Goal: Task Accomplishment & Management: Contribute content

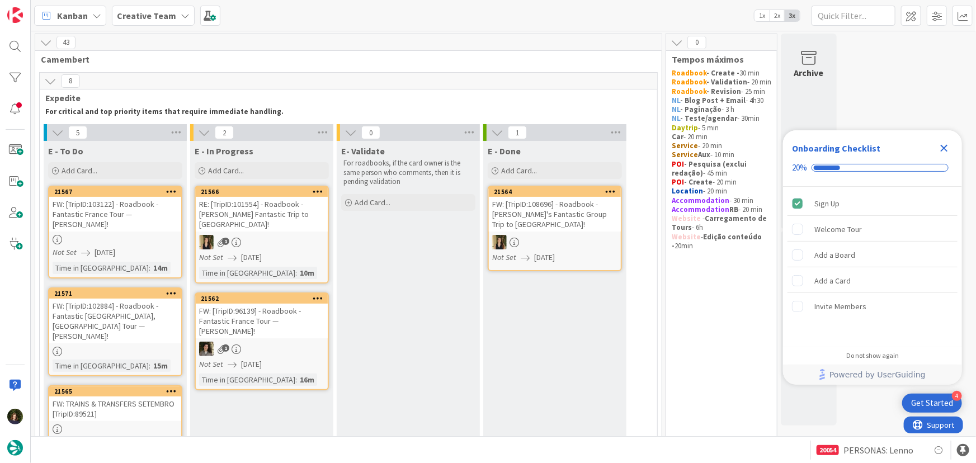
click at [388, 149] on icon "Close Checklist" at bounding box center [944, 148] width 13 height 13
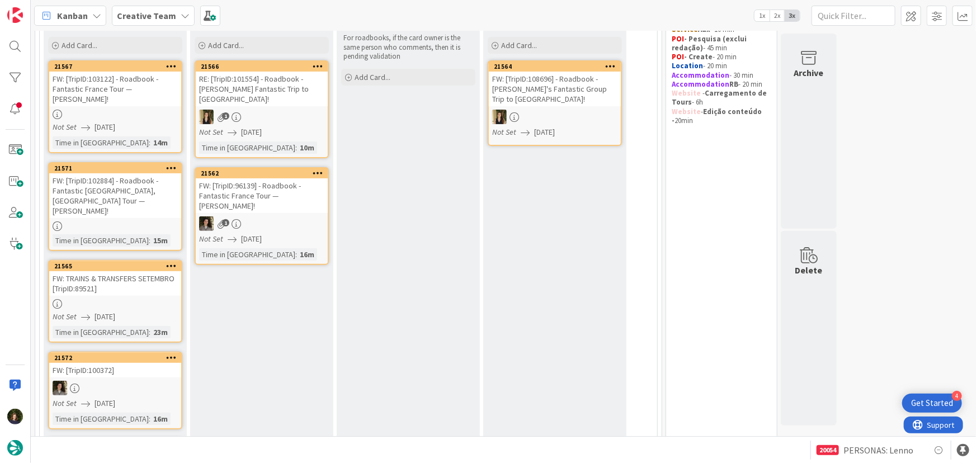
scroll to position [101, 0]
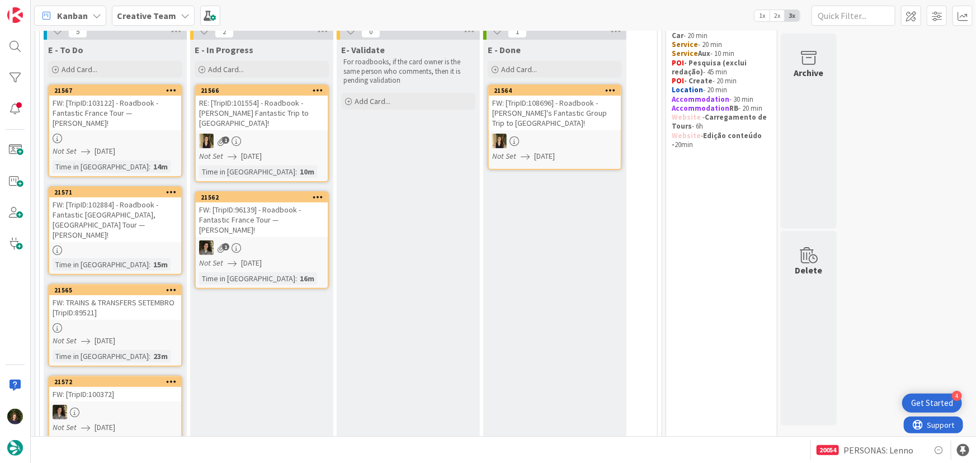
click at [98, 303] on div "FW: TRAINS & TRANSFERS SETEMBRO [TripID:89521]" at bounding box center [115, 307] width 132 height 25
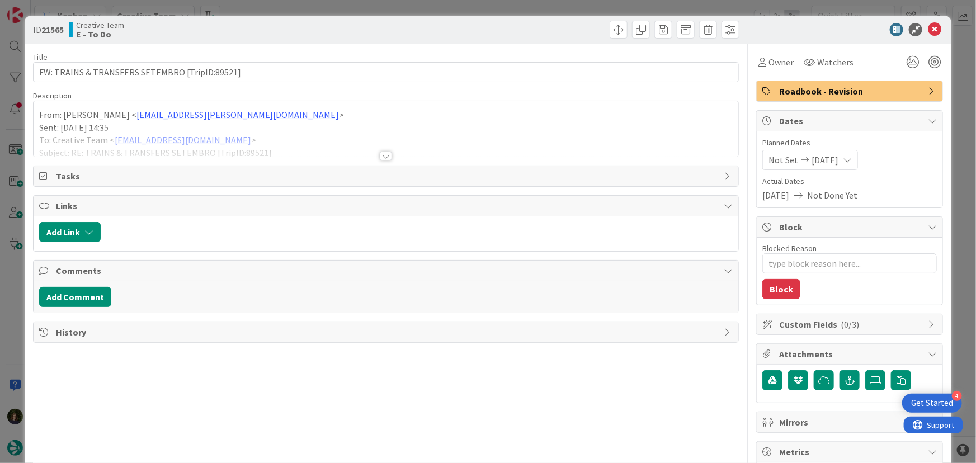
click at [384, 151] on div at bounding box center [387, 142] width 706 height 29
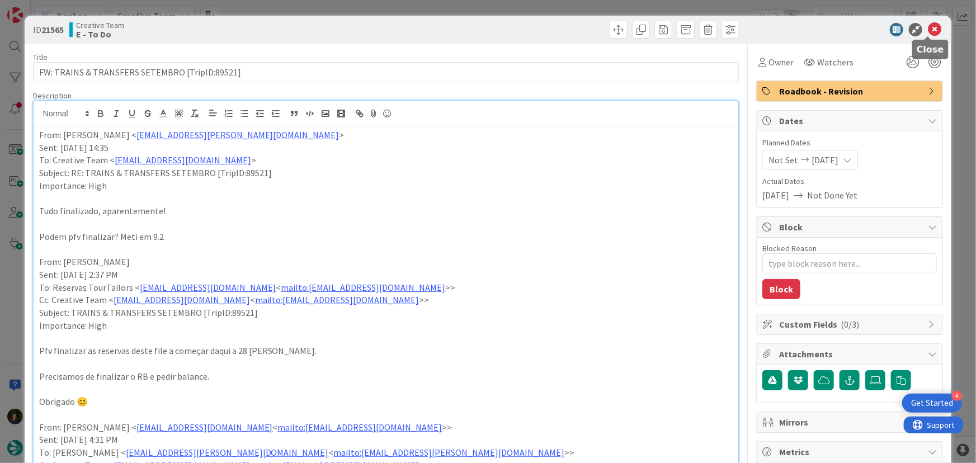
click at [388, 34] on icon at bounding box center [934, 29] width 13 height 13
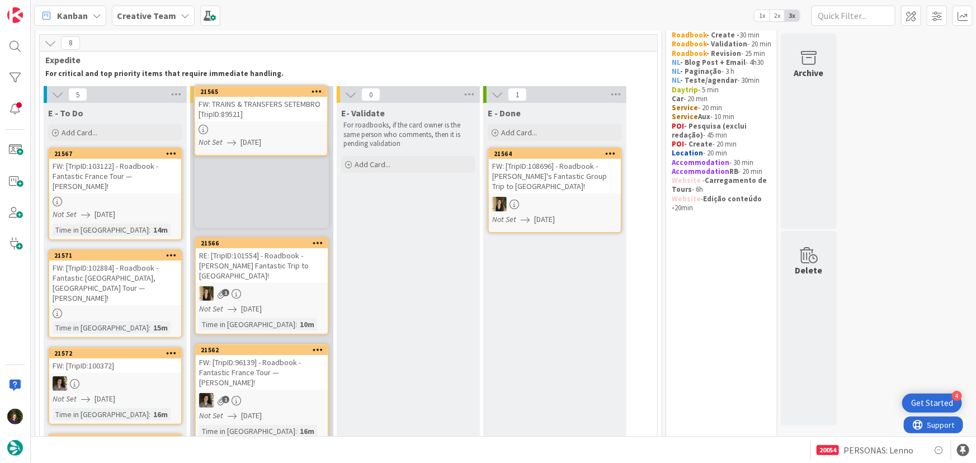
scroll to position [37, 0]
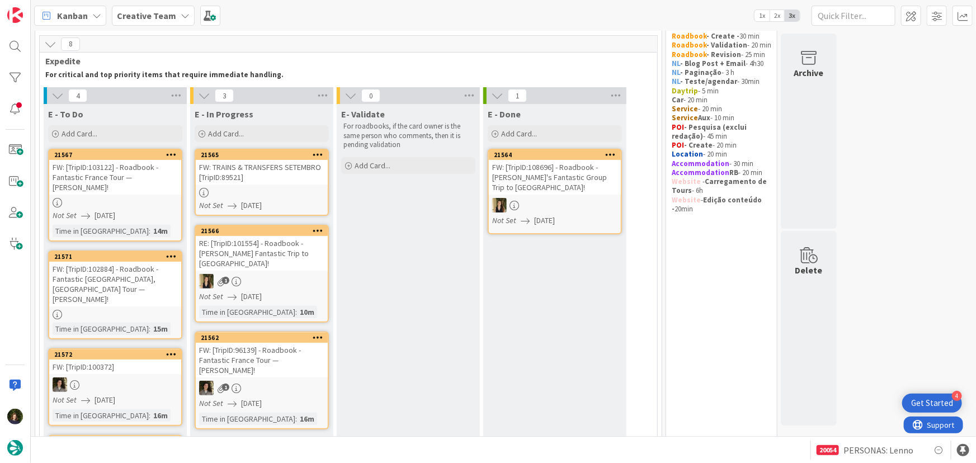
click at [262, 188] on div at bounding box center [262, 193] width 132 height 10
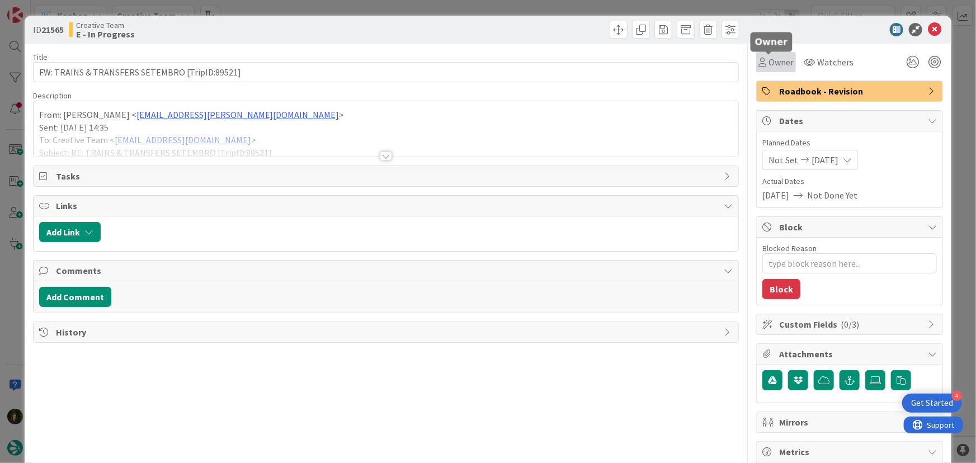
click at [388, 63] on span "Owner" at bounding box center [781, 61] width 25 height 13
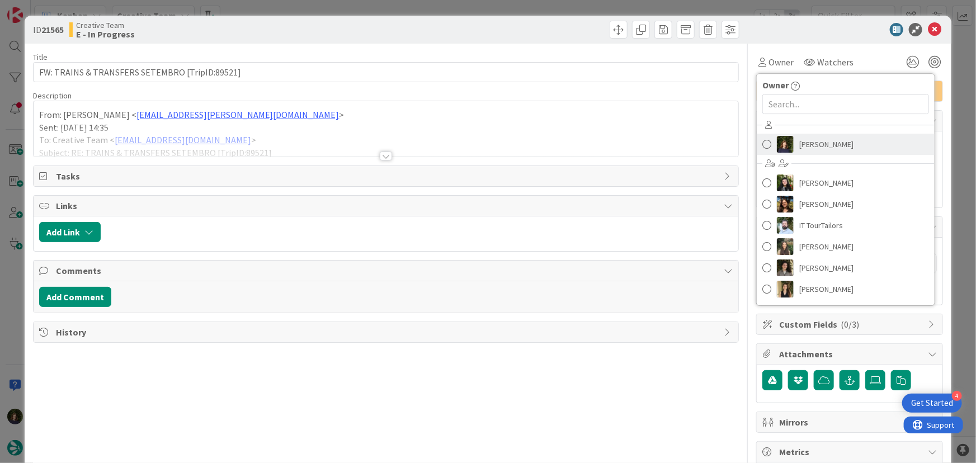
click at [388, 145] on span "[PERSON_NAME]" at bounding box center [827, 144] width 54 height 17
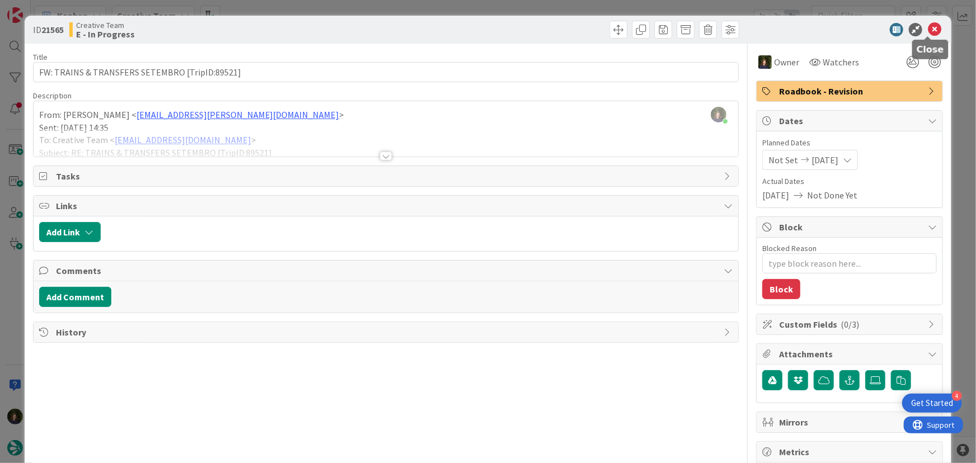
click at [388, 27] on icon at bounding box center [934, 29] width 13 height 13
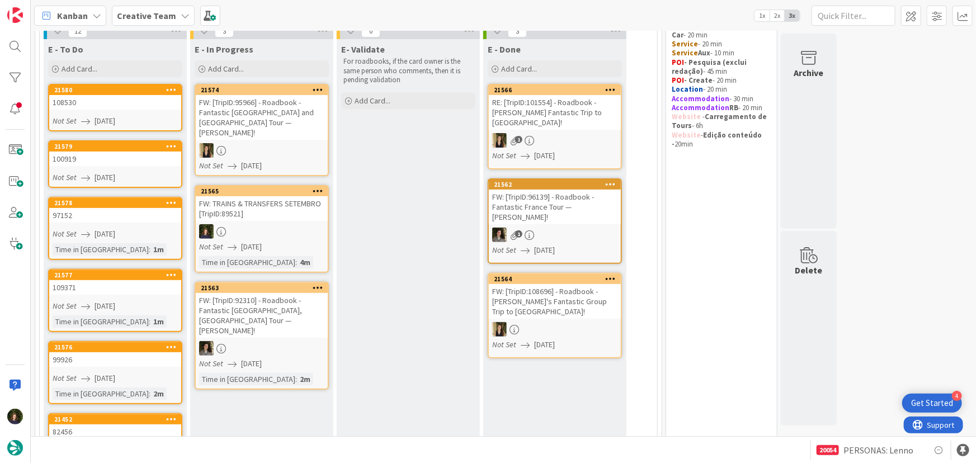
scroll to position [152, 0]
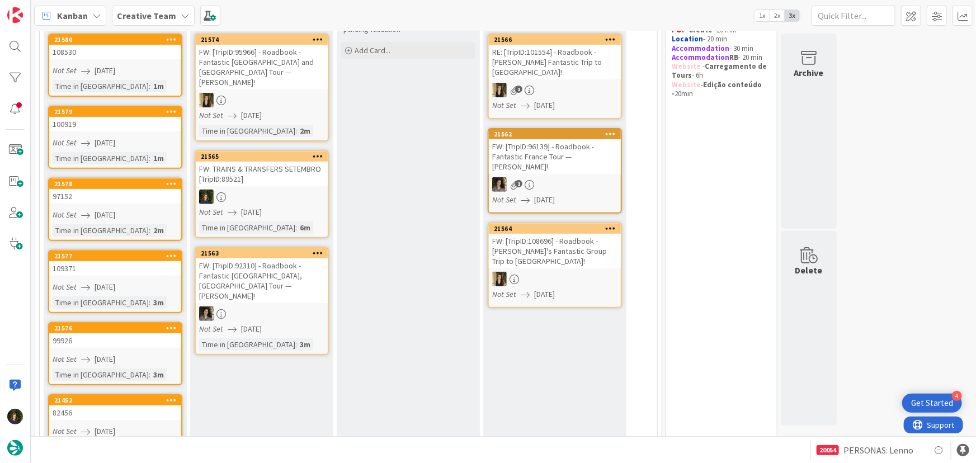
click at [268, 190] on div at bounding box center [262, 197] width 132 height 15
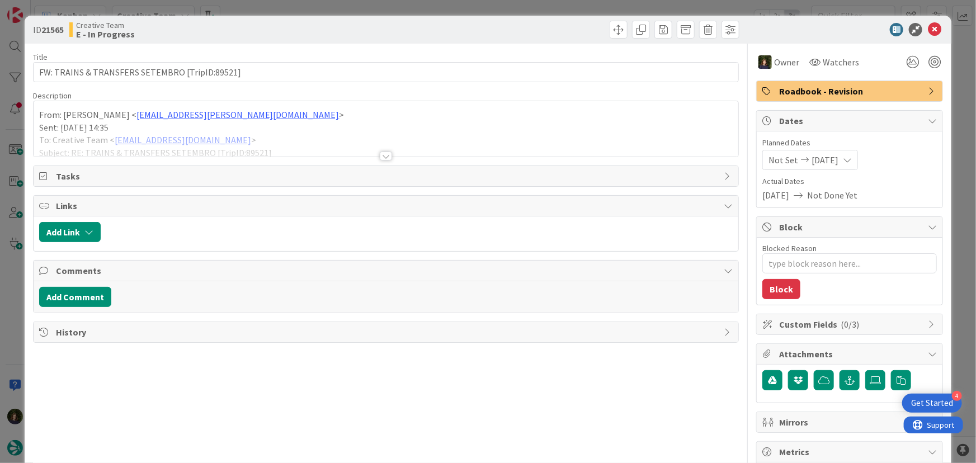
click at [382, 153] on div at bounding box center [386, 156] width 12 height 9
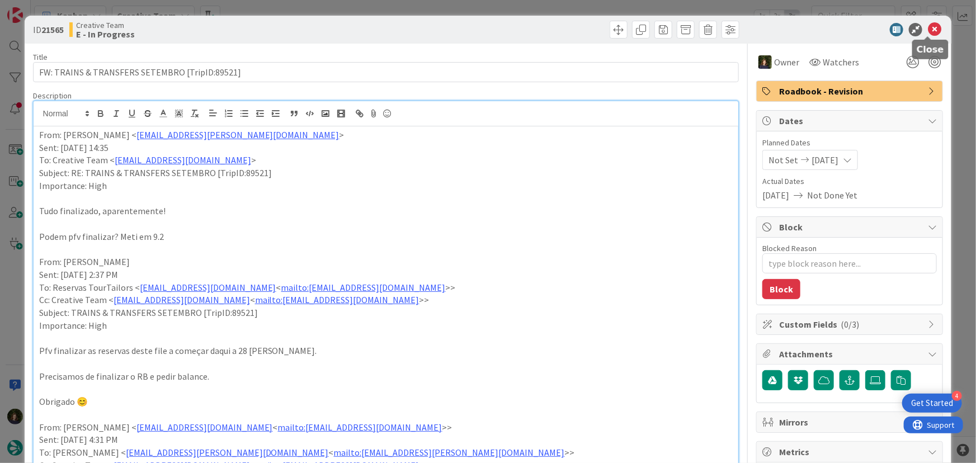
click at [388, 33] on icon at bounding box center [934, 29] width 13 height 13
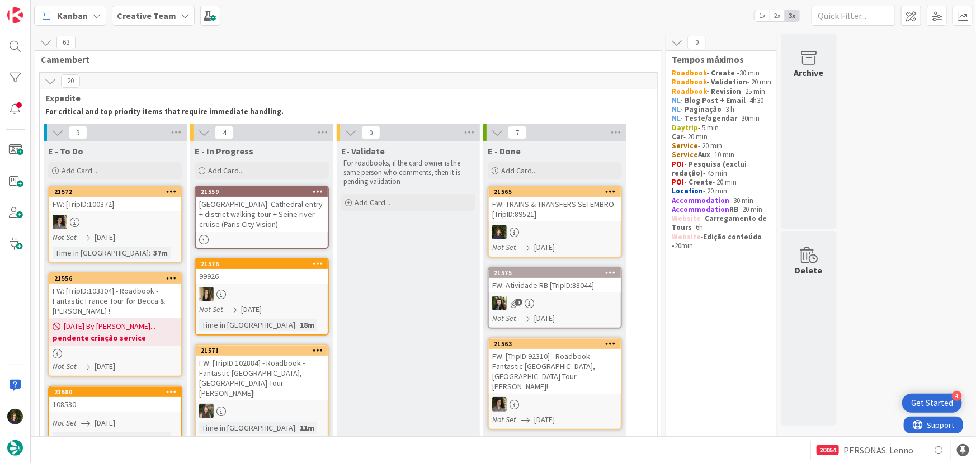
click at [244, 213] on div "[GEOGRAPHIC_DATA]: Cathedral entry + district walking tour + Seine river cruise…" at bounding box center [262, 214] width 132 height 35
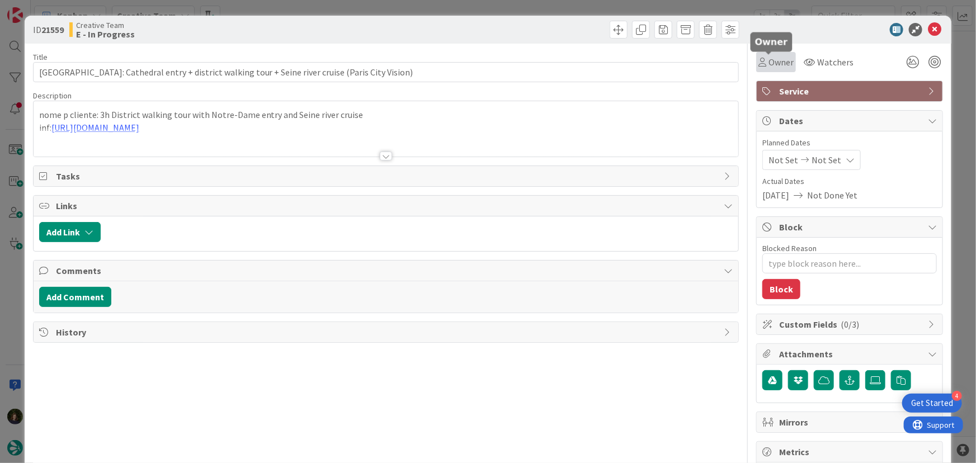
click at [388, 65] on span "Owner" at bounding box center [781, 61] width 25 height 13
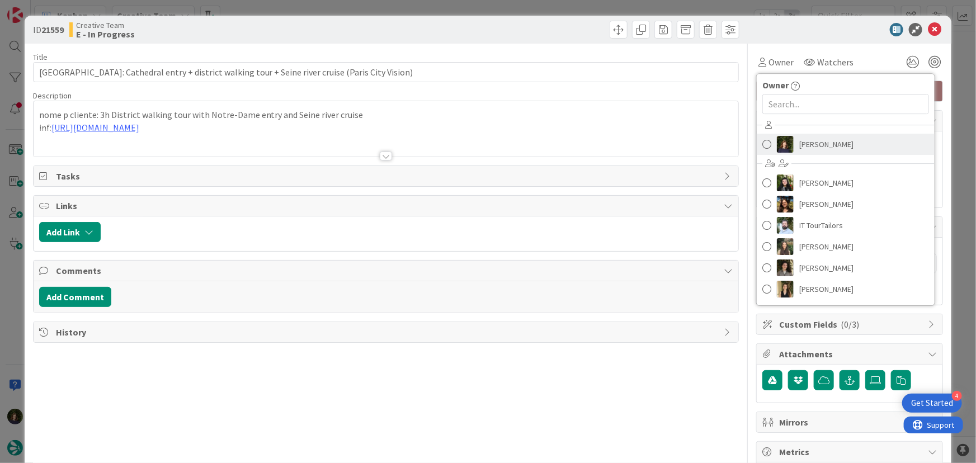
click at [388, 143] on span "[PERSON_NAME]" at bounding box center [827, 144] width 54 height 17
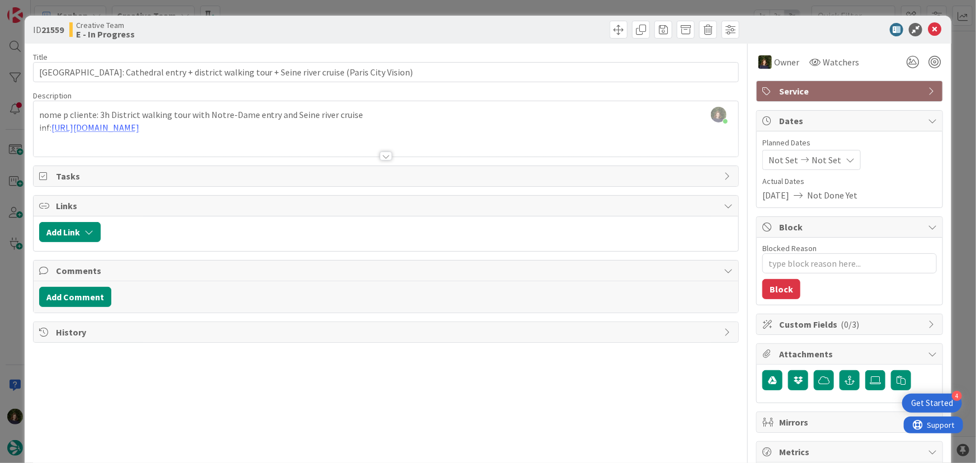
click at [380, 156] on div at bounding box center [386, 156] width 12 height 9
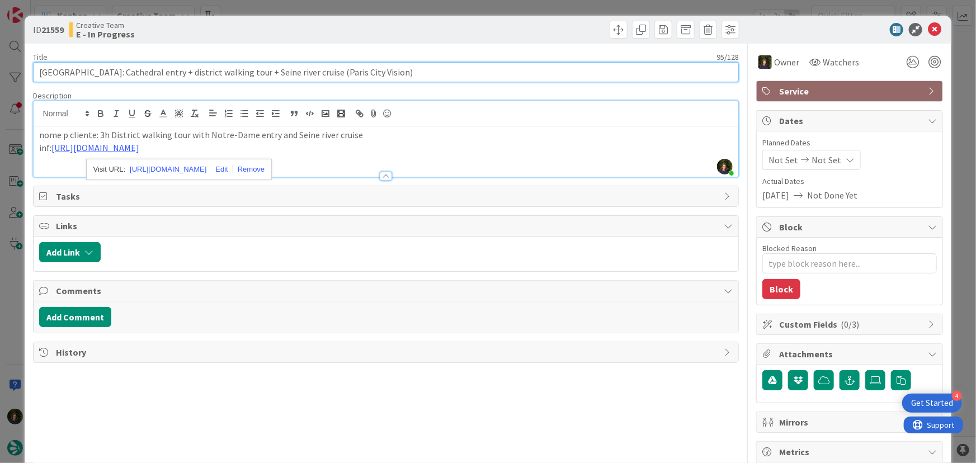
drag, startPoint x: 36, startPoint y: 73, endPoint x: 399, endPoint y: 73, distance: 363.2
click at [388, 73] on input "[GEOGRAPHIC_DATA]: Cathedral entry + district walking tour + Seine river cruise…" at bounding box center [386, 72] width 707 height 20
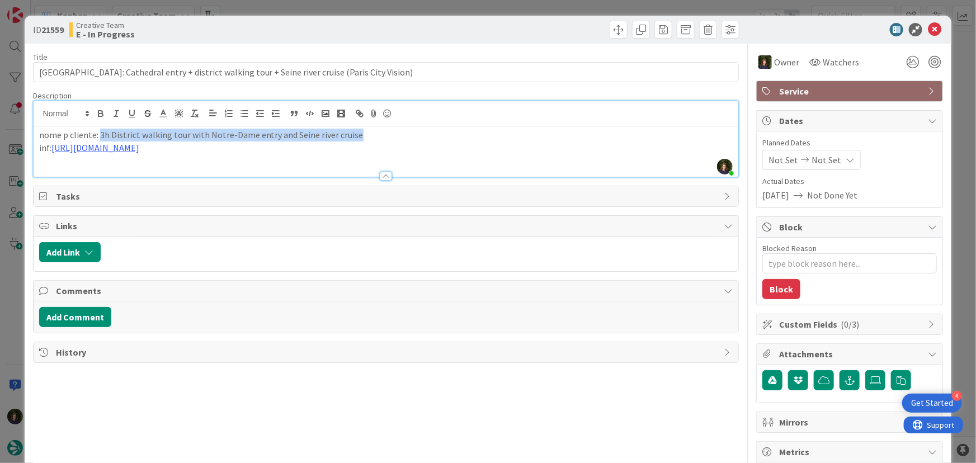
drag, startPoint x: 100, startPoint y: 134, endPoint x: 359, endPoint y: 134, distance: 259.1
click at [359, 134] on p "nome p cliente: 3h District walking tour with Notre-Dame entry and Seine river …" at bounding box center [386, 135] width 694 height 13
copy p "3h District walking tour with Notre-Dame entry and Seine river cruise"
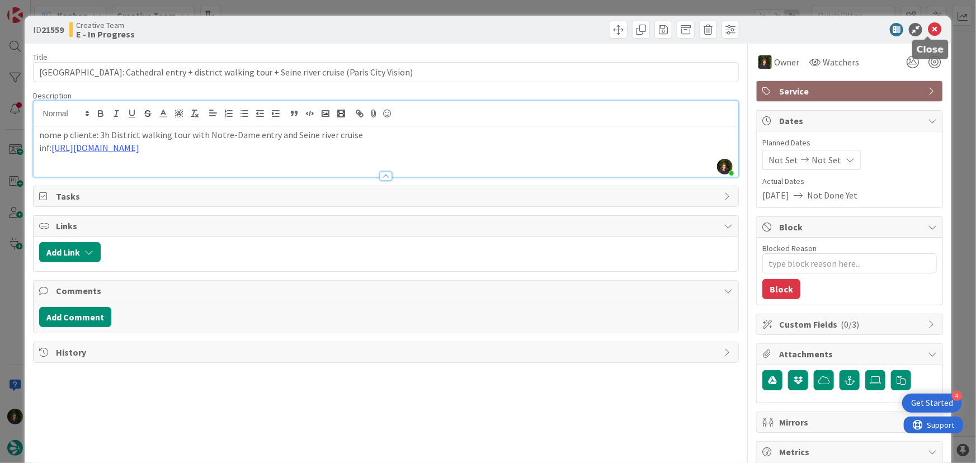
click at [388, 29] on icon at bounding box center [934, 29] width 13 height 13
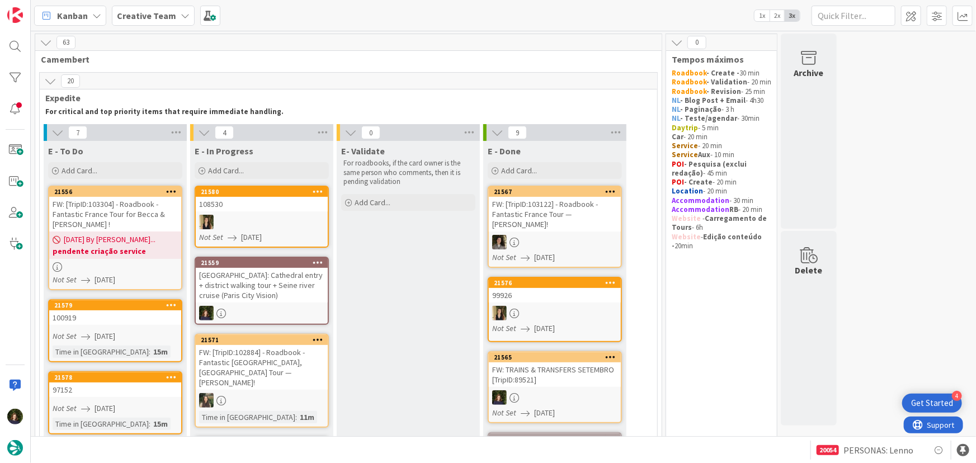
click at [102, 263] on div at bounding box center [115, 267] width 132 height 10
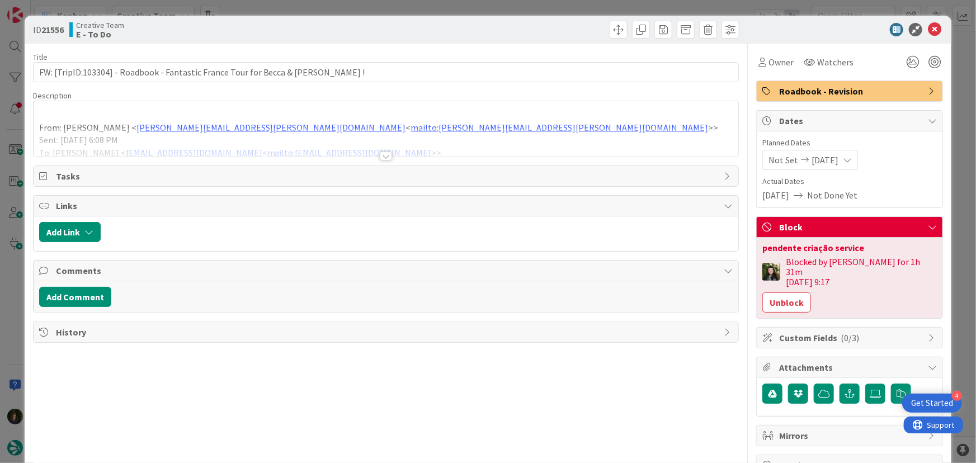
click at [380, 156] on div at bounding box center [386, 156] width 12 height 9
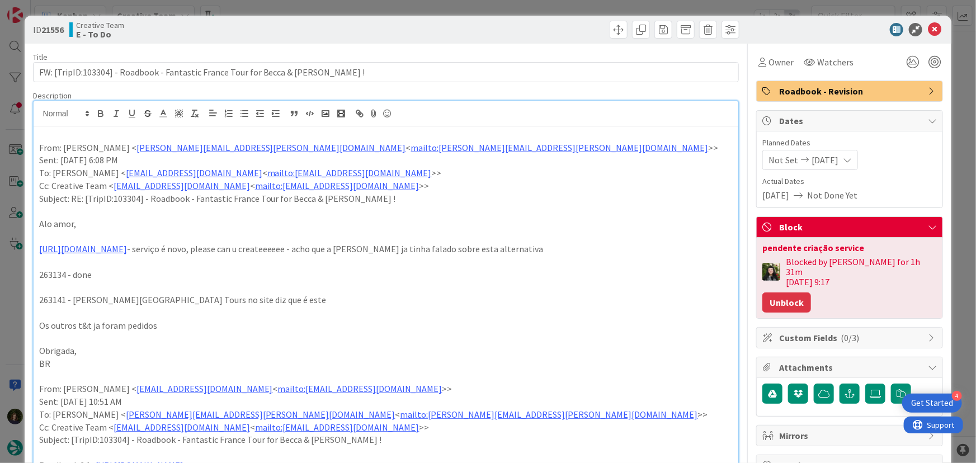
click at [388, 293] on button "Unblock" at bounding box center [787, 303] width 49 height 20
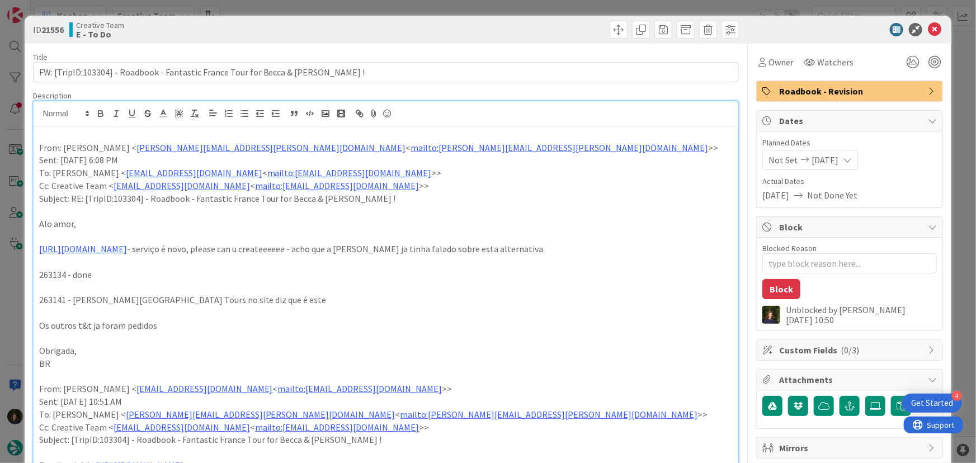
click at [388, 308] on p at bounding box center [386, 313] width 694 height 13
click at [388, 56] on span "Owner" at bounding box center [781, 61] width 25 height 13
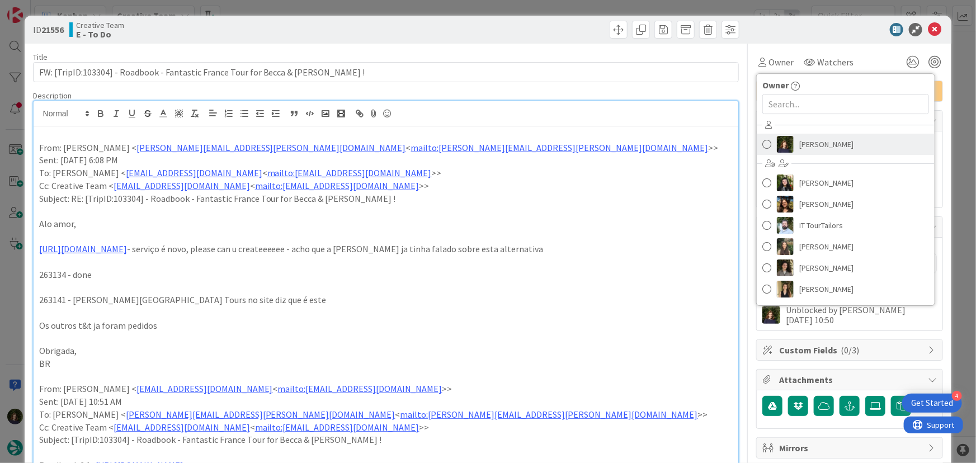
drag, startPoint x: 811, startPoint y: 140, endPoint x: 967, endPoint y: 42, distance: 184.6
click at [388, 140] on span "[PERSON_NAME]" at bounding box center [827, 144] width 54 height 17
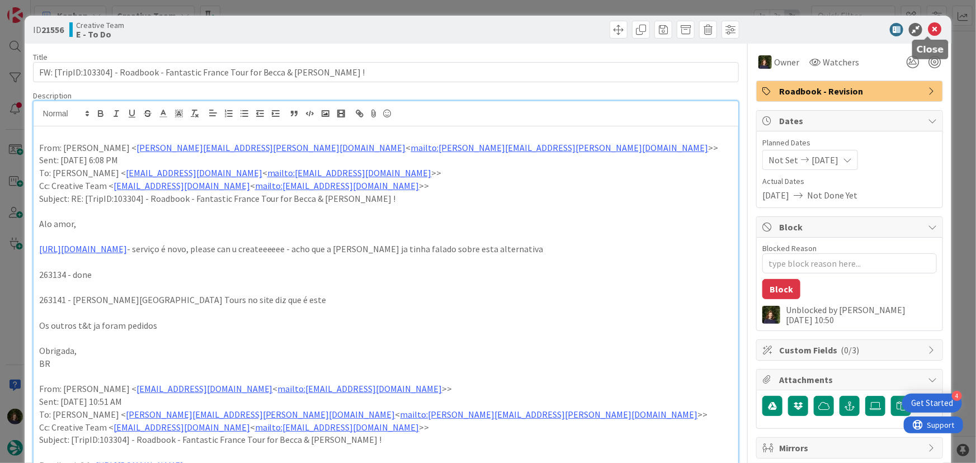
click at [388, 29] on icon at bounding box center [934, 29] width 13 height 13
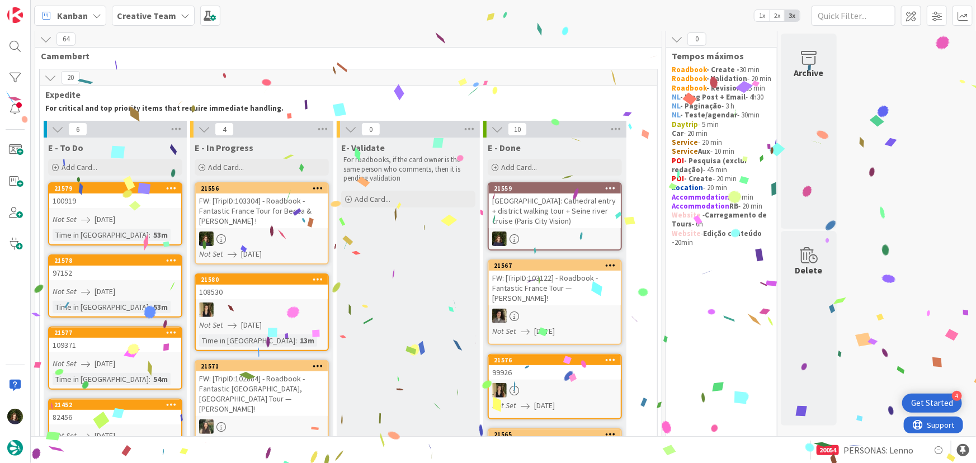
click at [268, 224] on div "FW: [TripID:103304] - Roadbook - Fantastic France Tour for Becca & [PERSON_NAME…" at bounding box center [262, 211] width 132 height 35
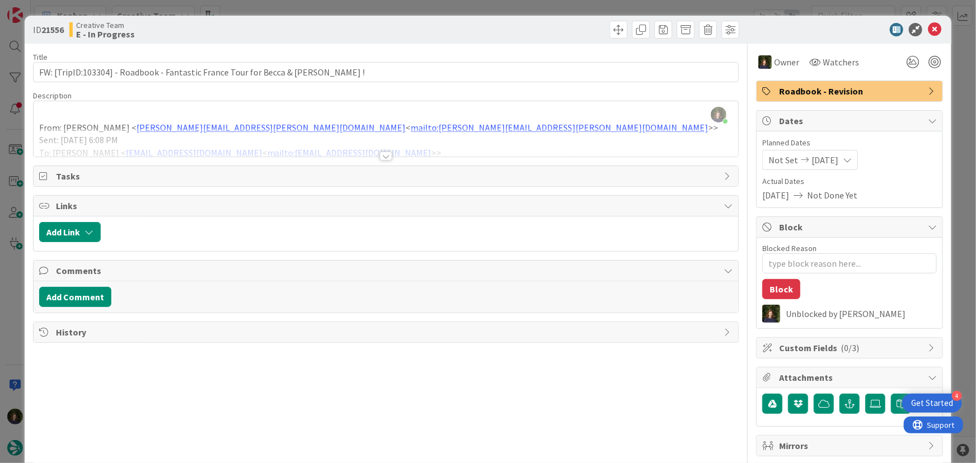
type textarea "x"
click at [384, 153] on div at bounding box center [386, 156] width 12 height 9
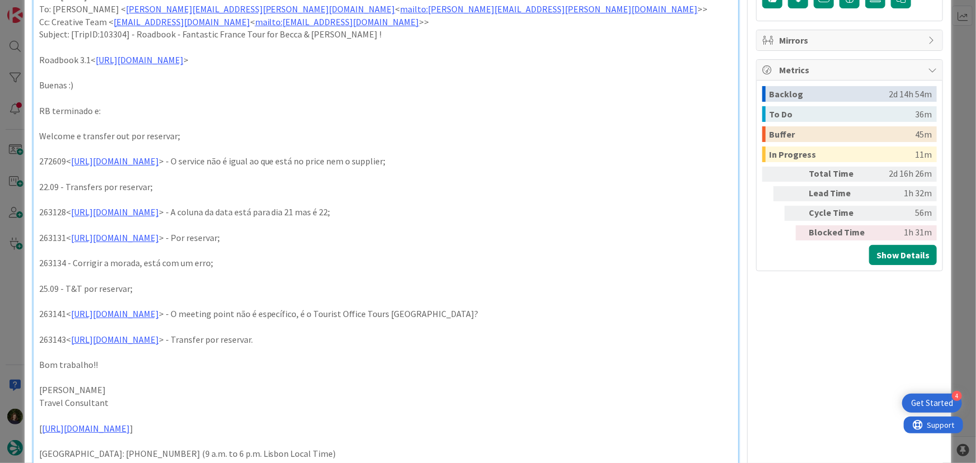
scroll to position [407, 0]
click at [159, 156] on link "[URL][DOMAIN_NAME]" at bounding box center [115, 159] width 88 height 11
click at [170, 180] on link "[URL][DOMAIN_NAME]" at bounding box center [156, 182] width 77 height 15
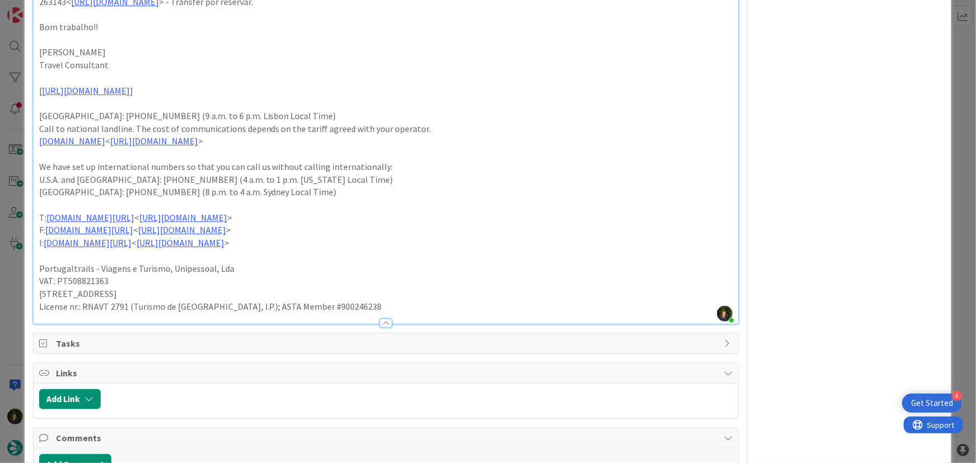
scroll to position [812, 0]
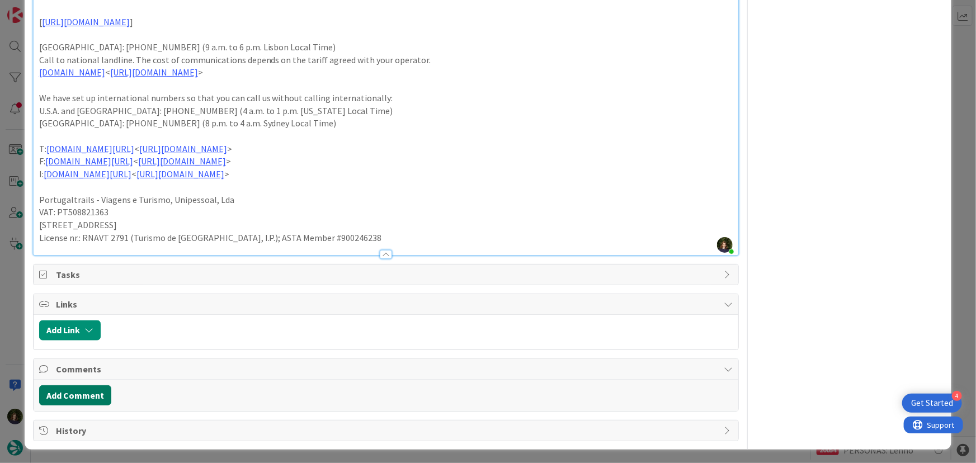
click at [78, 357] on button "Add Comment" at bounding box center [75, 396] width 72 height 20
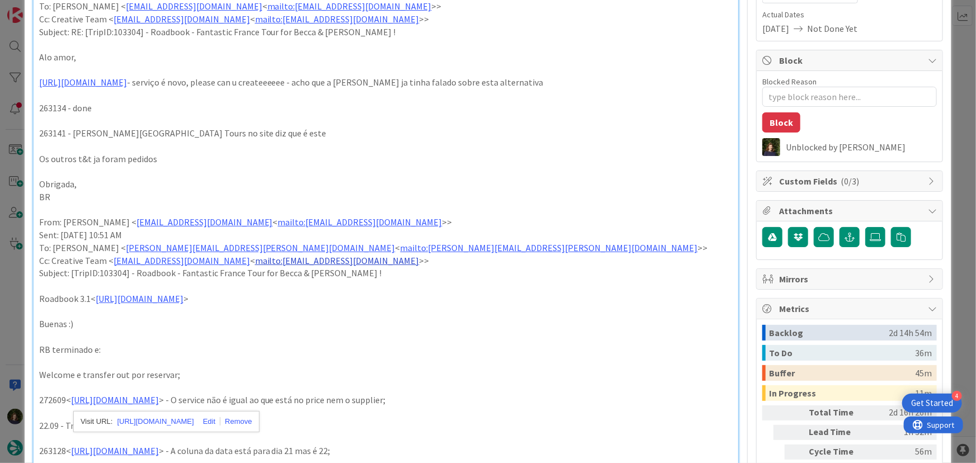
scroll to position [0, 0]
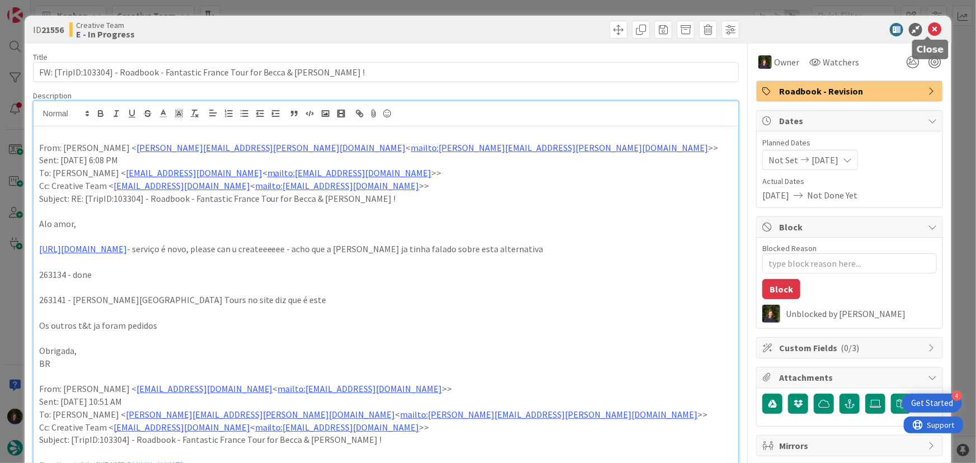
click at [388, 31] on icon at bounding box center [934, 29] width 13 height 13
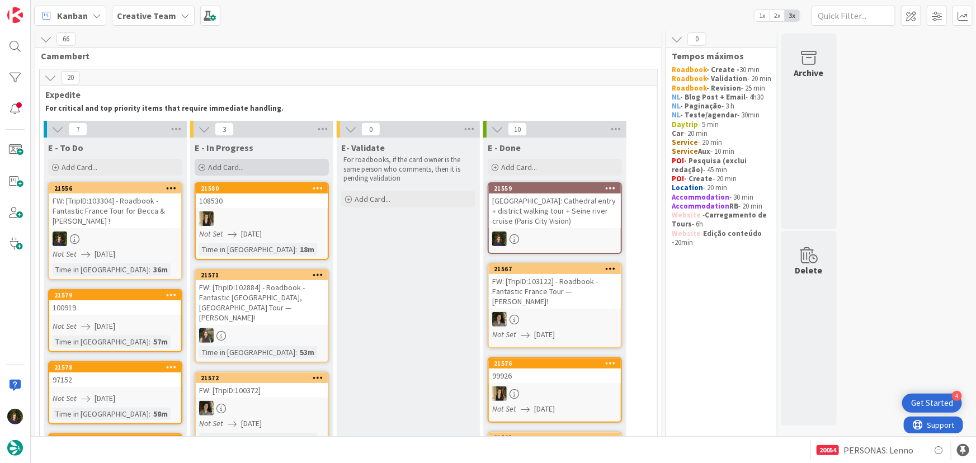
click at [253, 170] on div "Add Card..." at bounding box center [262, 167] width 134 height 17
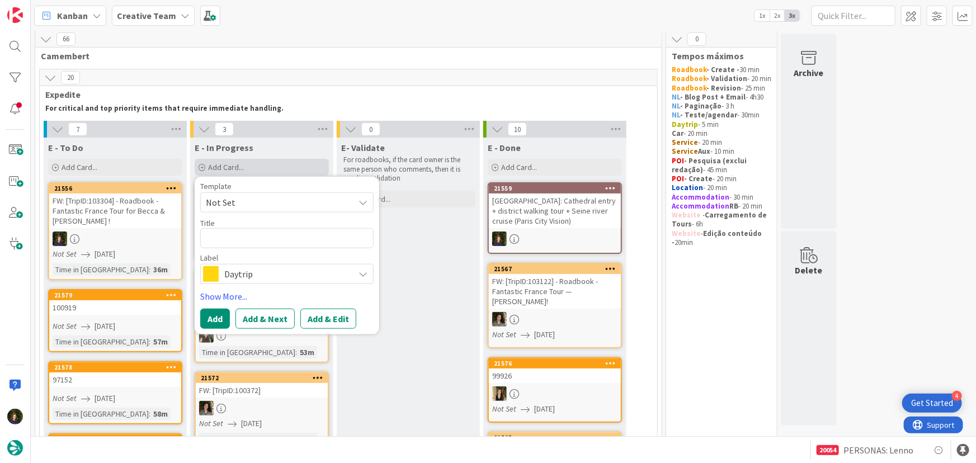
type textarea "x"
type textarea "G"
type textarea "x"
type textarea "GP"
type textarea "x"
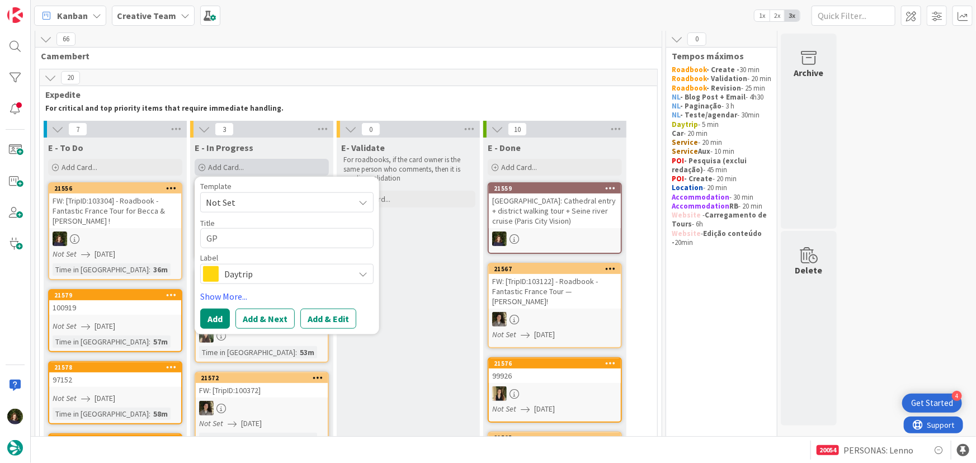
type textarea "GPS"
type textarea "x"
type textarea "GPS"
type textarea "x"
type textarea "GPS P"
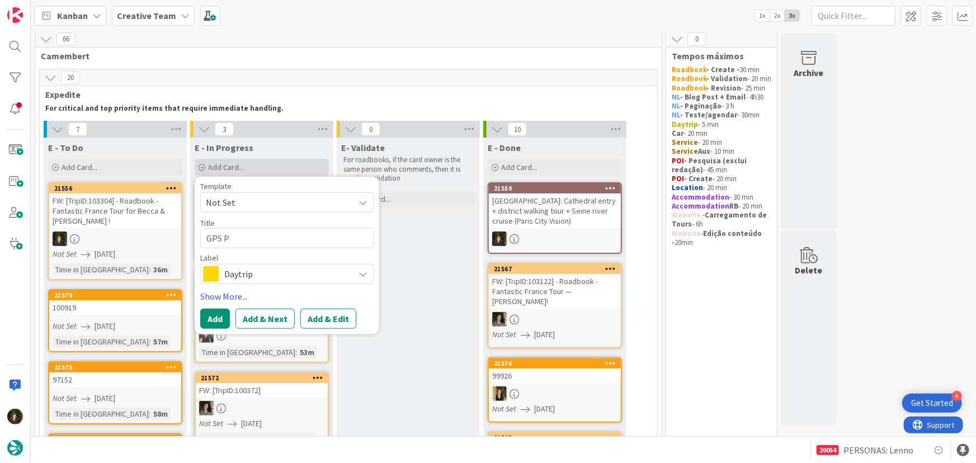
type textarea "x"
type textarea "GPS Po"
type textarea "x"
type textarea "GPS Poi"
type textarea "x"
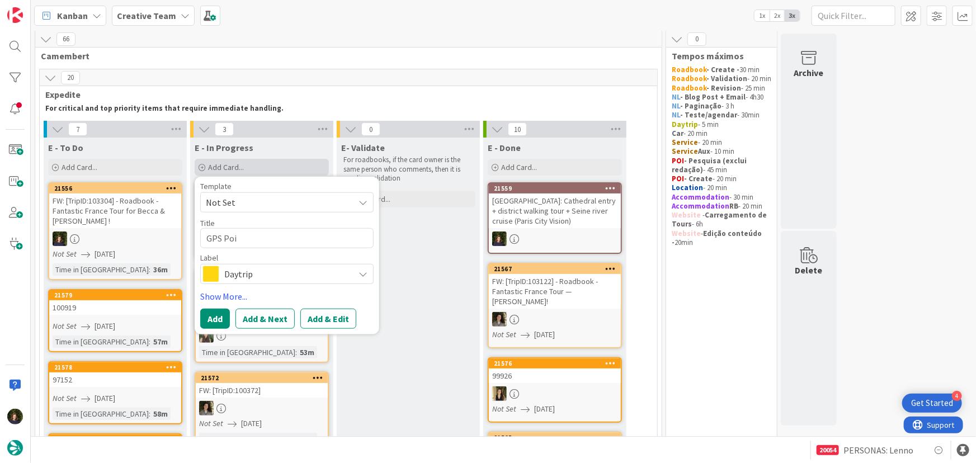
type textarea "GPS Poin"
type textarea "x"
type textarea "GPS Point"
type textarea "x"
type textarea "GPS Poin"
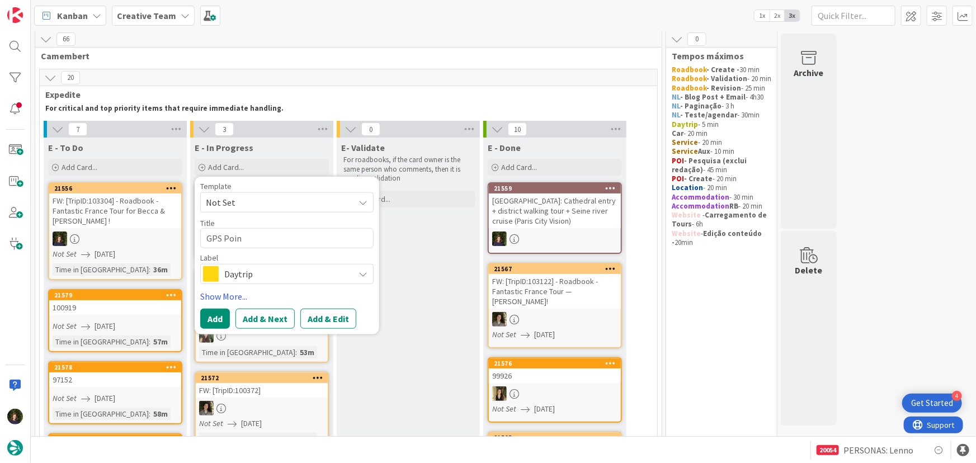
type textarea "x"
type textarea "GPS Poi"
type textarea "x"
type textarea "GPS Po"
type textarea "x"
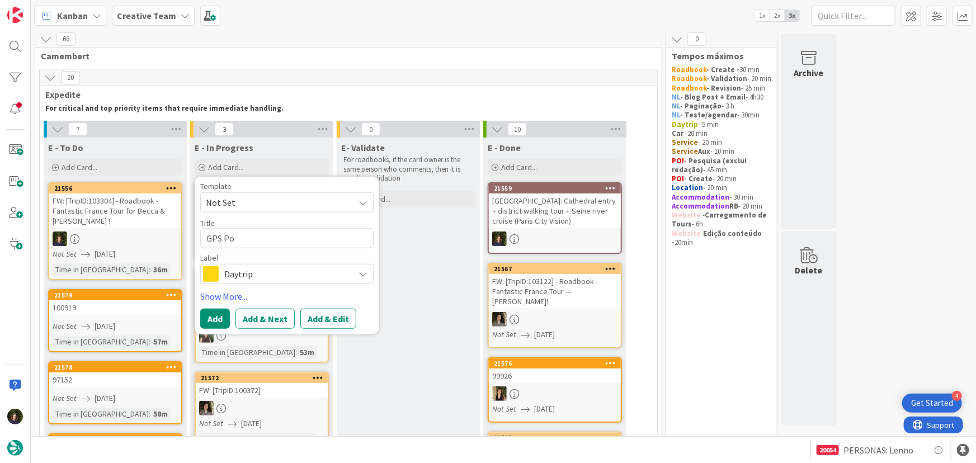
type textarea "GPS P"
type textarea "x"
type textarea "GPS"
type textarea "x"
type textarea "GPS"
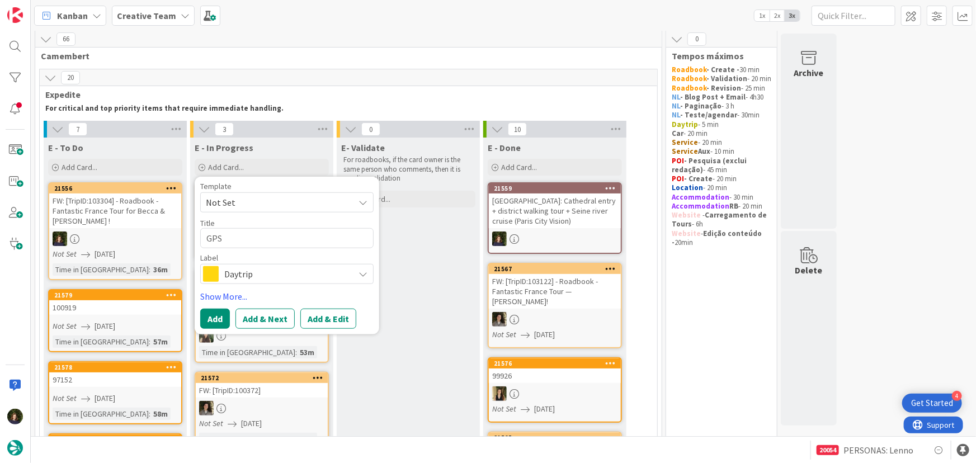
type textarea "x"
type textarea "GP"
type textarea "x"
type textarea "G"
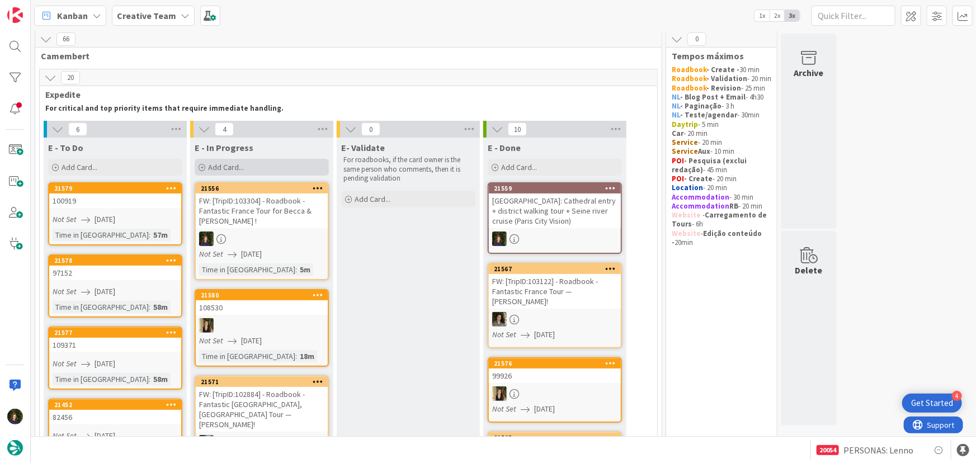
drag, startPoint x: 238, startPoint y: 185, endPoint x: 234, endPoint y: 165, distance: 19.9
click at [234, 165] on span "Add Card..." at bounding box center [226, 167] width 36 height 10
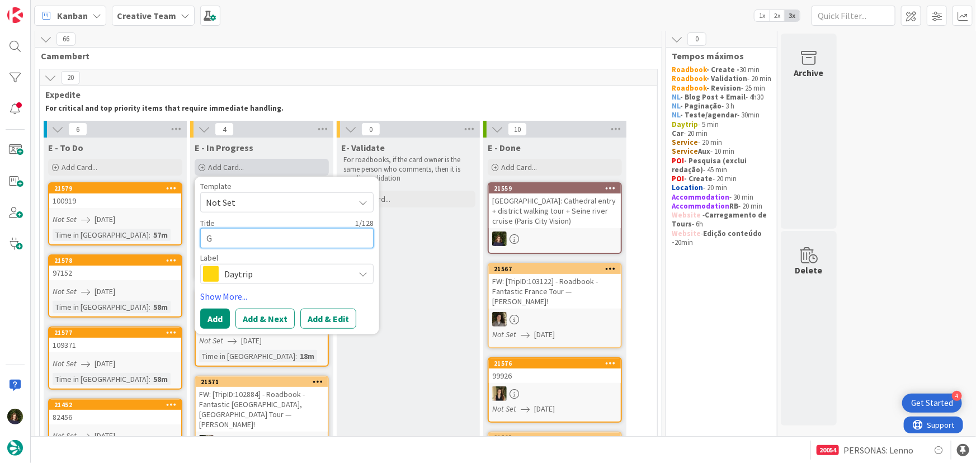
type textarea "x"
type textarea "GP"
type textarea "x"
type textarea "GPS"
type textarea "x"
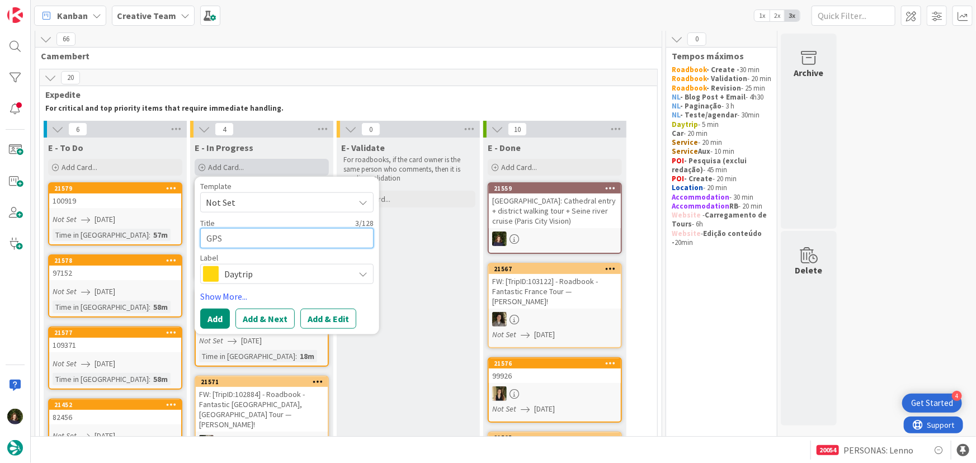
type textarea "GPS"
type textarea "x"
type textarea "GPS P"
type textarea "x"
type textarea "GPS Po"
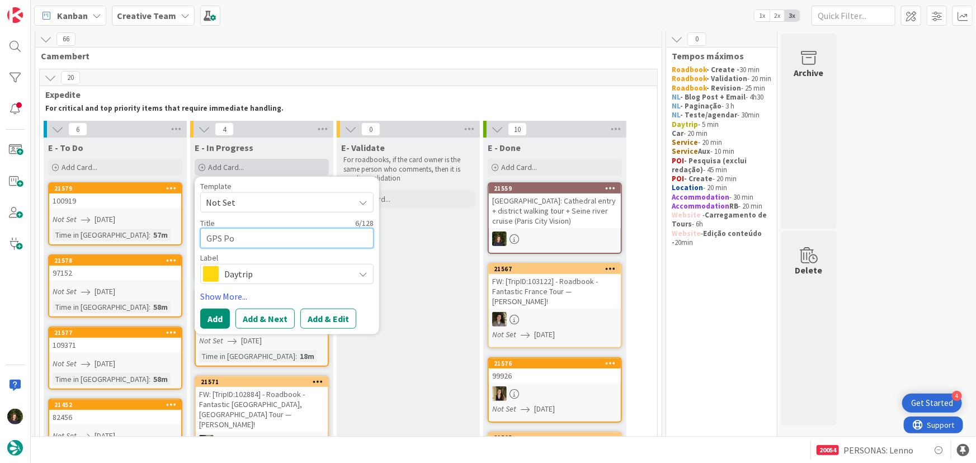
type textarea "x"
type textarea "GPS Poi"
type textarea "x"
type textarea "GPS Poin"
type textarea "x"
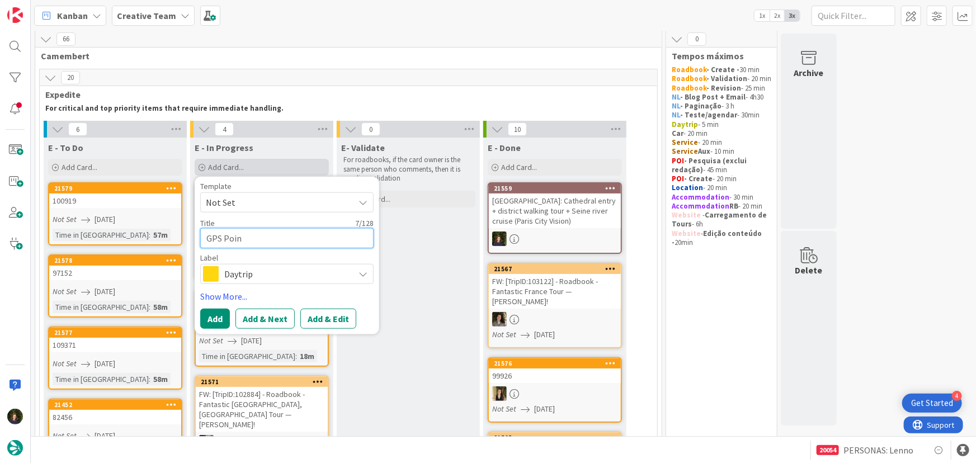
type textarea "GPS Point"
type textarea "x"
type textarea "GPS Point"
type textarea "x"
type textarea "GPS Point 1"
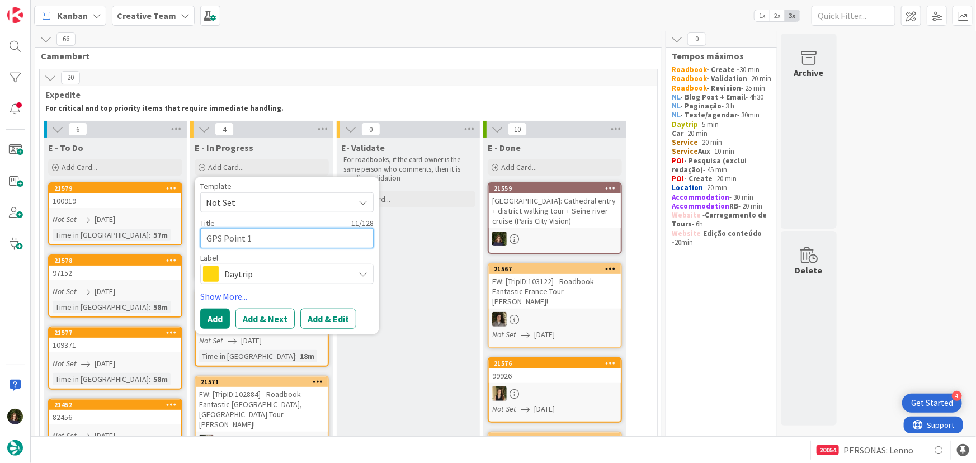
type textarea "x"
type textarea "GPS Point 10"
type textarea "x"
type textarea "GPS Point 103"
type textarea "x"
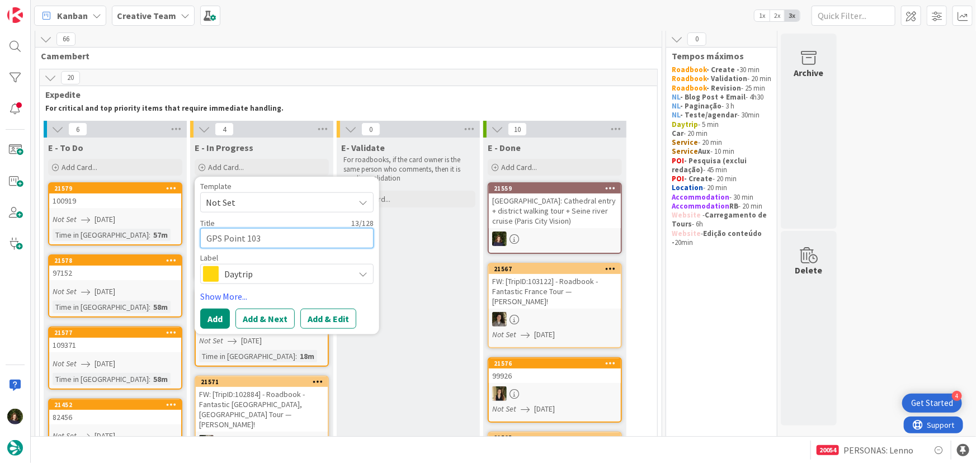
type textarea "GPS Point 1033"
type textarea "x"
type textarea "GPS Point 10330"
type textarea "x"
type textarea "GPS Point 103304"
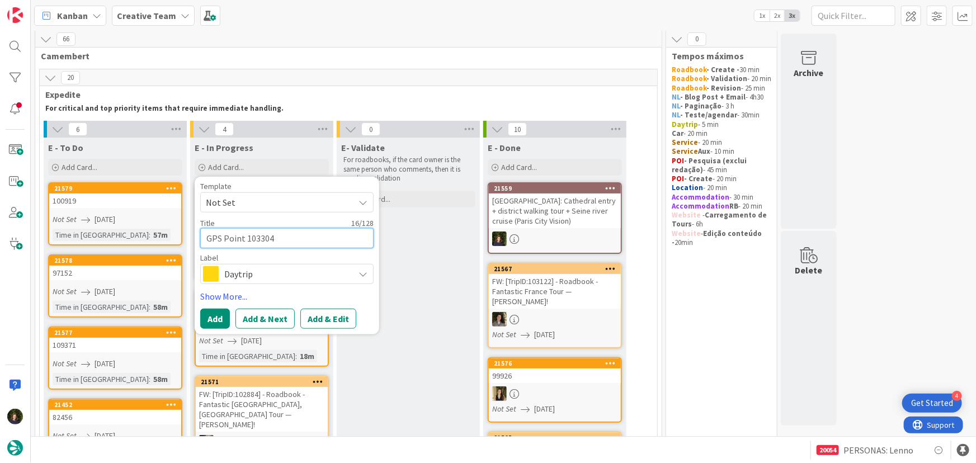
type textarea "x"
type textarea "GPS Point 103304"
click at [238, 280] on span "Daytrip" at bounding box center [286, 274] width 124 height 16
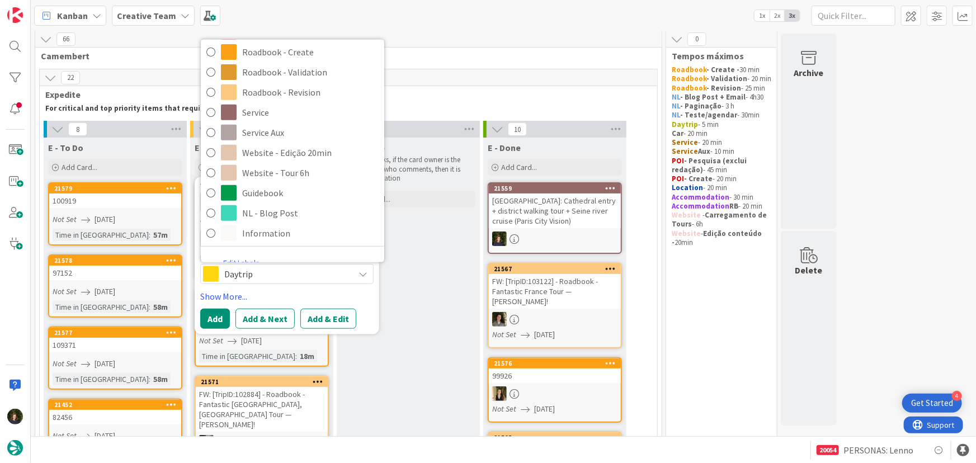
scroll to position [238, 0]
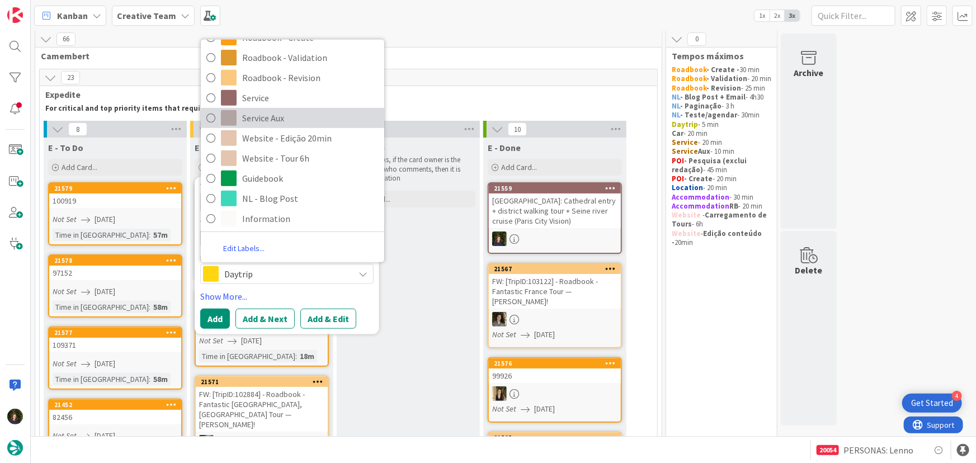
click at [246, 120] on span "Service Aux" at bounding box center [310, 118] width 137 height 17
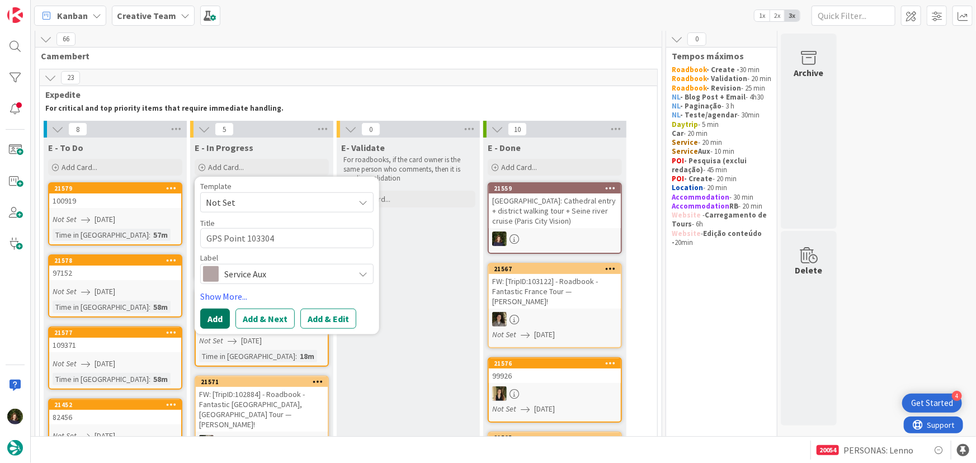
click at [215, 322] on button "Add" at bounding box center [215, 319] width 30 height 20
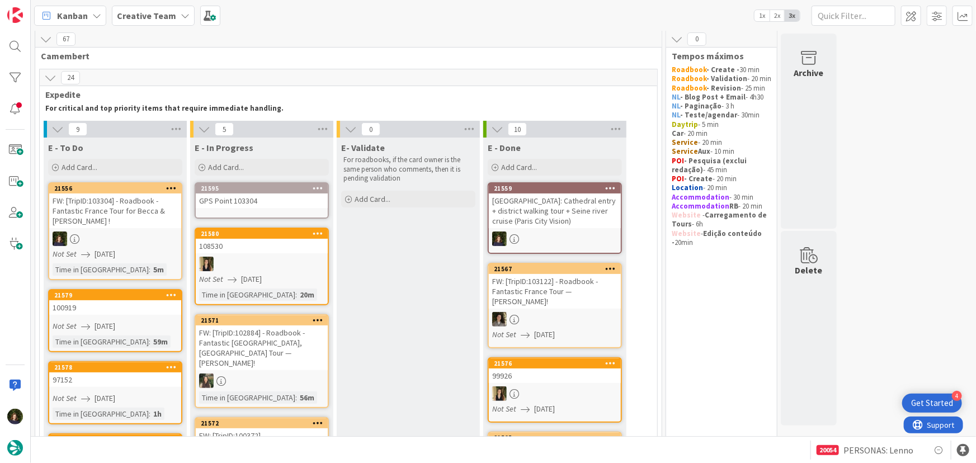
click at [221, 204] on div "GPS Point 103304" at bounding box center [262, 201] width 132 height 15
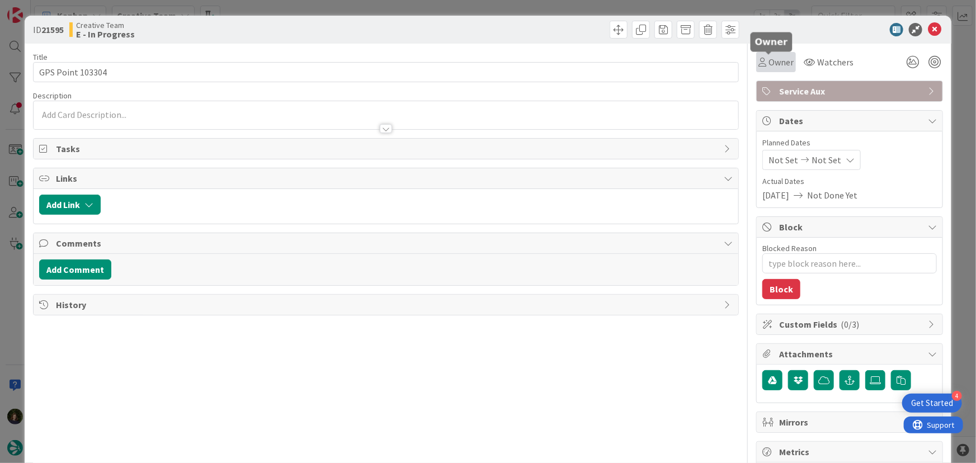
click at [388, 62] on span "Owner" at bounding box center [781, 61] width 25 height 13
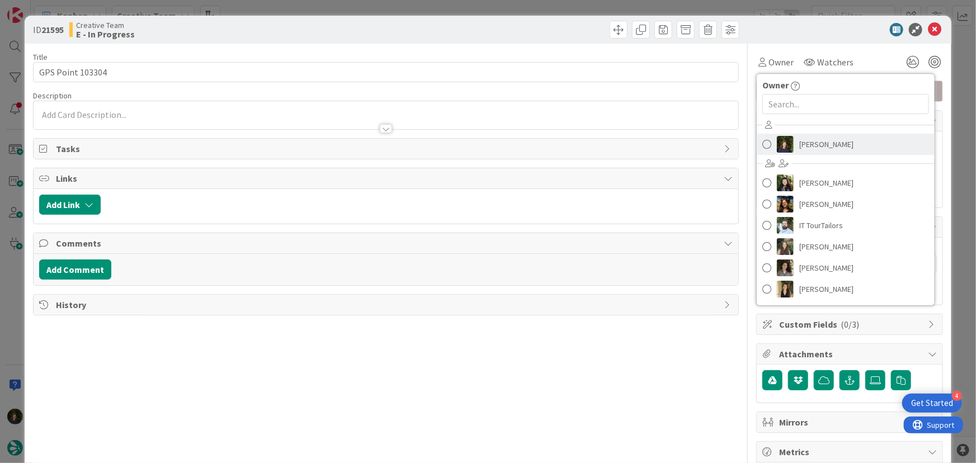
click at [388, 139] on span "[PERSON_NAME]" at bounding box center [827, 144] width 54 height 17
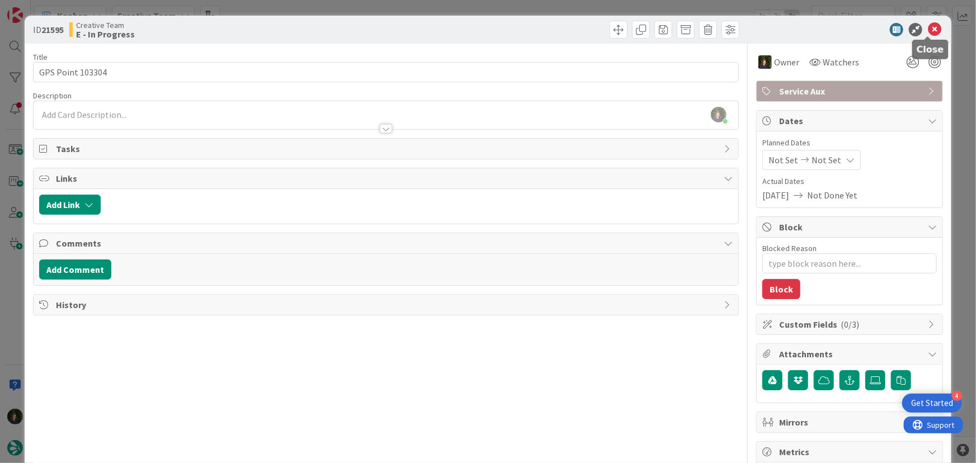
click at [388, 28] on icon at bounding box center [934, 29] width 13 height 13
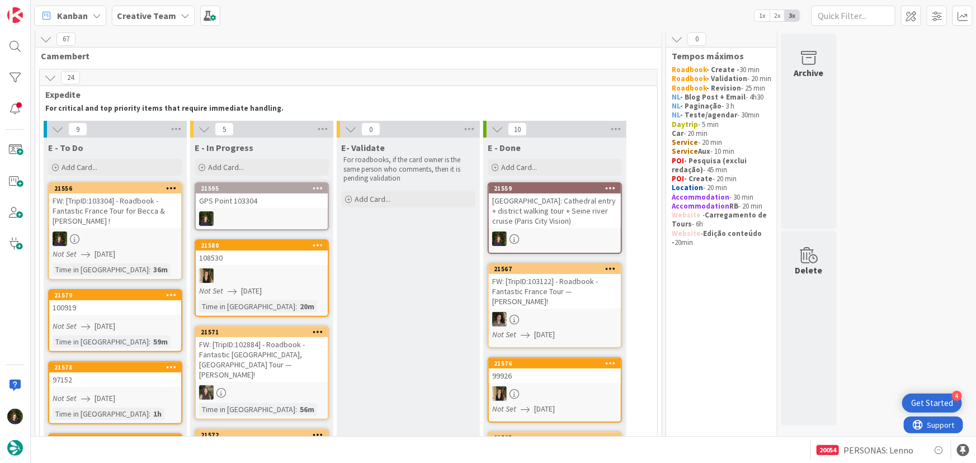
click at [106, 227] on div "FW: [TripID:103304] - Roadbook - Fantastic France Tour for Becca & [PERSON_NAME…" at bounding box center [115, 211] width 132 height 35
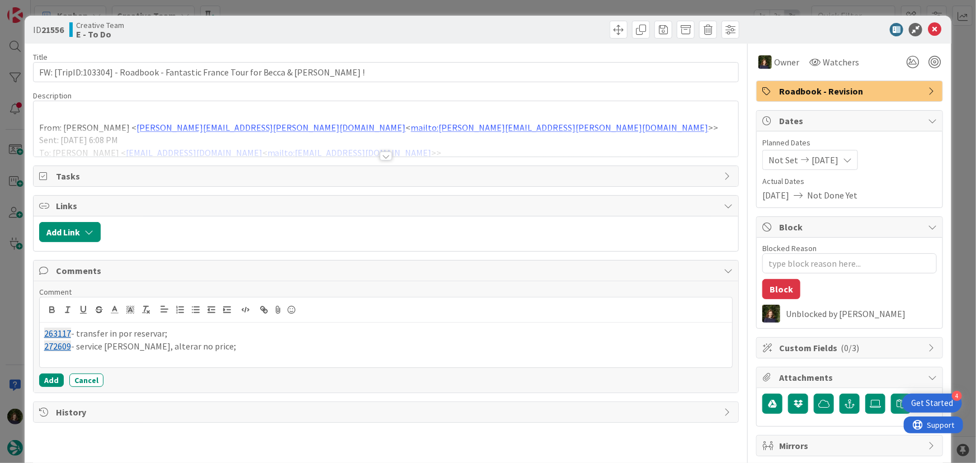
type textarea "x"
click at [247, 344] on p "272609 - service está criado, alterar no price; e colocar info sobre meeting po…" at bounding box center [386, 346] width 684 height 13
click at [388, 346] on p "272609 - service está criado, alterar no price; e colocar no VO a info sobre me…" at bounding box center [386, 346] width 684 height 13
click at [388, 26] on icon at bounding box center [934, 29] width 13 height 13
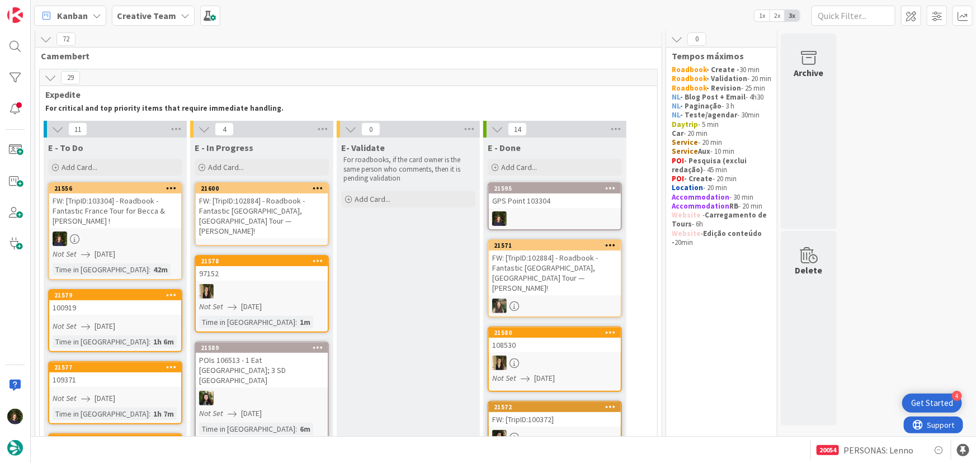
click at [131, 241] on div at bounding box center [115, 239] width 132 height 15
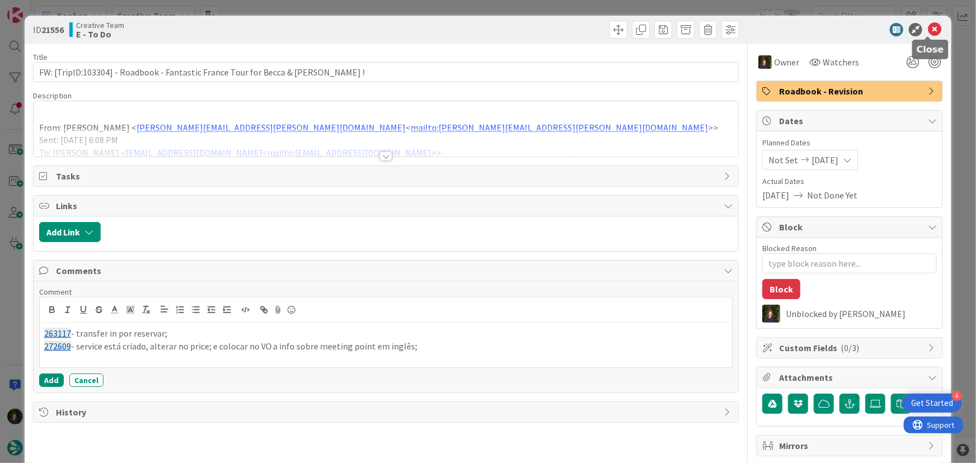
click at [388, 33] on icon at bounding box center [934, 29] width 13 height 13
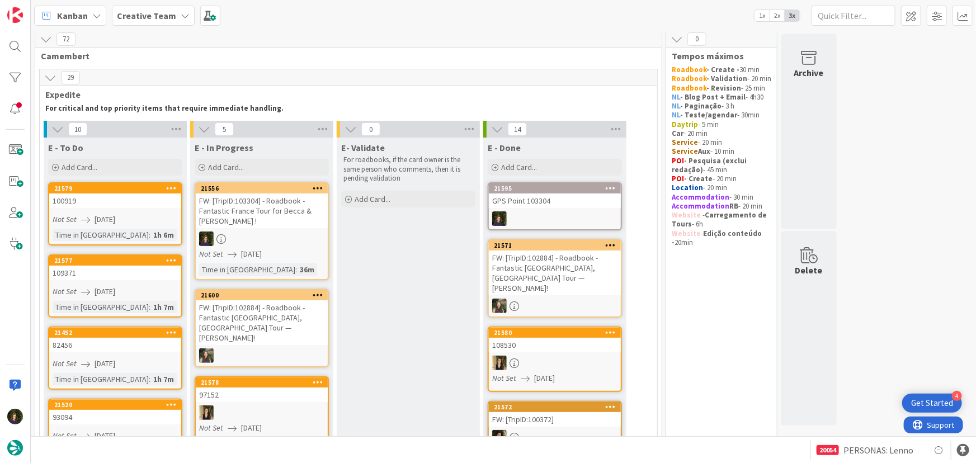
click at [246, 214] on div "FW: [TripID:103304] - Roadbook - Fantastic France Tour for Becca & [PERSON_NAME…" at bounding box center [262, 211] width 132 height 35
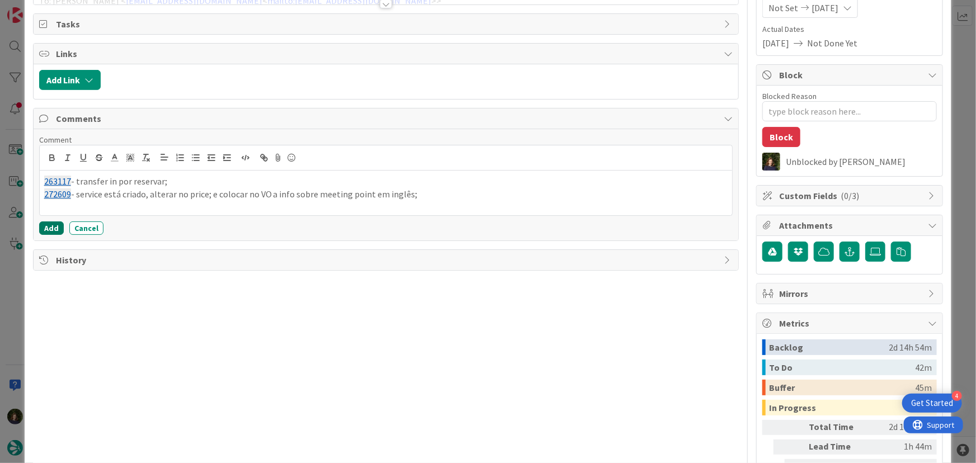
click at [54, 224] on button "Add" at bounding box center [51, 228] width 25 height 13
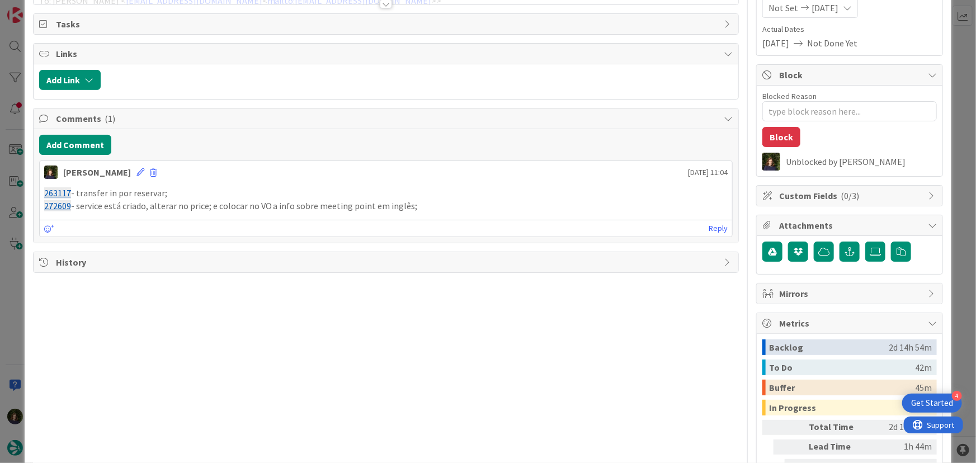
click at [388, 201] on p "272609 - service está criado, alterar no price; e colocar no VO a info sobre me…" at bounding box center [386, 206] width 684 height 13
click at [388, 206] on p "272609 - service está criado, alterar no price; e colocar no VO a info sobre me…" at bounding box center [386, 206] width 684 height 13
click at [144, 171] on icon at bounding box center [141, 172] width 8 height 8
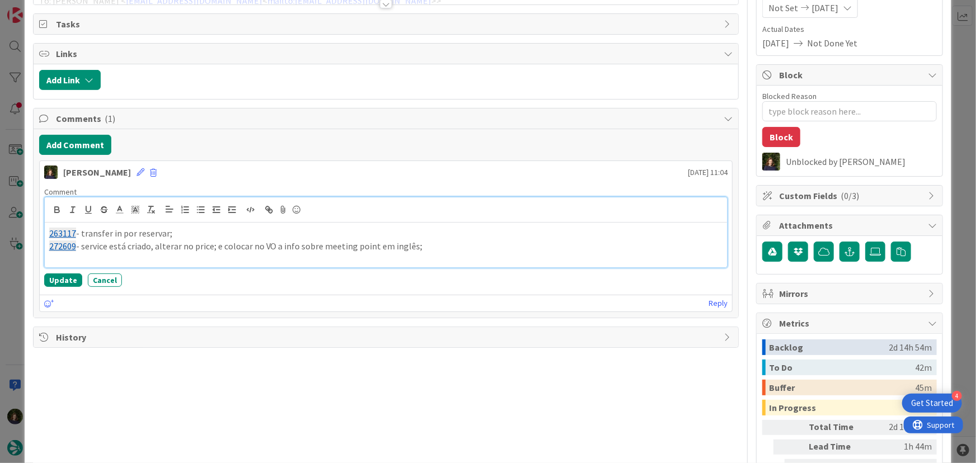
type textarea "x"
paste div
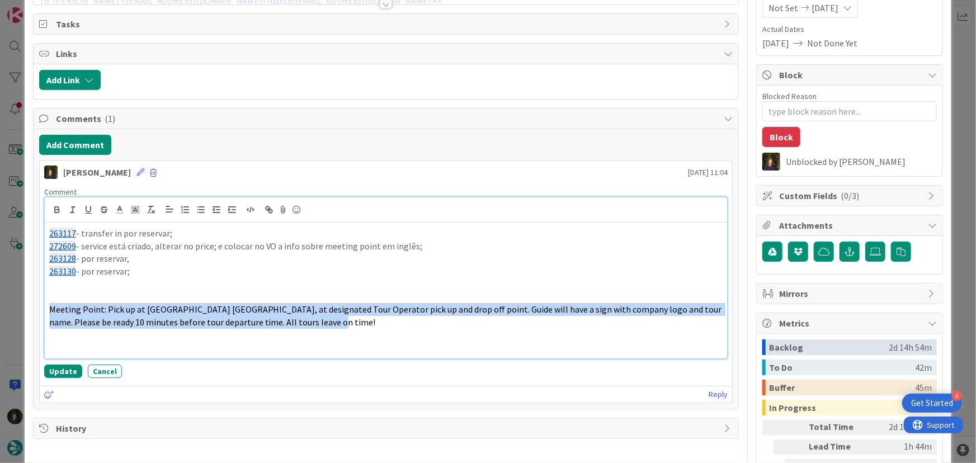
drag, startPoint x: 297, startPoint y: 318, endPoint x: 43, endPoint y: 310, distance: 253.6
click at [44, 310] on div "263117 - transfer in por reservar; 272609 - service está criado, alterar no pri…" at bounding box center [386, 278] width 684 height 162
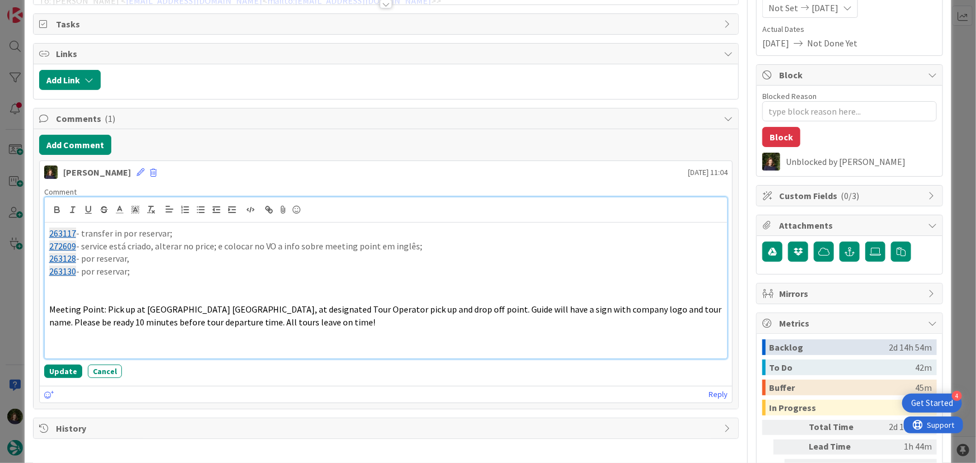
click at [72, 284] on p at bounding box center [386, 284] width 674 height 13
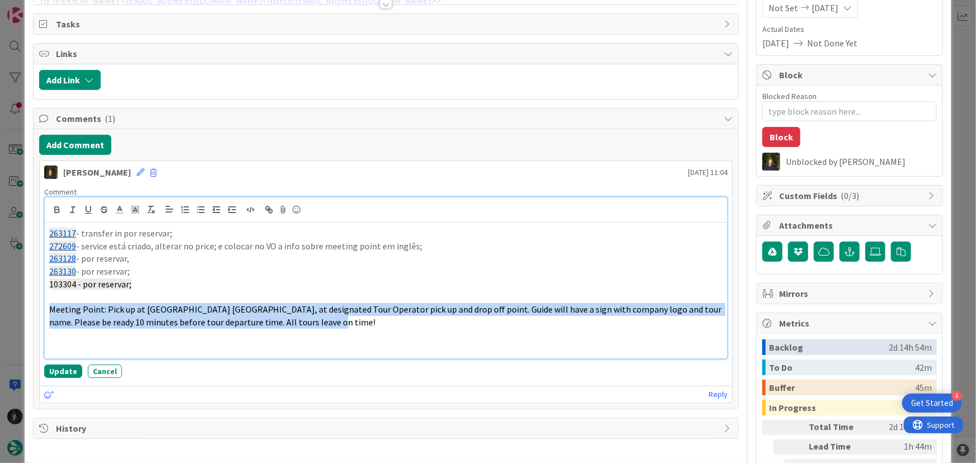
drag, startPoint x: 318, startPoint y: 318, endPoint x: 29, endPoint y: 306, distance: 289.5
click at [29, 306] on div "ID 21556 Creative Team E - In Progress Title 74 / 128 FW: [TripID:103304] - Roa…" at bounding box center [489, 198] width 928 height 670
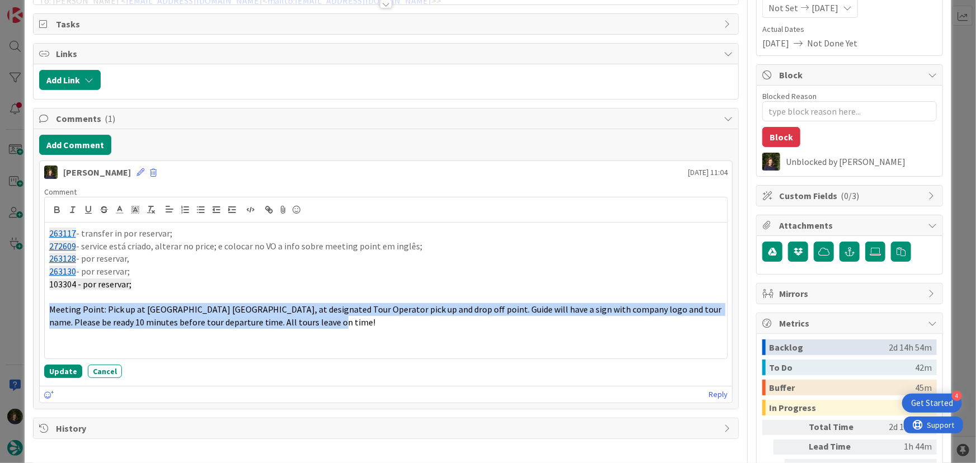
scroll to position [117, 0]
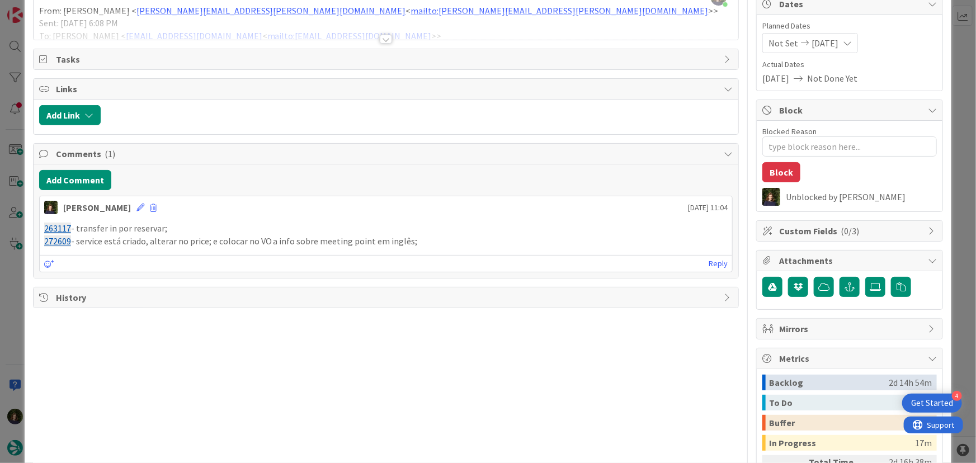
click at [388, 239] on p "272609 - service está criado, alterar no price; e colocar no VO a info sobre me…" at bounding box center [386, 241] width 684 height 13
click at [144, 206] on icon at bounding box center [141, 208] width 8 height 8
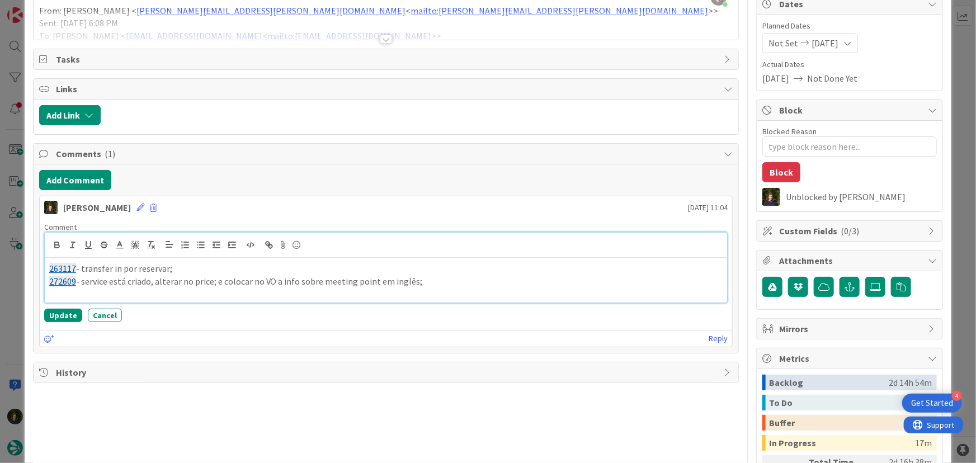
click at [388, 279] on p "272609 - service está criado, alterar no price; e colocar no VO a info sobre me…" at bounding box center [386, 281] width 674 height 13
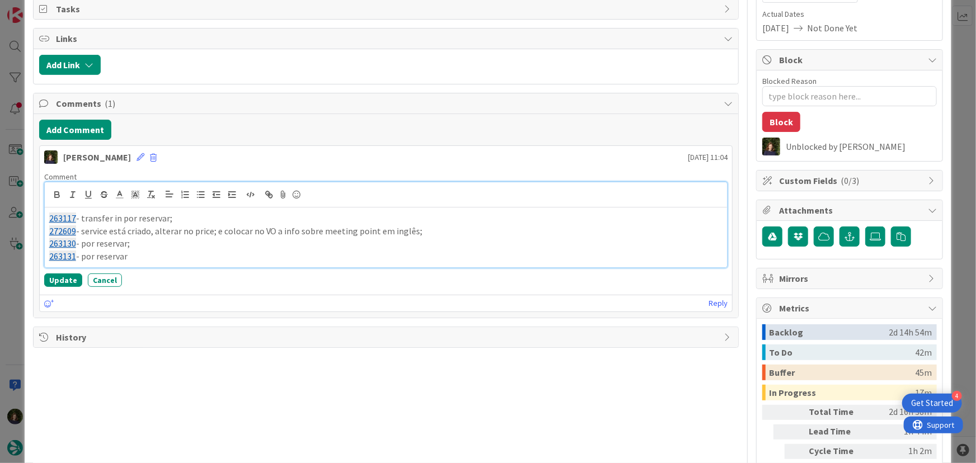
scroll to position [168, 0]
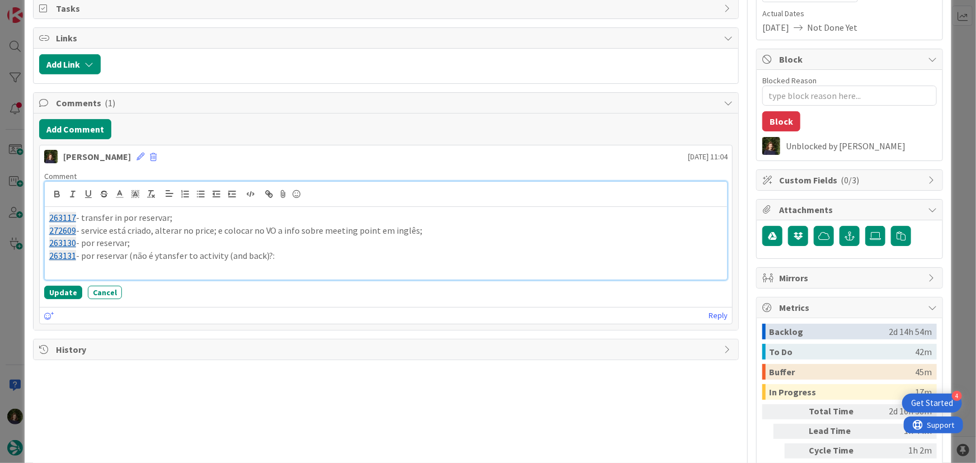
click at [157, 257] on p "263131 - por reservar (não é ytansfer to activity (and back)?:" at bounding box center [386, 256] width 674 height 13
click at [279, 257] on p "263131 - por reservar (não é tansfer to activity (and back)?:" at bounding box center [386, 256] width 674 height 13
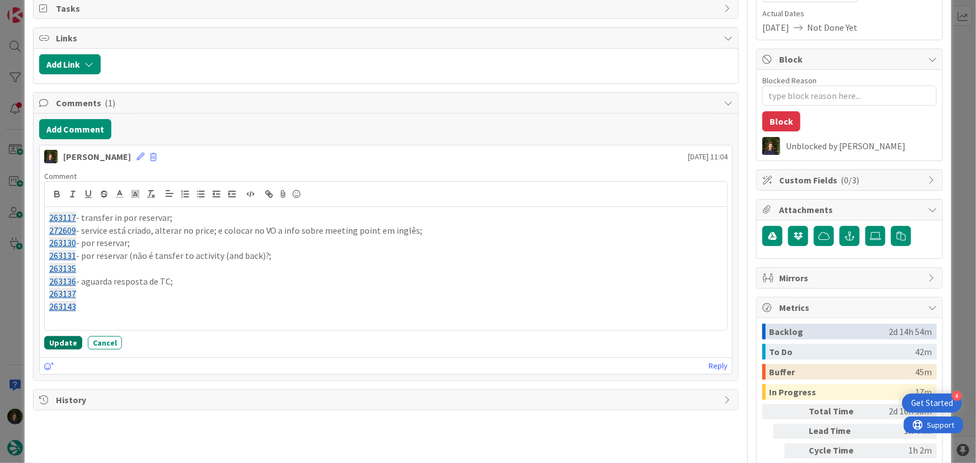
click at [67, 344] on button "Update" at bounding box center [63, 342] width 38 height 13
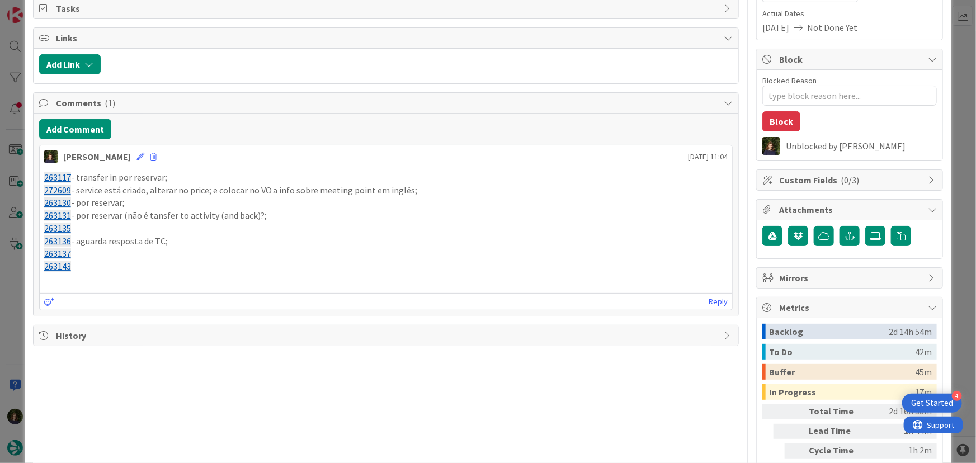
type textarea "x"
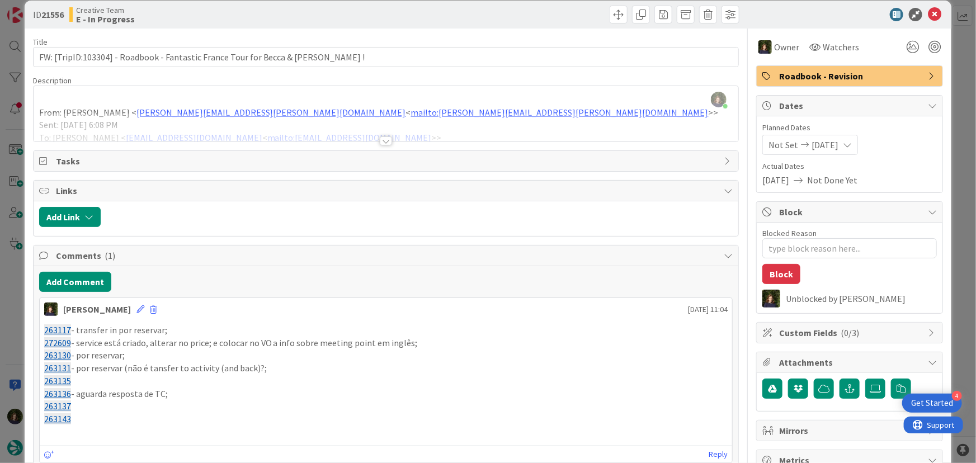
scroll to position [0, 0]
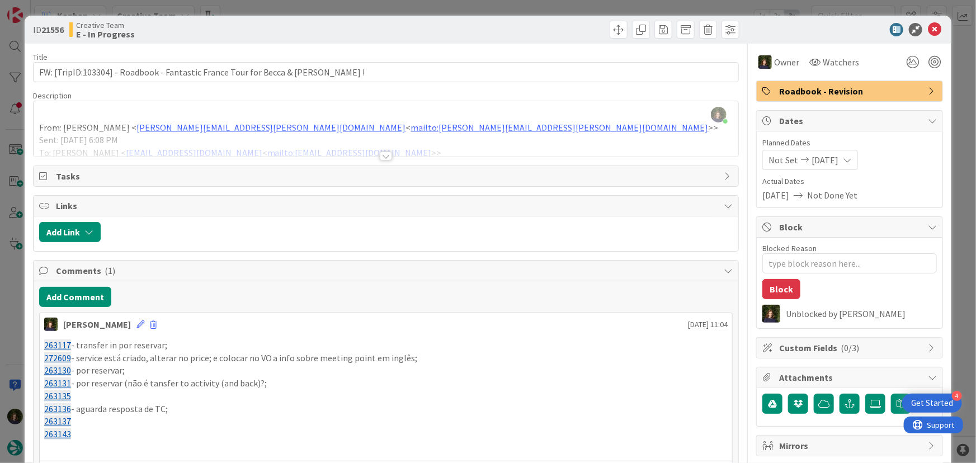
click at [382, 157] on div at bounding box center [386, 156] width 12 height 9
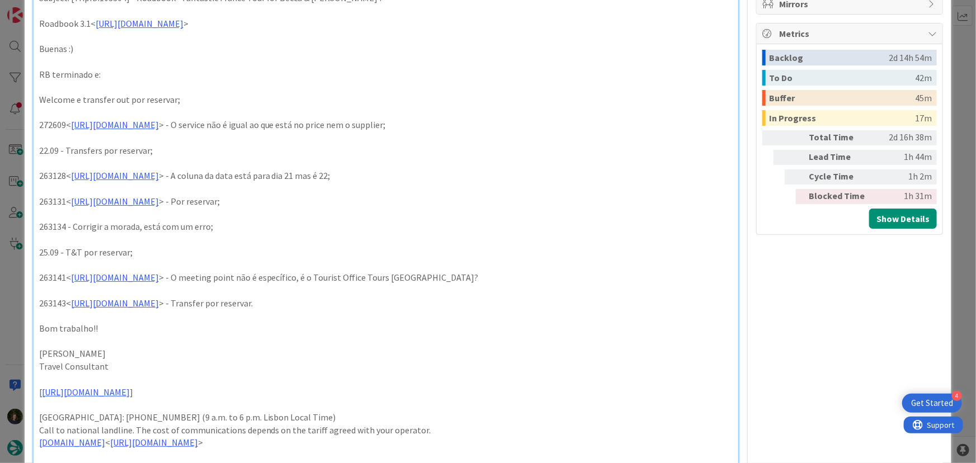
scroll to position [458, 0]
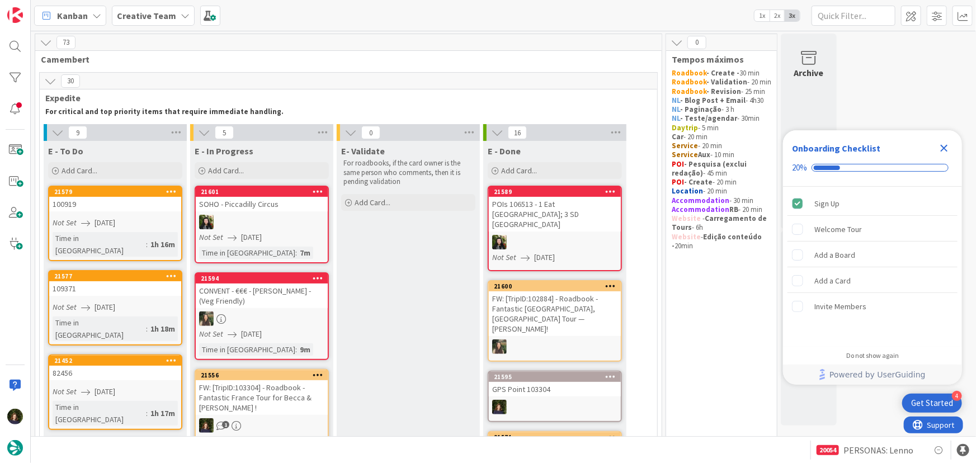
click at [945, 148] on icon "Close Checklist" at bounding box center [944, 148] width 7 height 7
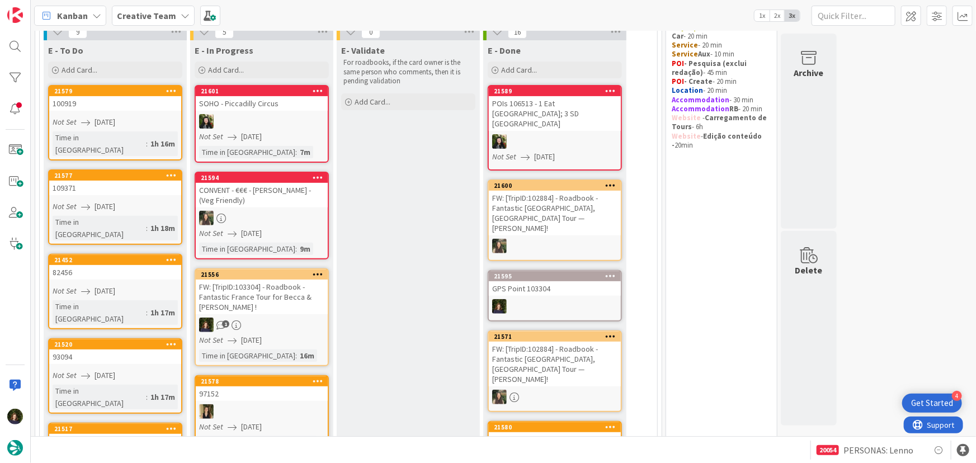
scroll to position [101, 0]
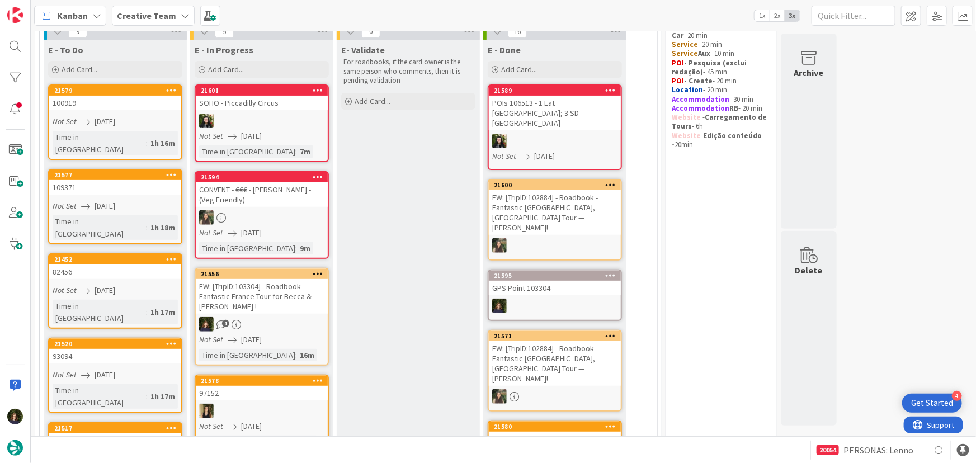
click at [238, 321] on icon at bounding box center [237, 325] width 10 height 10
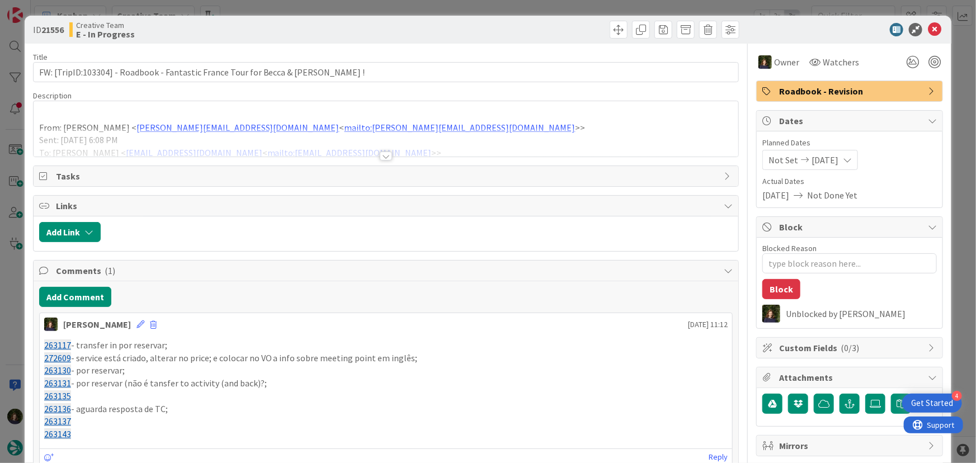
click at [383, 155] on div at bounding box center [386, 156] width 12 height 9
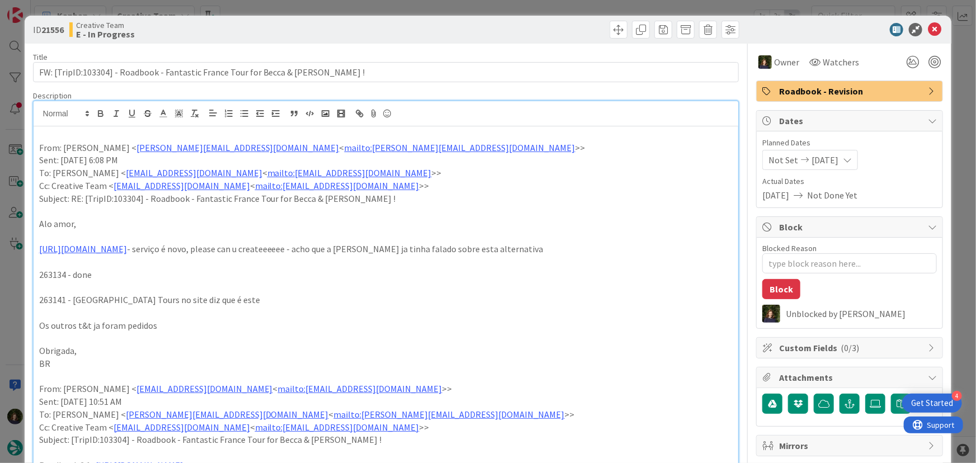
type textarea "x"
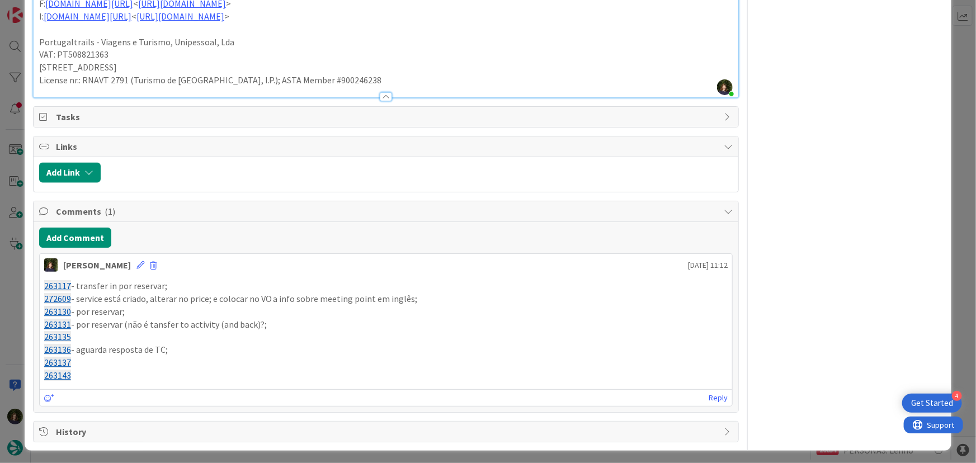
scroll to position [971, 0]
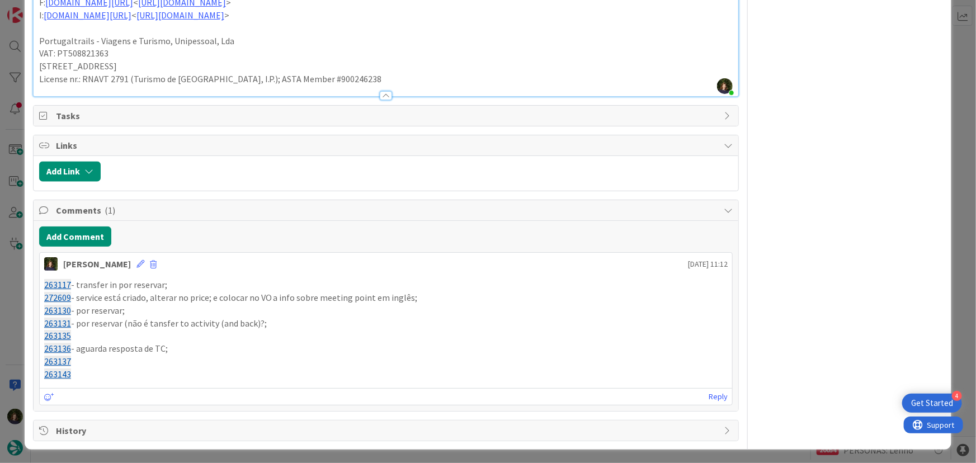
click at [93, 337] on p "263135" at bounding box center [386, 336] width 684 height 13
click at [144, 266] on icon at bounding box center [141, 264] width 8 height 8
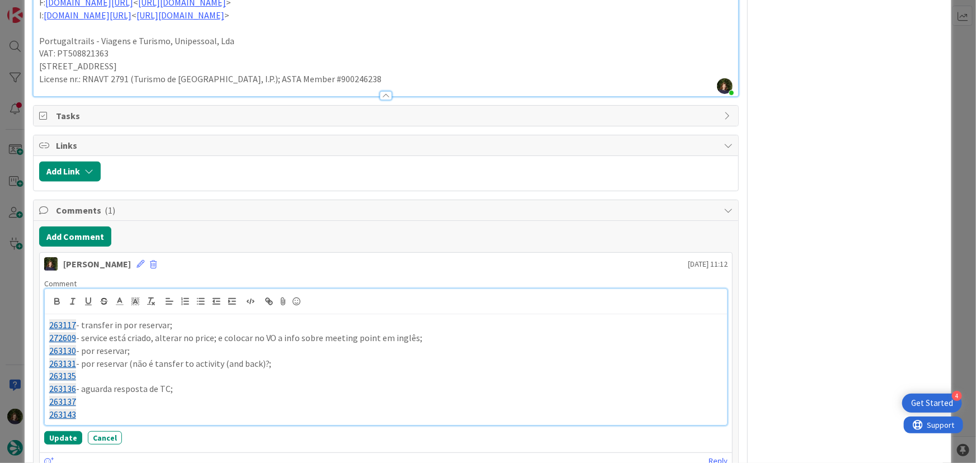
click at [119, 377] on p "263135" at bounding box center [386, 376] width 674 height 13
click at [125, 403] on p "263137" at bounding box center [386, 402] width 674 height 13
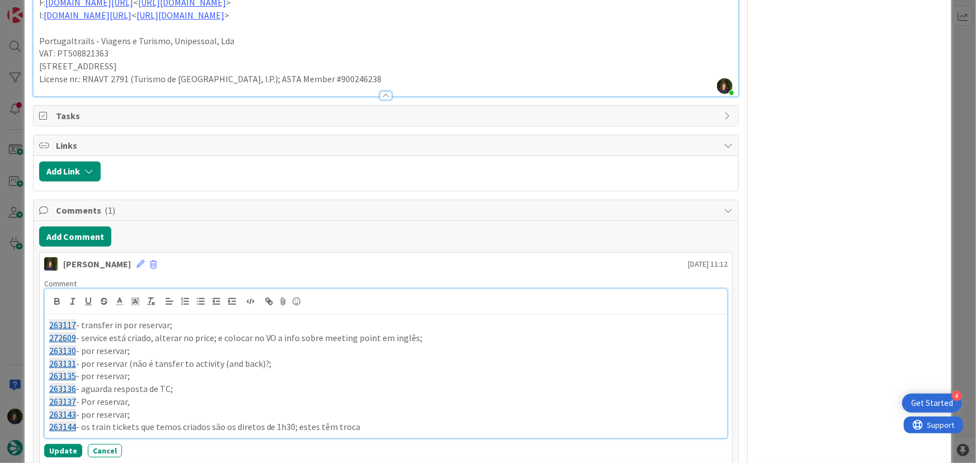
click at [313, 423] on p "263144 - os train tickets que temos criados são os diretos de 1h30; estes têm t…" at bounding box center [386, 427] width 674 height 13
click at [450, 427] on p "263144 - os train tickets que temos criados são os diretos de 1h30; estes têm t…" at bounding box center [386, 427] width 674 height 13
drag, startPoint x: 526, startPoint y: 427, endPoint x: 621, endPoint y: 341, distance: 127.6
click at [528, 427] on p "263144 - os train tickets que temos criados são os diretos de 1h30; estes têm t…" at bounding box center [386, 427] width 674 height 13
click at [671, 426] on p "263144 - os train tickets que temos criados são os diretos de 1h30; estes têm t…" at bounding box center [386, 427] width 674 height 13
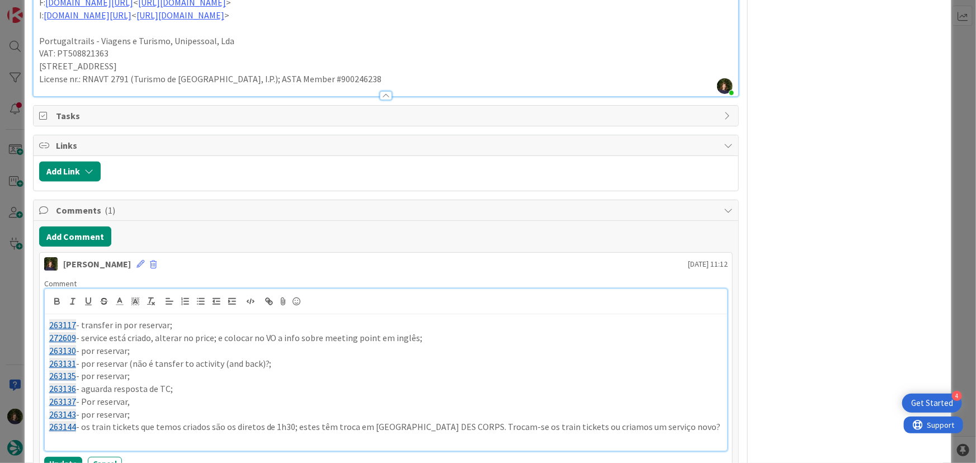
scroll to position [1061, 0]
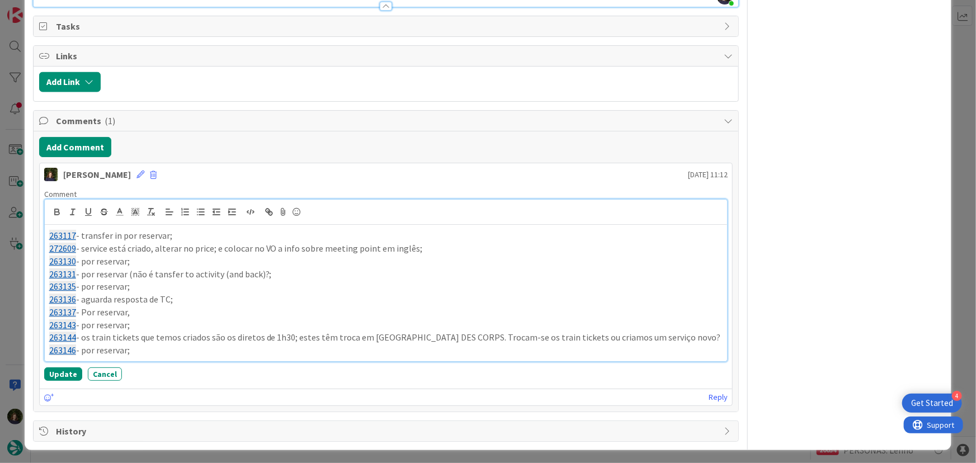
drag, startPoint x: 135, startPoint y: 348, endPoint x: 54, endPoint y: 233, distance: 141.3
click at [54, 233] on div "263117 - transfer in por reservar; 272609 - service está criado, alterar no pri…" at bounding box center [386, 293] width 683 height 136
copy div "63117 - transfer in por reservar; 272609 - service está criado, alterar no pric…"
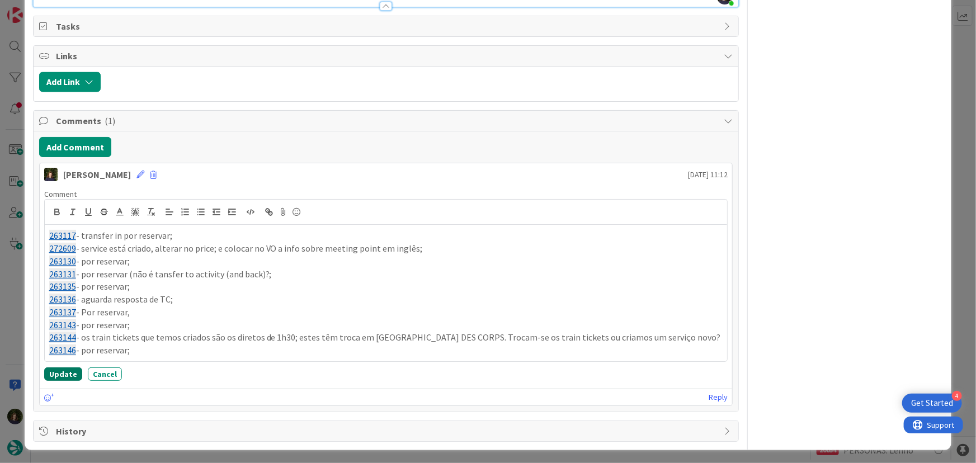
click at [53, 374] on button "Update" at bounding box center [63, 374] width 38 height 13
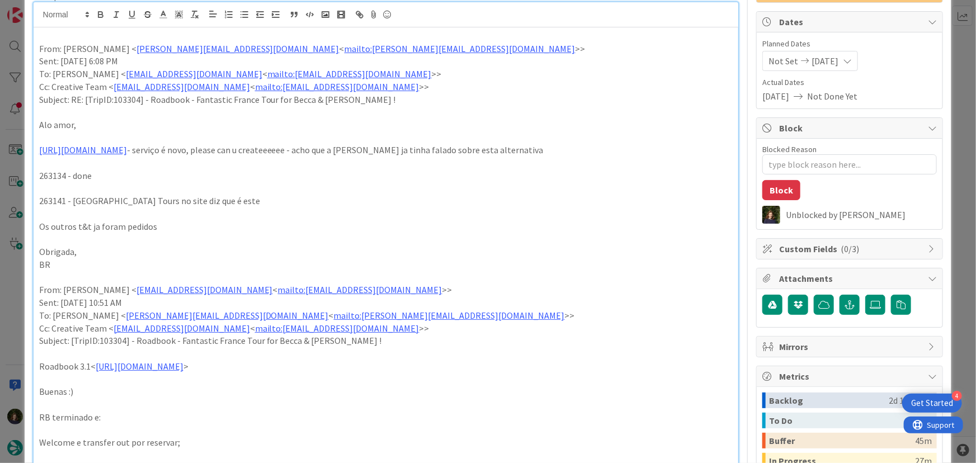
scroll to position [0, 0]
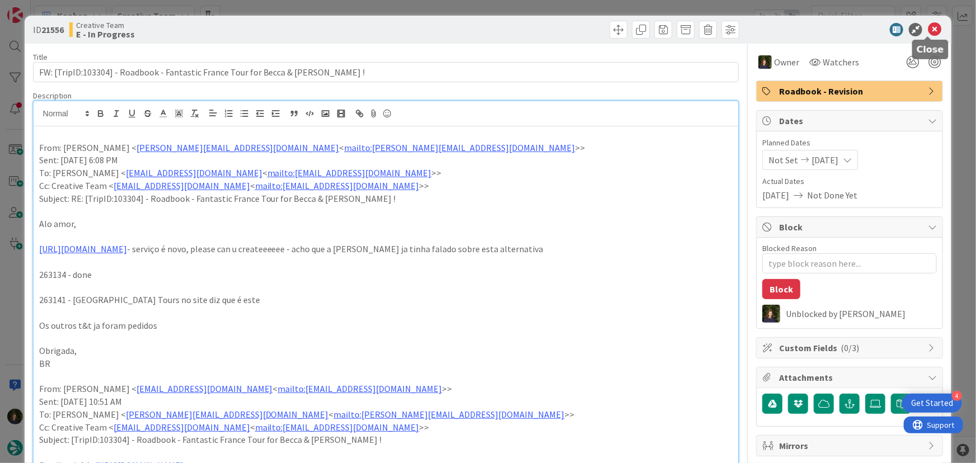
click at [924, 35] on body "4 Get Started Kanban Creative Team 1x 2x 3x 73 Camembert 30 Expedite For critic…" at bounding box center [488, 231] width 976 height 463
click at [928, 27] on icon at bounding box center [934, 29] width 13 height 13
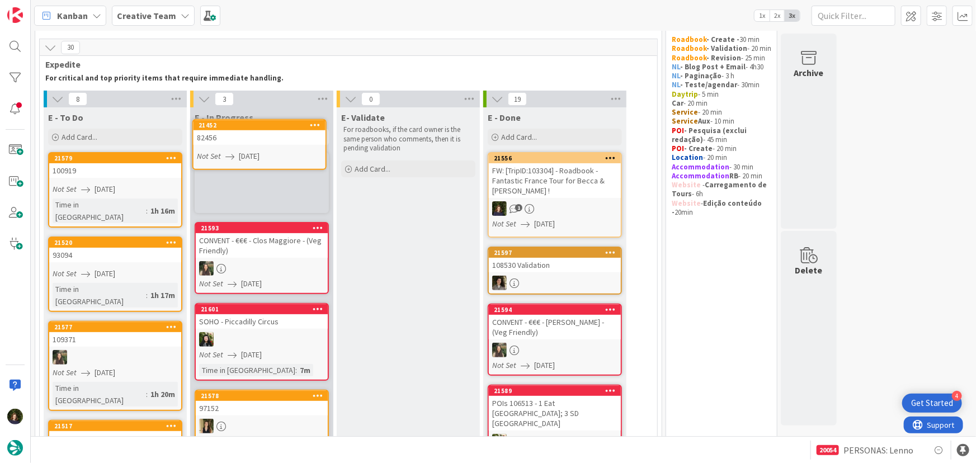
scroll to position [31, 0]
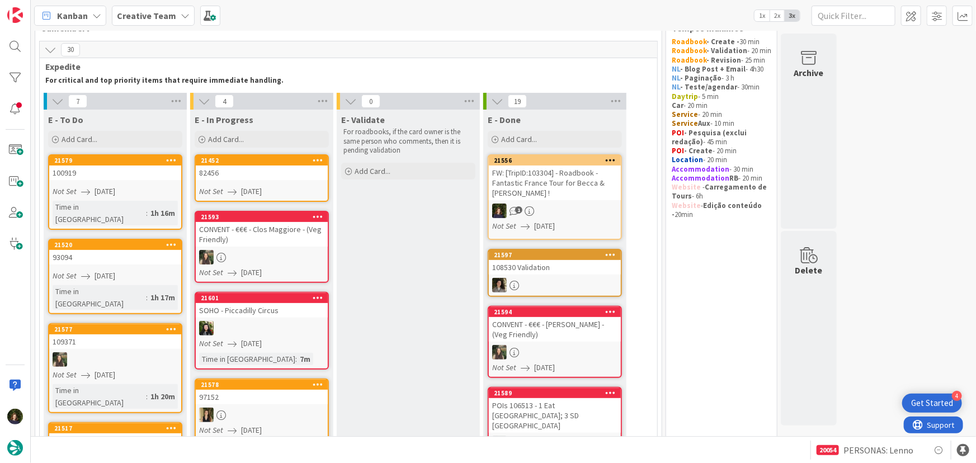
click at [266, 180] on link "21452 82456 Not Set [DATE]" at bounding box center [262, 178] width 134 height 48
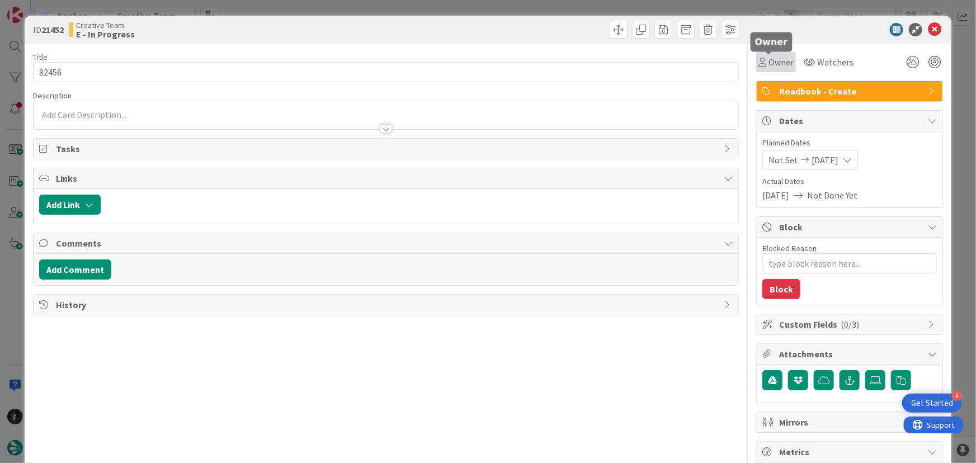
click at [778, 59] on span "Owner" at bounding box center [781, 61] width 25 height 13
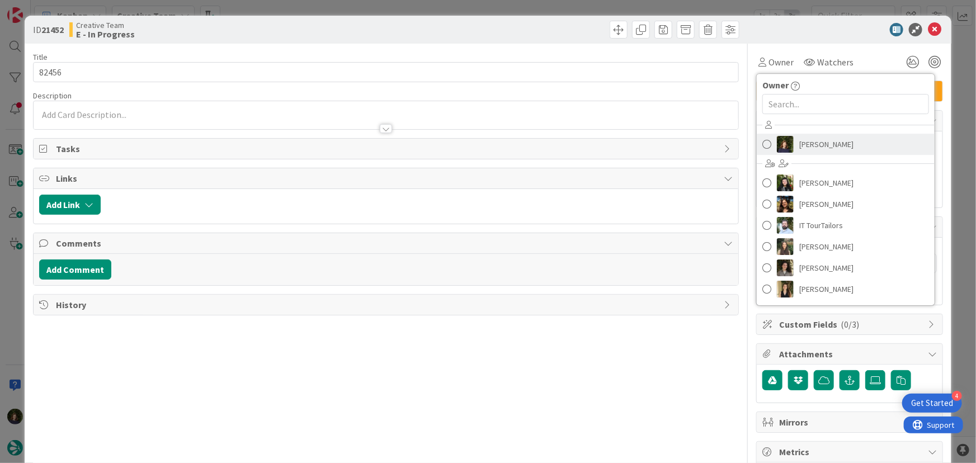
click at [817, 139] on span "[PERSON_NAME]" at bounding box center [827, 144] width 54 height 17
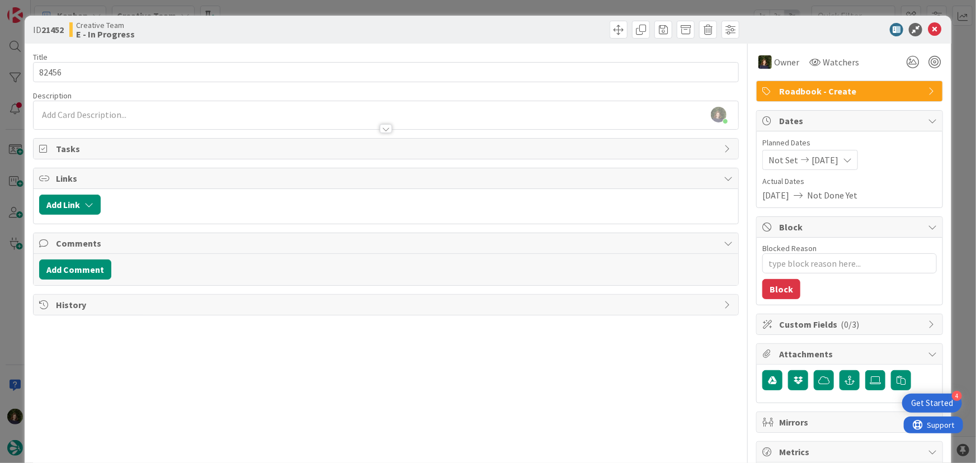
type textarea "x"
click at [83, 119] on div at bounding box center [387, 124] width 706 height 12
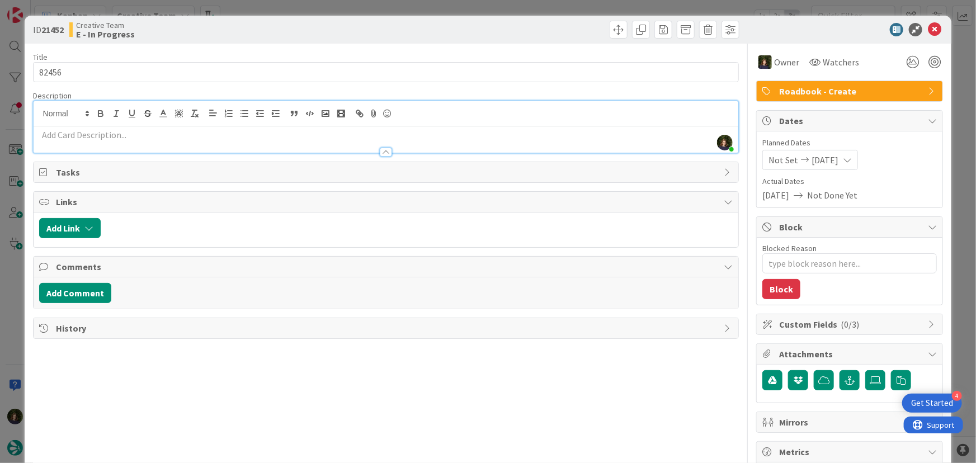
click at [120, 138] on p at bounding box center [386, 135] width 694 height 13
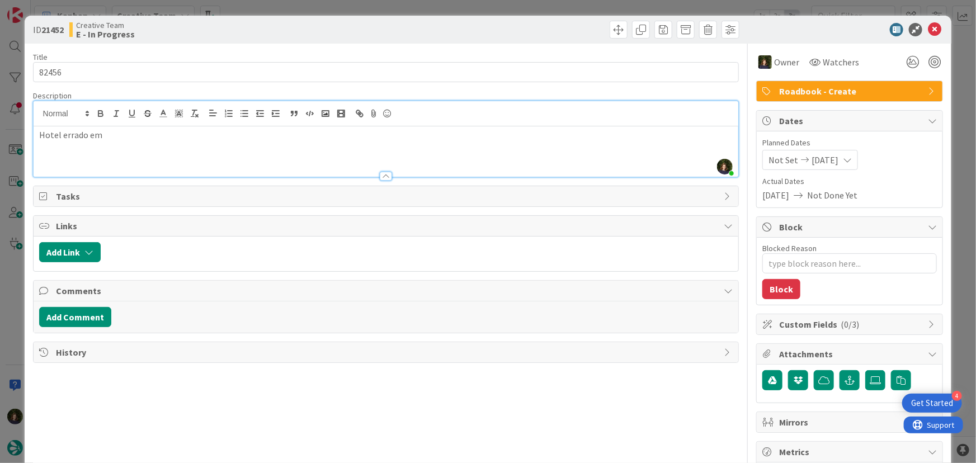
click at [157, 139] on p "Hotel errado em" at bounding box center [386, 135] width 694 height 13
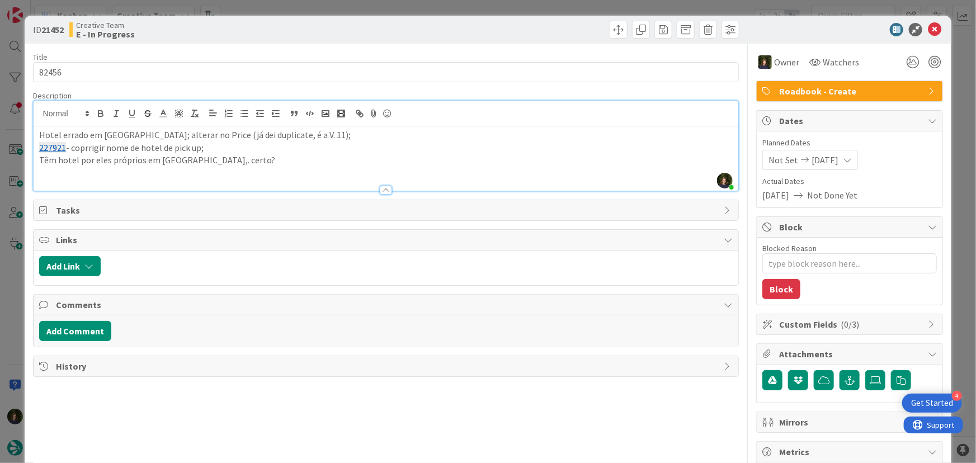
click at [191, 165] on p "Têm hotel por eles próprios em [GEOGRAPHIC_DATA],. certo?" at bounding box center [386, 160] width 694 height 13
click at [236, 162] on p "Têm hotel por eles próprios em [GEOGRAPHIC_DATA], certo?" at bounding box center [386, 160] width 694 height 13
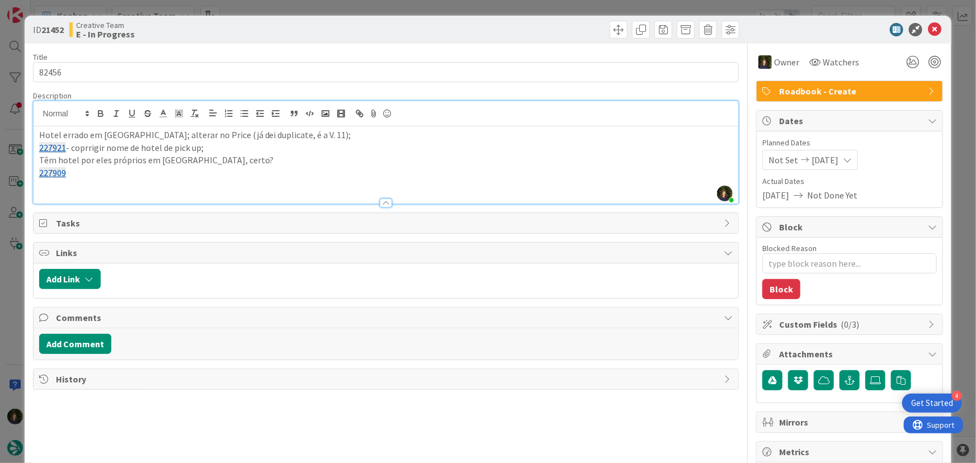
click at [83, 149] on p "227921 - coprrigir nome de hotel de pick up;" at bounding box center [386, 148] width 694 height 13
click at [184, 172] on p "227909" at bounding box center [386, 173] width 694 height 13
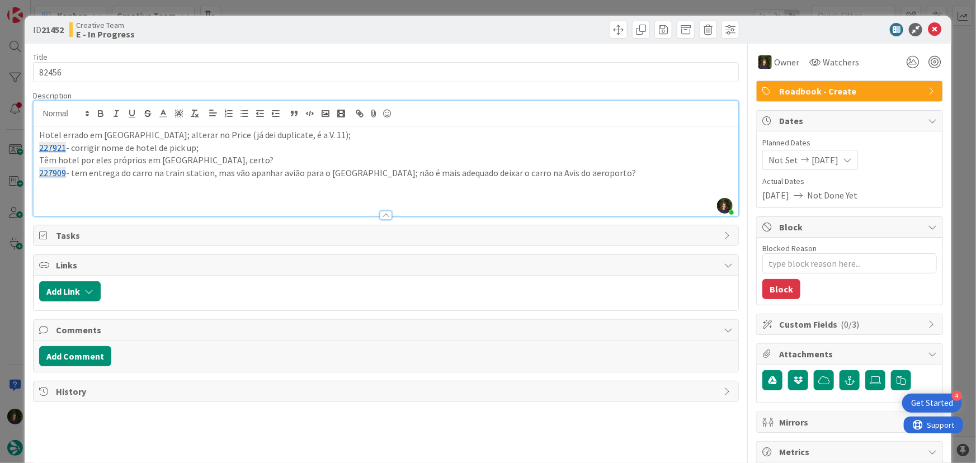
click at [313, 134] on p "Hotel errado em [GEOGRAPHIC_DATA]; alterar no Price (já dei duplicate, é a V. 1…" at bounding box center [386, 135] width 694 height 13
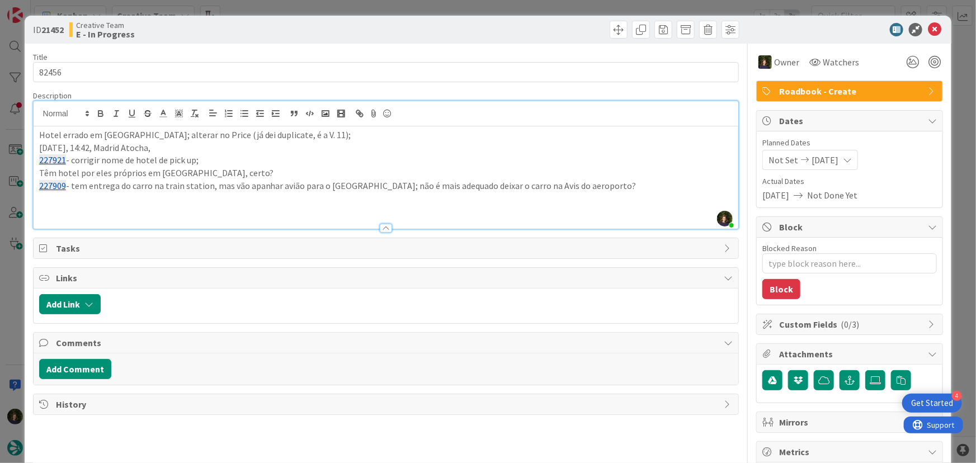
click at [81, 145] on p "[DATE], 14:42, Madrid Atocha," at bounding box center [386, 148] width 694 height 13
click at [41, 147] on p "[DATE], 14:42, Madrid Atocha," at bounding box center [386, 148] width 694 height 13
click at [297, 148] on p "227910 - tens welcome at airporto, mas é welcome at [GEOGRAPHIC_DATA]. TRocar n…" at bounding box center [386, 148] width 694 height 13
click at [163, 151] on p "227910 - tens welcome at airporto, mas é welcome at [GEOGRAPHIC_DATA]. Trocar n…" at bounding box center [386, 148] width 694 height 13
click at [587, 190] on p "227909 - tem entrega do carro na train station, mas vão apanhar avião para o [G…" at bounding box center [386, 186] width 694 height 13
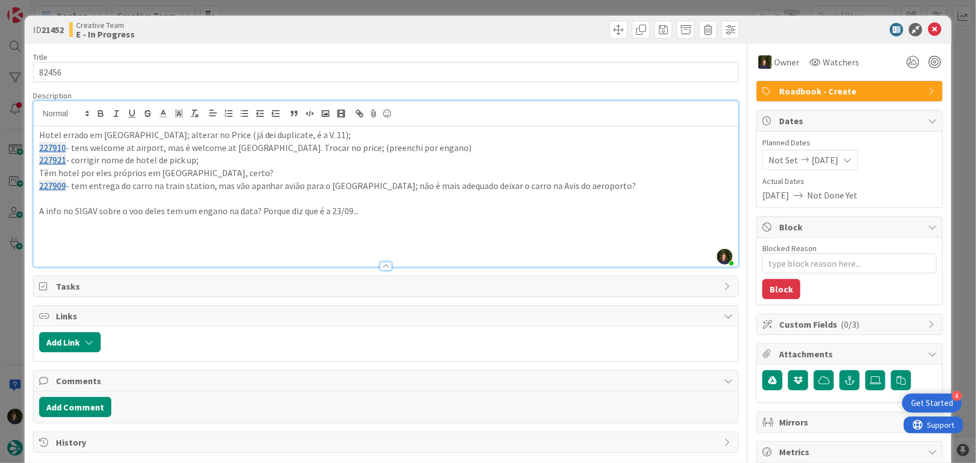
click at [164, 209] on p "A info no SIGAV sobre o voo deles tem um engano na data? Porque diz que é a 23/…" at bounding box center [386, 211] width 694 height 13
click at [424, 219] on p at bounding box center [386, 224] width 694 height 13
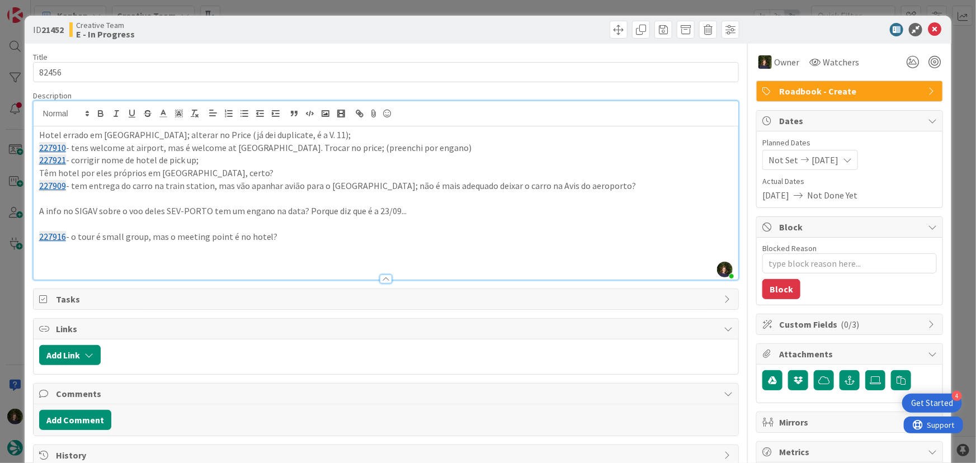
click at [95, 256] on p at bounding box center [386, 262] width 694 height 13
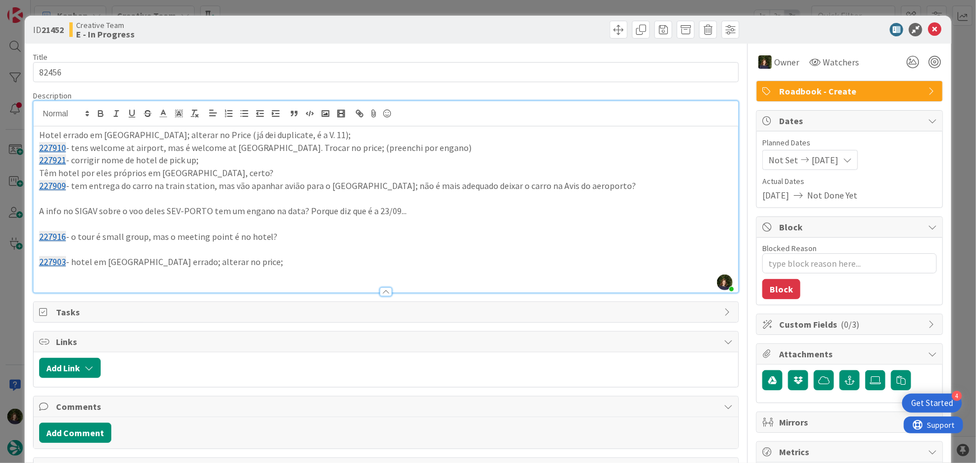
click at [87, 246] on p at bounding box center [386, 249] width 694 height 13
click at [223, 158] on p "227921 - corrigir nome de hotel de pick up;" at bounding box center [386, 160] width 694 height 13
drag, startPoint x: 210, startPoint y: 158, endPoint x: 31, endPoint y: 168, distance: 179.9
click at [34, 165] on div "Hotel errado em [GEOGRAPHIC_DATA]; alterar no Price (já dei duplicate, é a V. 1…" at bounding box center [387, 209] width 706 height 166
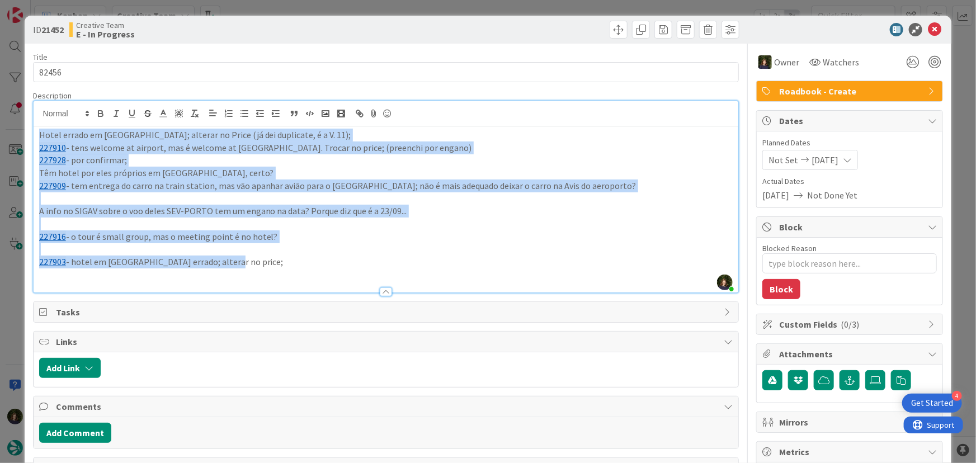
drag, startPoint x: 227, startPoint y: 262, endPoint x: 33, endPoint y: 140, distance: 229.3
click at [34, 140] on div "Hotel errado em [GEOGRAPHIC_DATA]; alterar no Price (já dei duplicate, é a V. 1…" at bounding box center [387, 209] width 706 height 166
copy div "Hotel errado em [GEOGRAPHIC_DATA]; alterar no Price (já dei duplicate, é a V. 1…"
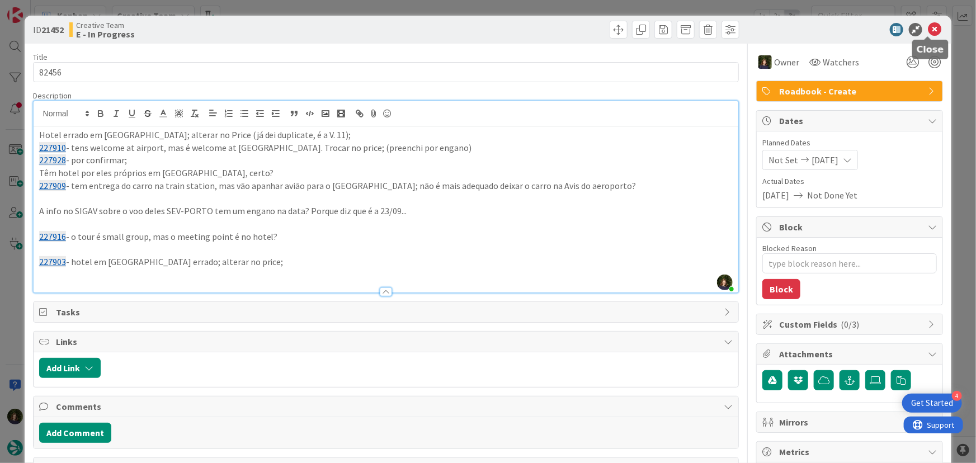
click at [929, 28] on icon at bounding box center [934, 29] width 13 height 13
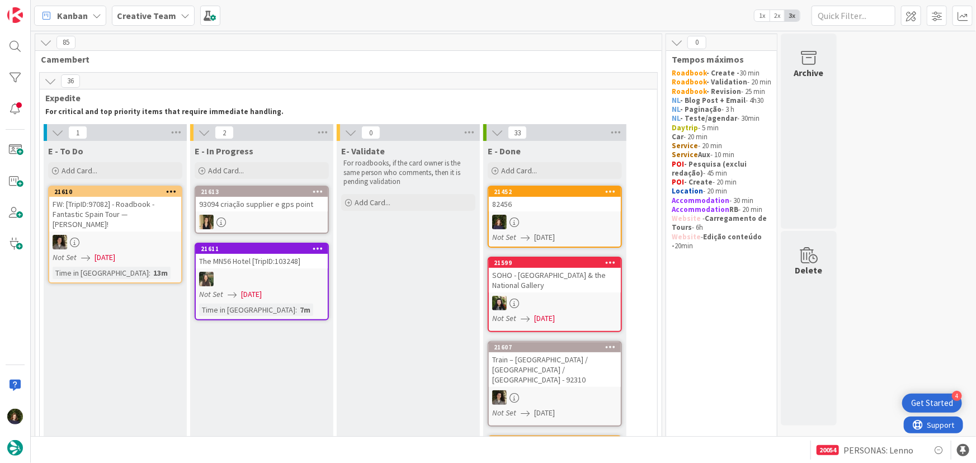
click at [549, 224] on div at bounding box center [555, 222] width 132 height 15
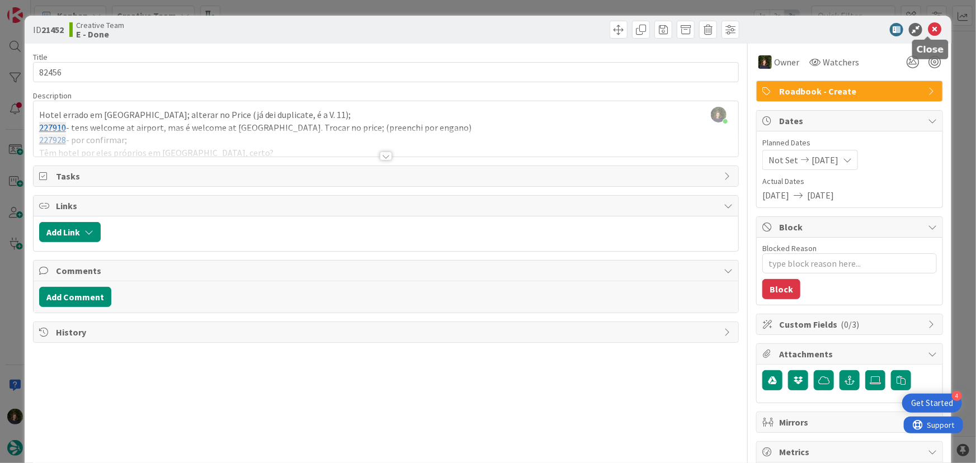
click at [929, 29] on icon at bounding box center [934, 29] width 13 height 13
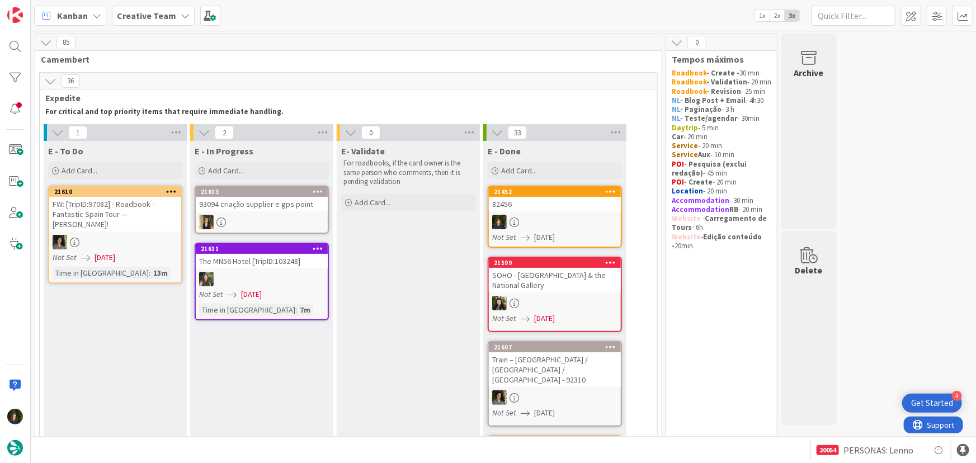
click at [608, 192] on icon at bounding box center [611, 191] width 11 height 8
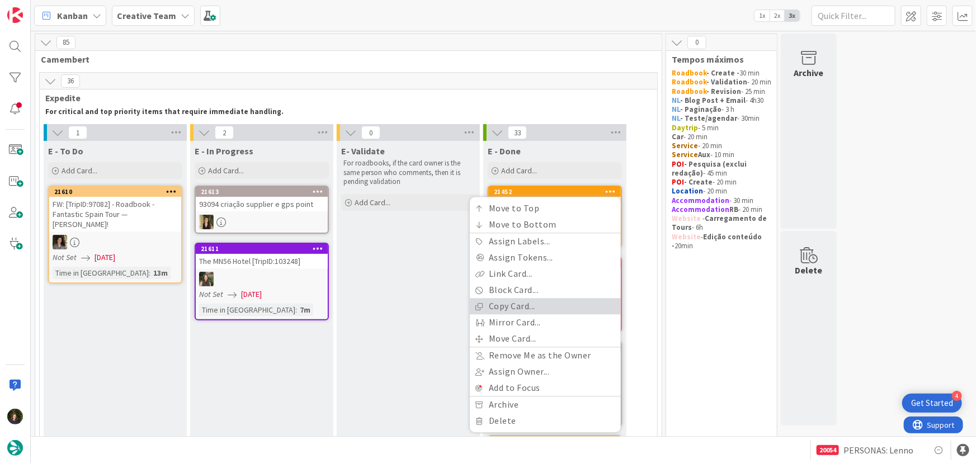
click at [549, 307] on link "Copy Card..." at bounding box center [545, 307] width 151 height 16
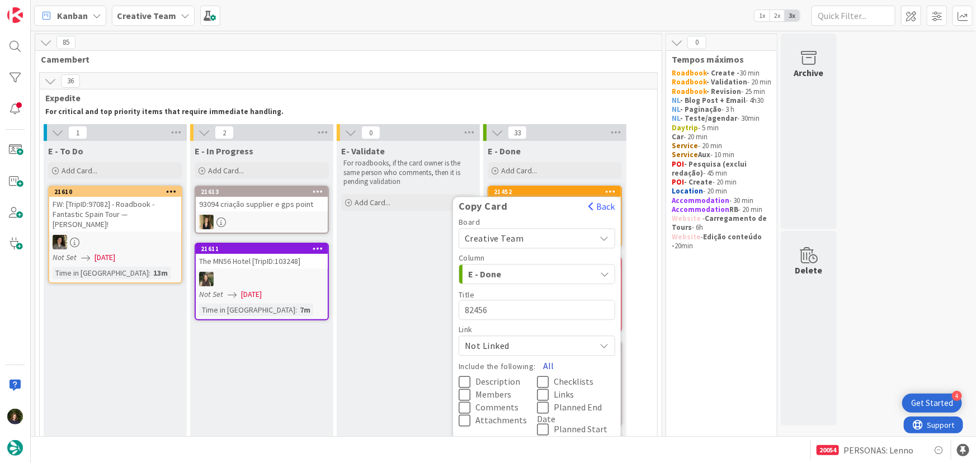
click at [547, 363] on button "All" at bounding box center [548, 366] width 25 height 20
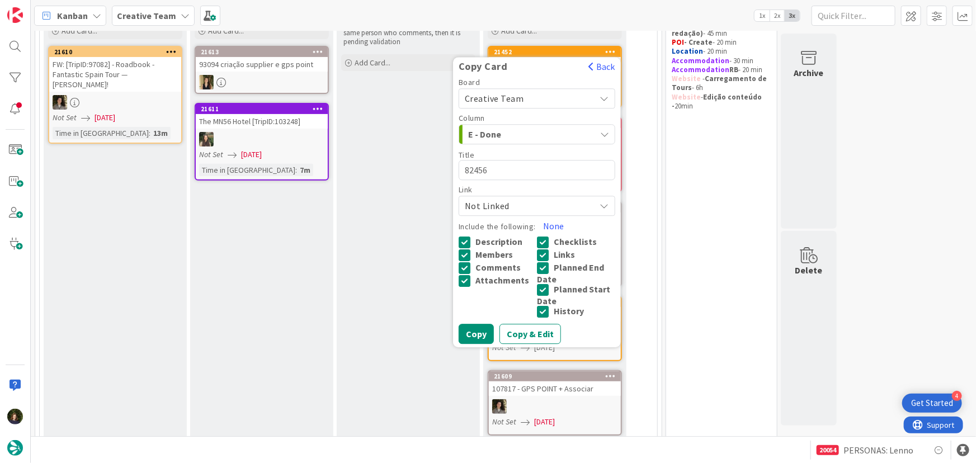
scroll to position [152, 0]
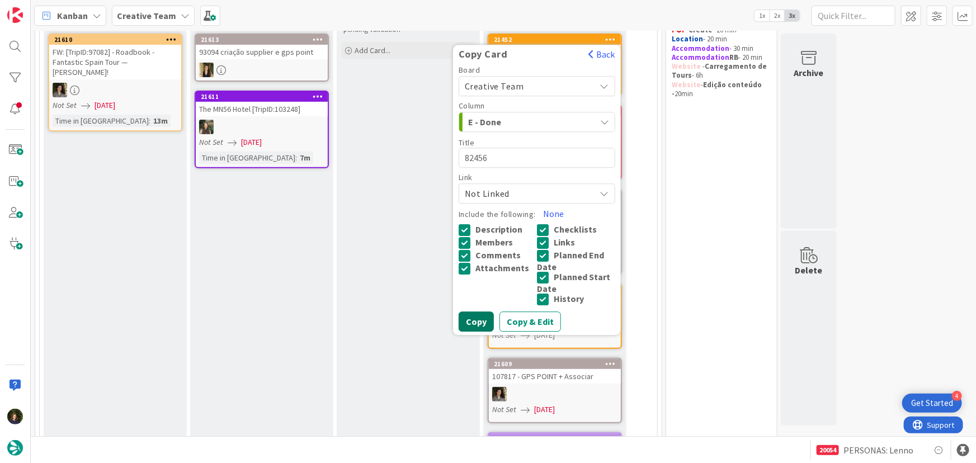
click at [473, 326] on button "Copy" at bounding box center [476, 322] width 35 height 20
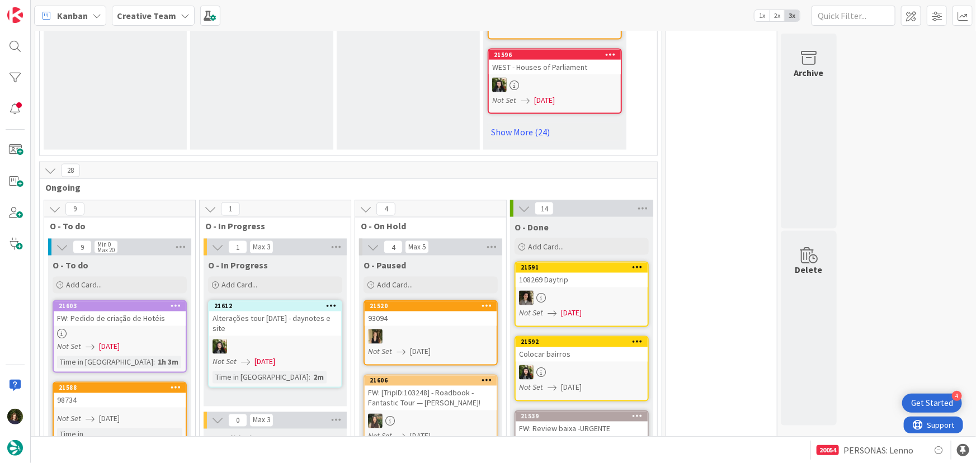
scroll to position [966, 0]
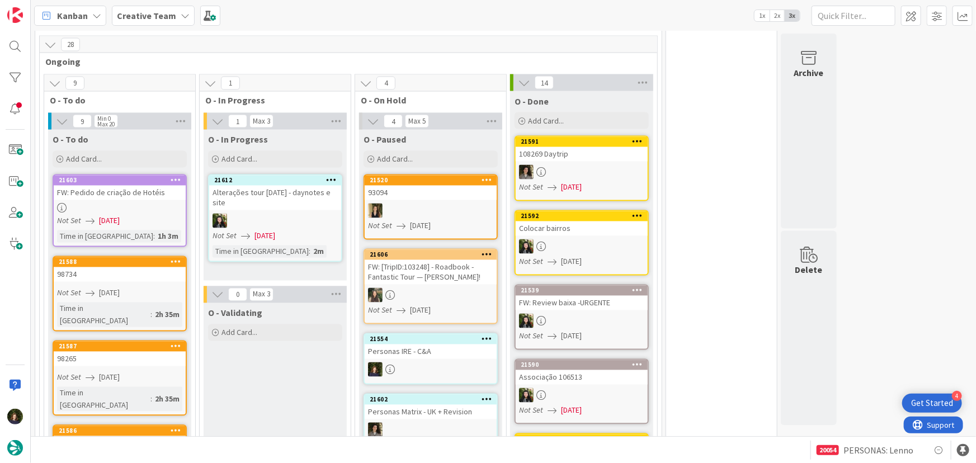
click at [101, 204] on div at bounding box center [120, 209] width 132 height 10
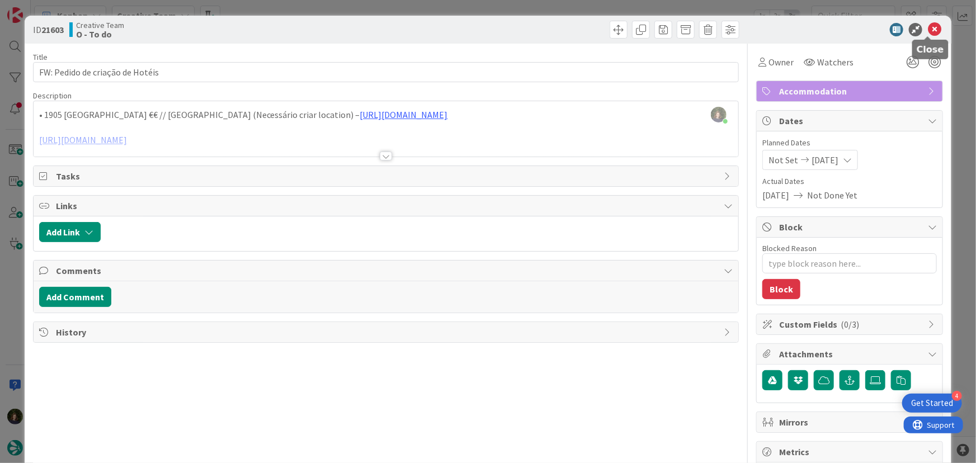
click at [928, 28] on icon at bounding box center [934, 29] width 13 height 13
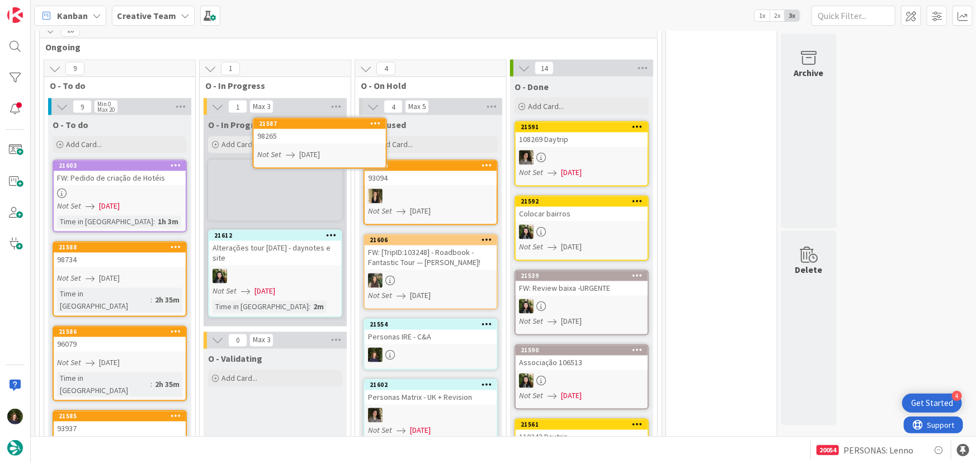
scroll to position [969, 0]
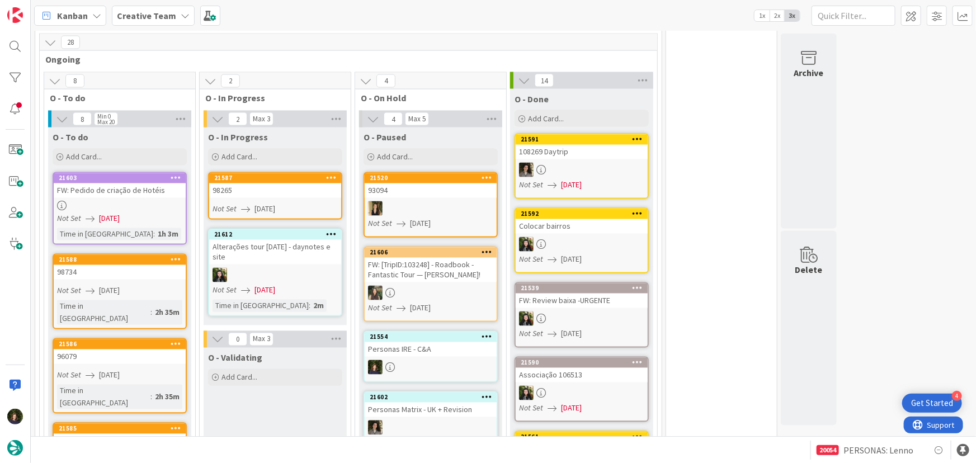
click at [279, 184] on div "98265" at bounding box center [275, 191] width 132 height 15
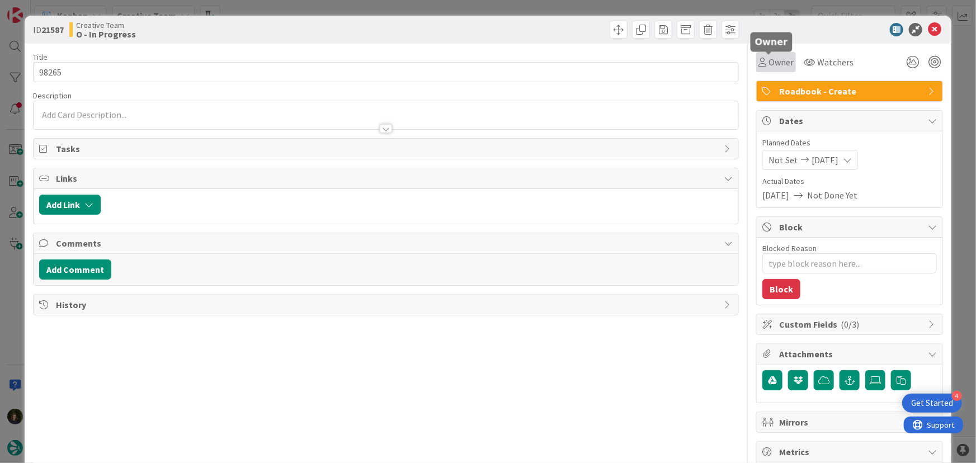
click at [769, 61] on span "Owner" at bounding box center [781, 61] width 25 height 13
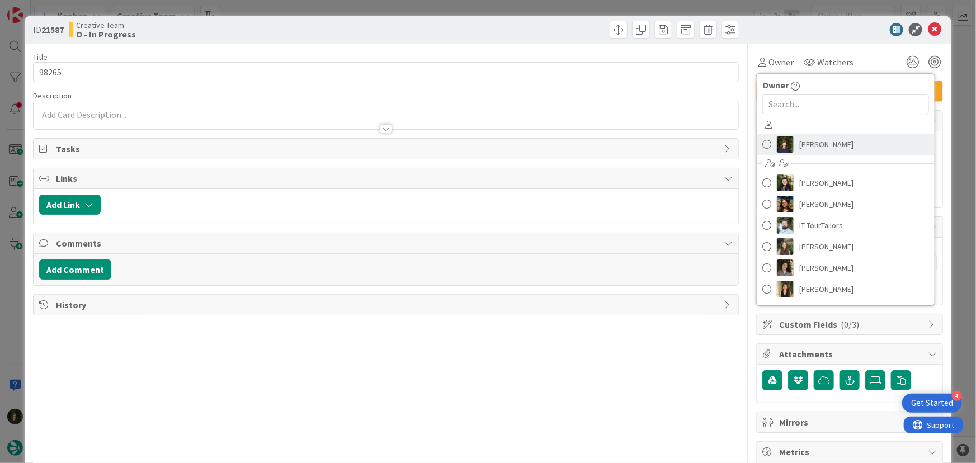
click at [806, 153] on link "[PERSON_NAME]" at bounding box center [846, 144] width 178 height 21
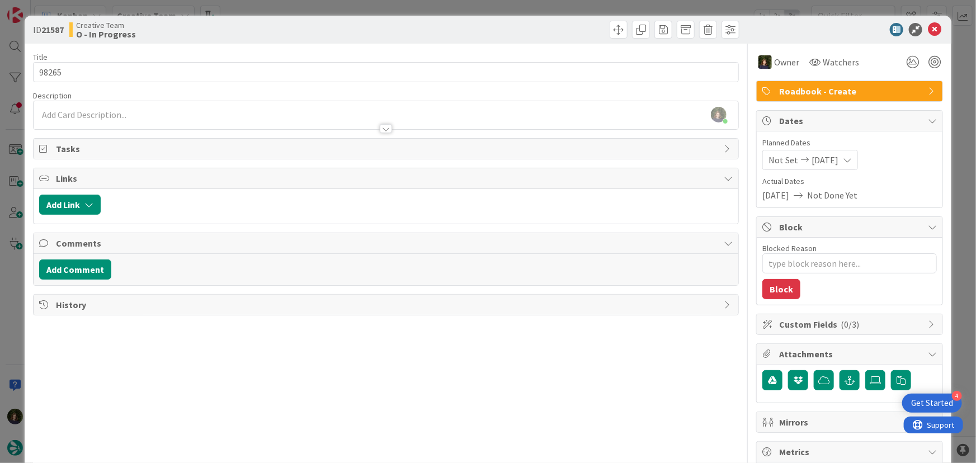
type textarea "x"
click at [79, 116] on div "[PERSON_NAME] joined 2 m ago" at bounding box center [387, 115] width 706 height 28
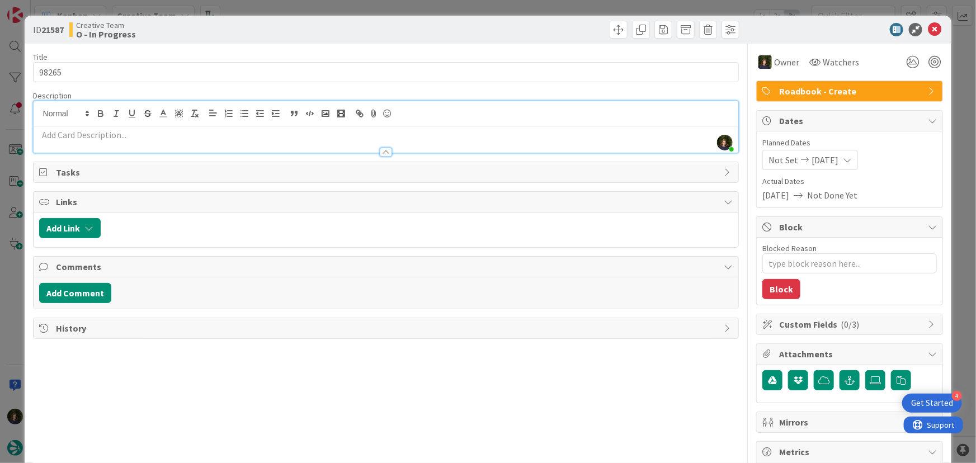
paste div
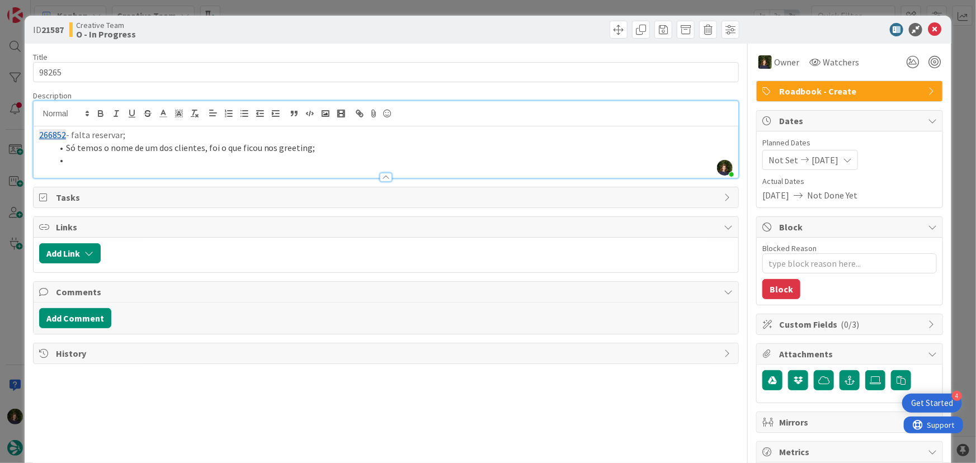
click at [307, 149] on li "Só temos o nome de um dos clientes, foi o que ficou nos greeting;" at bounding box center [393, 148] width 681 height 13
click at [76, 162] on li at bounding box center [393, 160] width 681 height 13
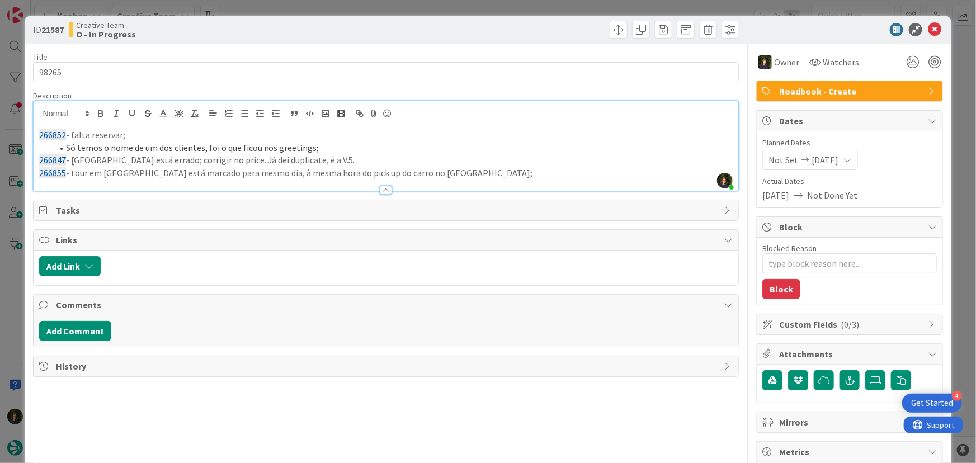
click at [73, 173] on p "266855 - tour em [GEOGRAPHIC_DATA] está marcado para mesmo dia, à mesma hora do…" at bounding box center [386, 173] width 694 height 13
click at [152, 173] on p "266855 - tens 2 tours em [GEOGRAPHIC_DATA]... retirar o que está marcado para d…" at bounding box center [386, 173] width 694 height 13
click at [705, 174] on p "266855 - tens 2 tours em [GEOGRAPHIC_DATA] no Price; o do VO está que está marc…" at bounding box center [386, 173] width 694 height 13
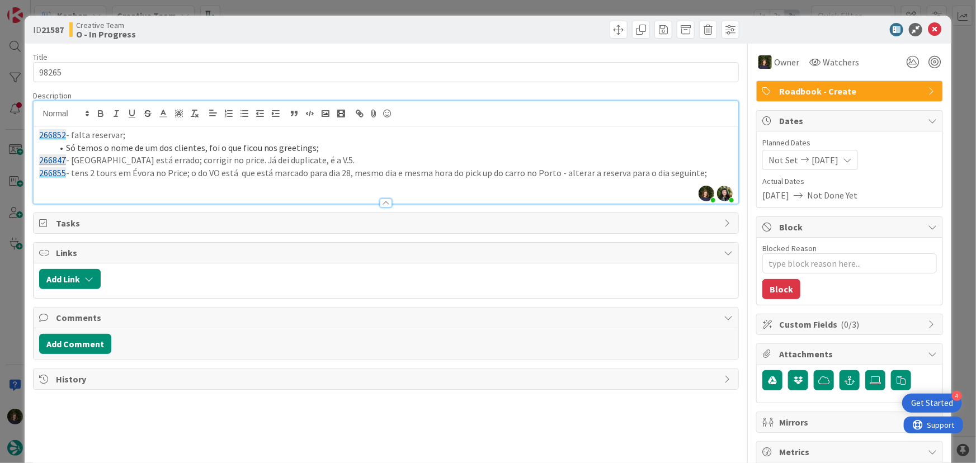
scroll to position [955, 0]
click at [929, 33] on icon at bounding box center [934, 29] width 13 height 13
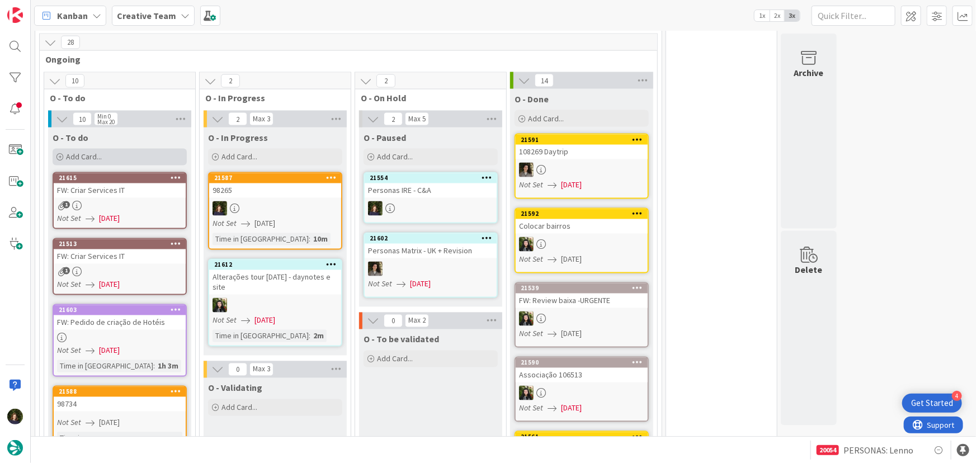
click at [98, 152] on span "Add Card..." at bounding box center [84, 157] width 36 height 10
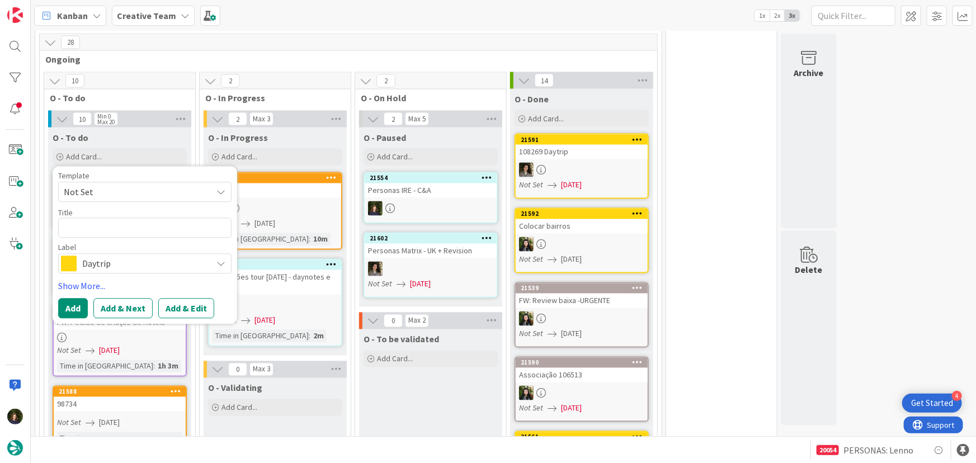
click at [112, 256] on span "Daytrip" at bounding box center [144, 264] width 124 height 16
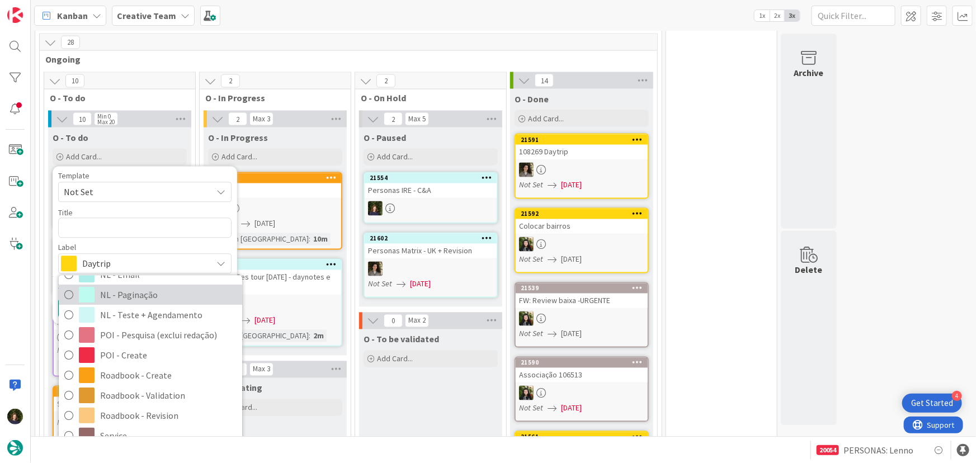
scroll to position [152, 0]
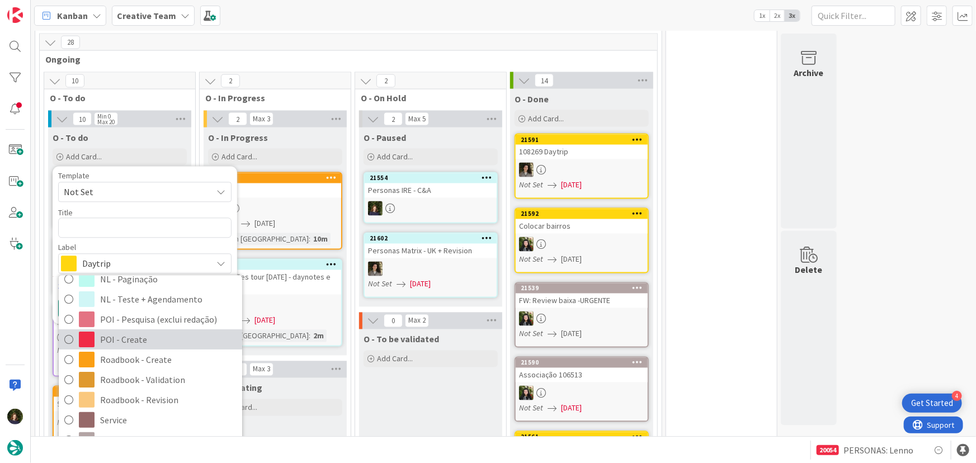
click at [128, 331] on span "POI - Create" at bounding box center [168, 339] width 137 height 17
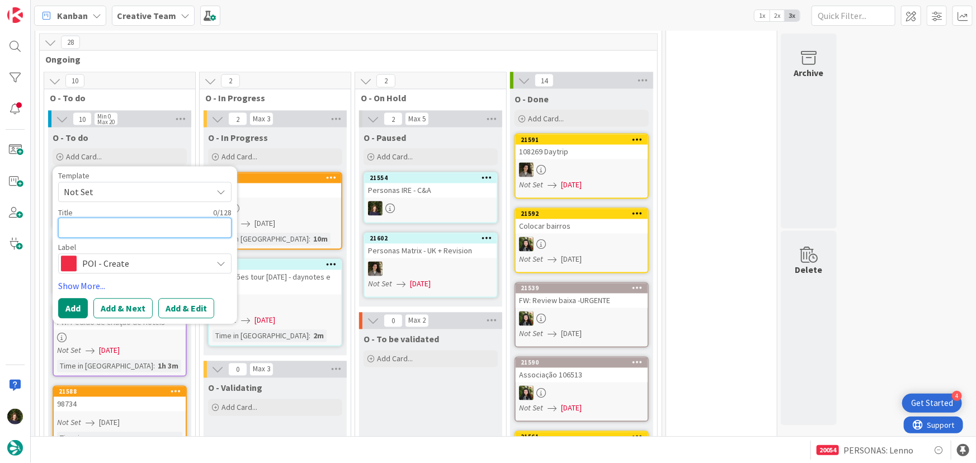
click at [91, 218] on textarea at bounding box center [144, 228] width 173 height 20
type textarea "x"
type textarea "2"
type textarea "x"
type textarea "2"
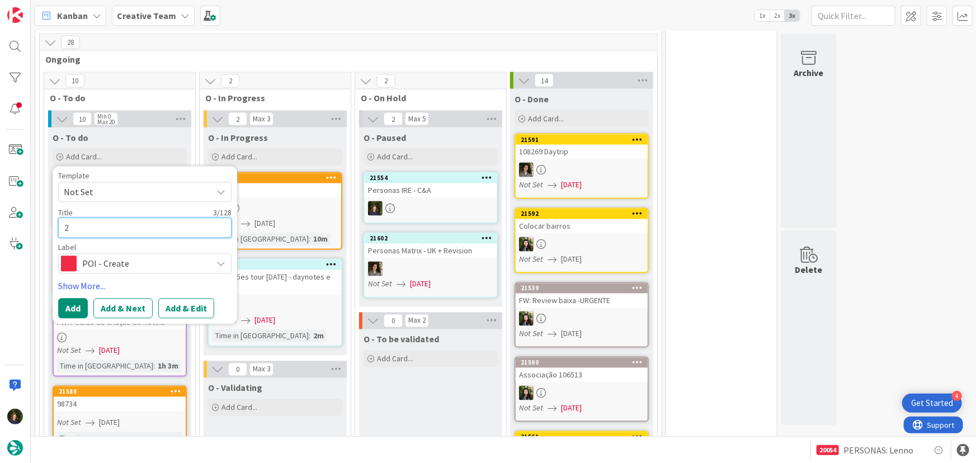
type textarea "x"
type textarea "2 P"
type textarea "x"
type textarea "2 PO"
type textarea "x"
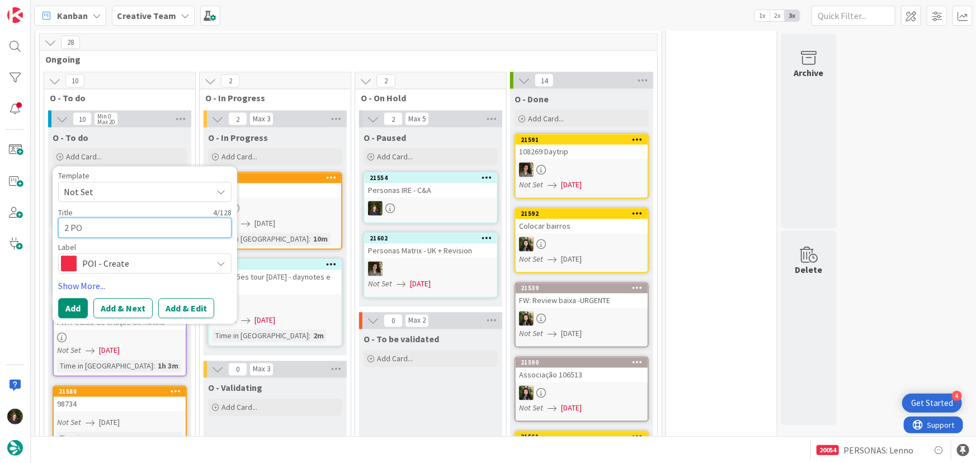
type textarea "2 POI"
type textarea "x"
type textarea "2 POI"
type textarea "x"
type textarea "2 POI E"
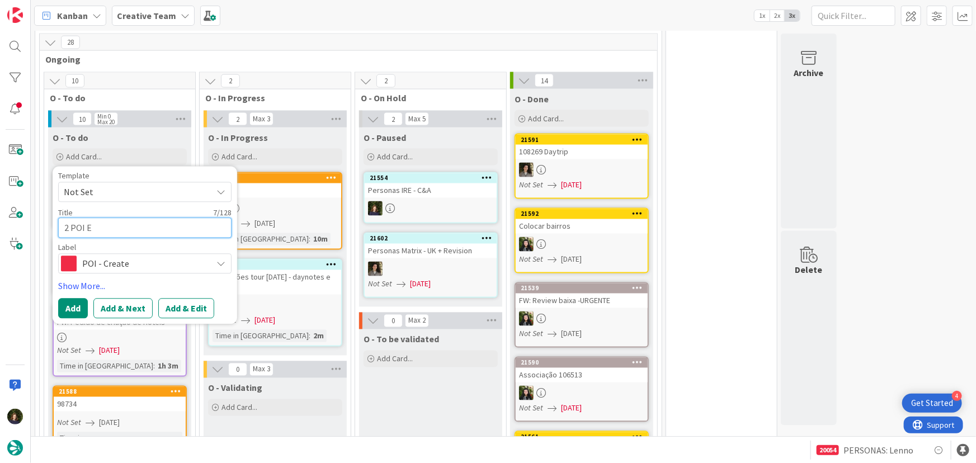
type textarea "x"
type textarea "2 POI E"
type textarea "x"
type textarea "2 POI E e"
type textarea "x"
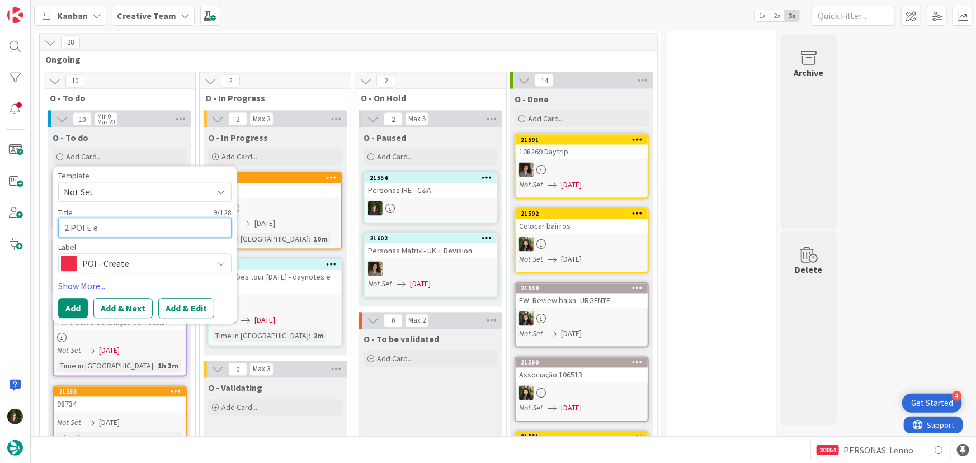
type textarea "2 POI E em"
type textarea "x"
type textarea "2 POI E em"
type textarea "x"
type textarea "2 POI E em V"
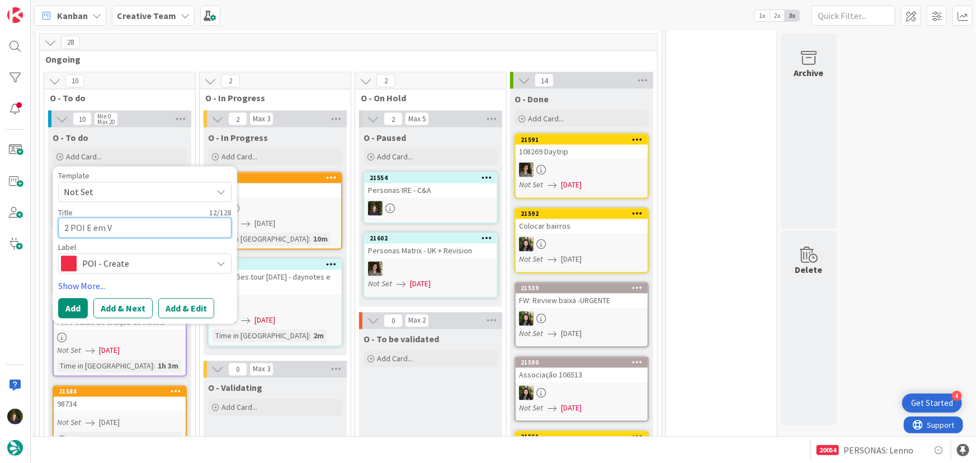
type textarea "x"
type textarea "2 POI E em Vi"
type textarea "x"
type textarea "2 POI E em Vil"
type textarea "x"
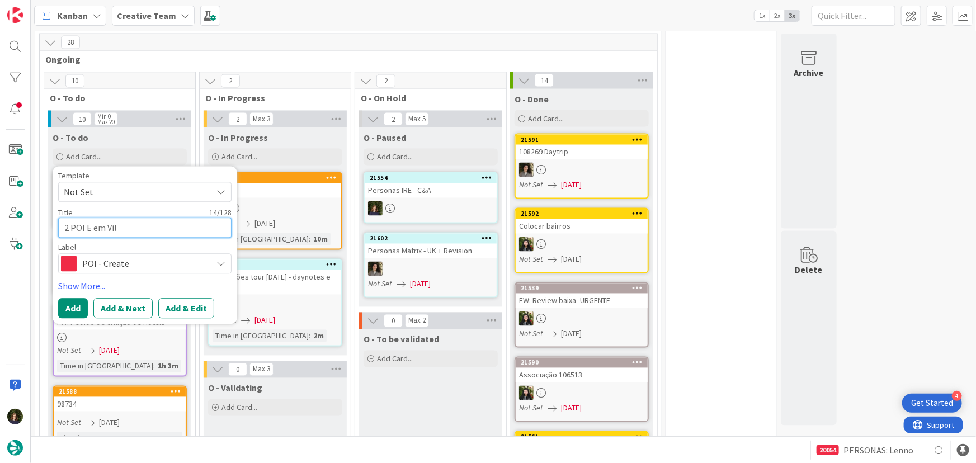
type textarea "2 POI E em Vila"
type textarea "x"
type textarea "2 POI E em Vila"
type textarea "x"
type textarea "2 POI E em [GEOGRAPHIC_DATA]"
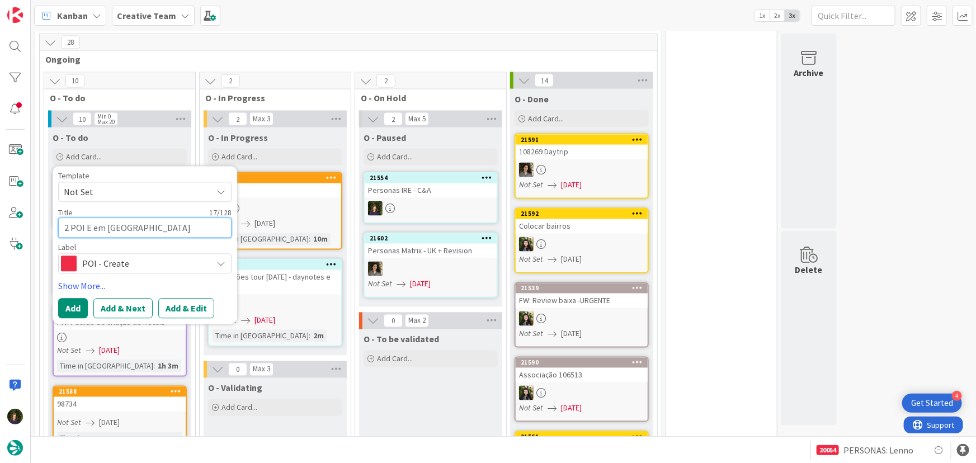
type textarea "x"
type textarea "2 POI E em [GEOGRAPHIC_DATA]"
type textarea "x"
type textarea "2 POI E em [GEOGRAPHIC_DATA]"
type textarea "x"
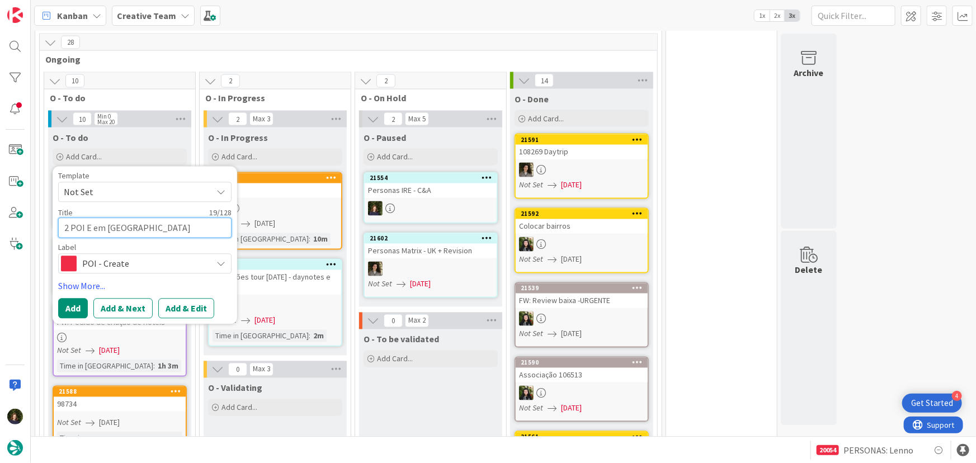
type textarea "2 POI E em [GEOGRAPHIC_DATA]"
type textarea "x"
type textarea "2 POI E em [GEOGRAPHIC_DATA]"
type textarea "x"
type textarea "2 POI E em Vila Real d"
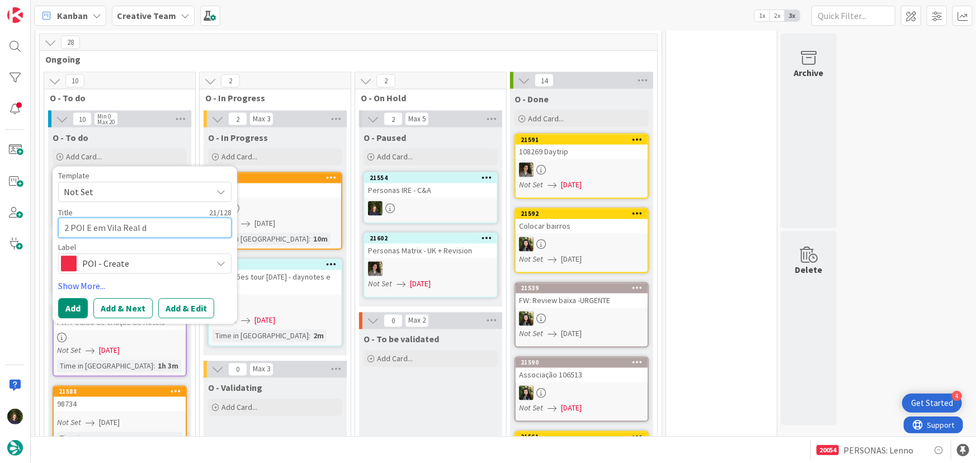
type textarea "x"
type textarea "2 POI E em Vila Real de"
type textarea "x"
type textarea "2 POI E em Vila Real de"
type textarea "x"
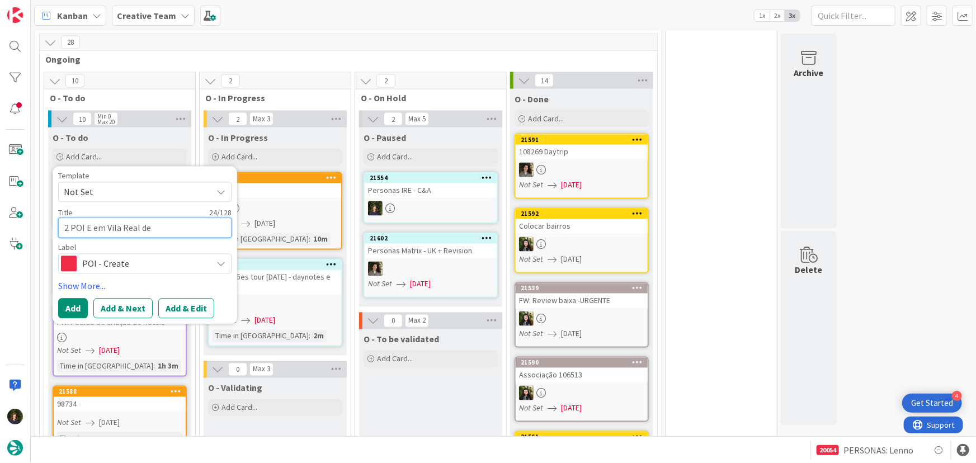
type textarea "2 POI E em Vila Real de S"
type textarea "x"
type textarea "2 POI E em [GEOGRAPHIC_DATA]"
type textarea "x"
type textarea "2 POI E em [GEOGRAPHIC_DATA]"
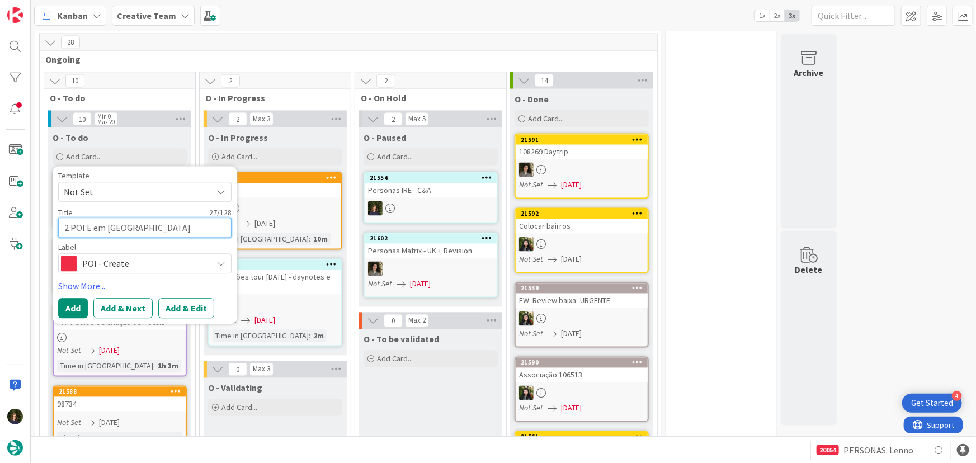
type textarea "x"
type textarea "2 POI E em [GEOGRAPHIC_DATA]."
type textarea "x"
type textarea "2 POI E em [GEOGRAPHIC_DATA]."
type textarea "x"
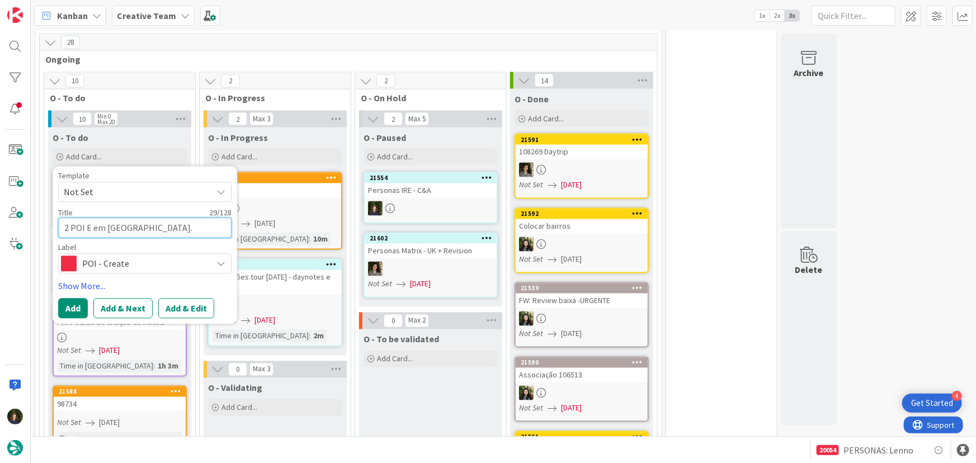
type textarea "2 POI E em [GEOGRAPHIC_DATA]. A"
type textarea "x"
type textarea "2 POI E em [GEOGRAPHIC_DATA]. An"
type textarea "x"
type textarea "2 POI E em [GEOGRAPHIC_DATA]. Ant"
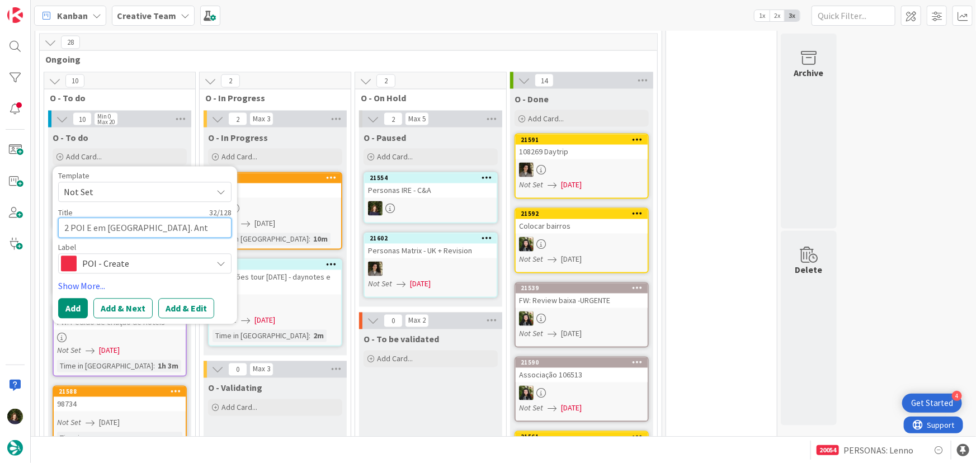
type textarea "x"
type textarea "2 POI E em [GEOGRAPHIC_DATA]. Antó"
type textarea "x"
type textarea "2 POI E em [GEOGRAPHIC_DATA]. [PERSON_NAME]"
type textarea "x"
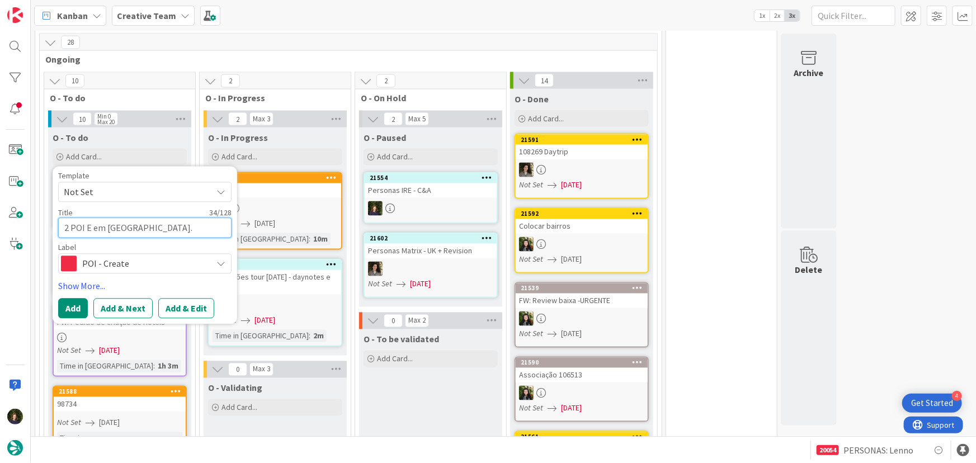
type textarea "2 POI E em [GEOGRAPHIC_DATA]. [PERSON_NAME]"
type textarea "x"
type textarea "2 POI E em [GEOGRAPHIC_DATA]. [PERSON_NAME]"
click at [67, 299] on button "Add" at bounding box center [73, 309] width 30 height 20
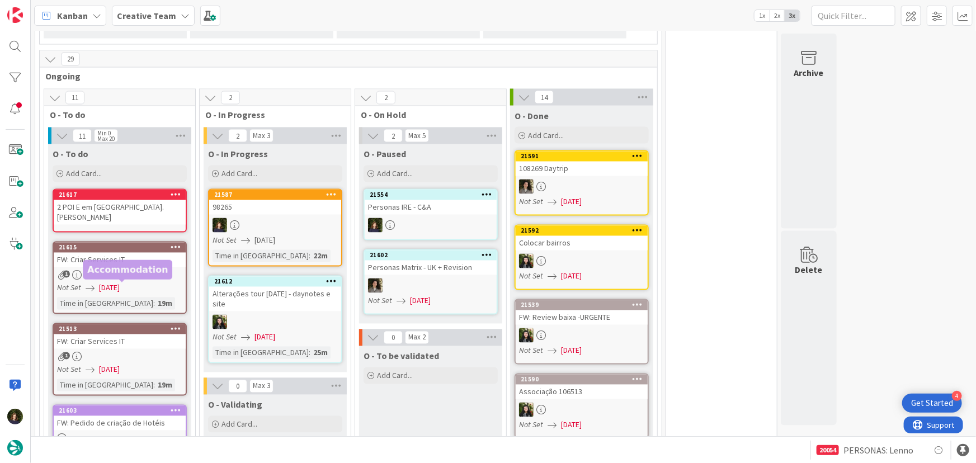
scroll to position [971, 0]
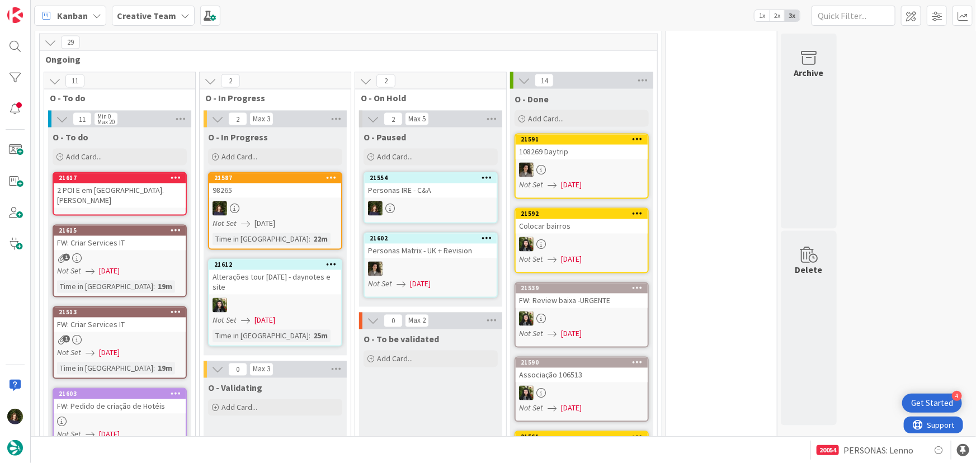
click at [115, 184] on div "2 POI E em [GEOGRAPHIC_DATA]. [PERSON_NAME]" at bounding box center [120, 196] width 132 height 25
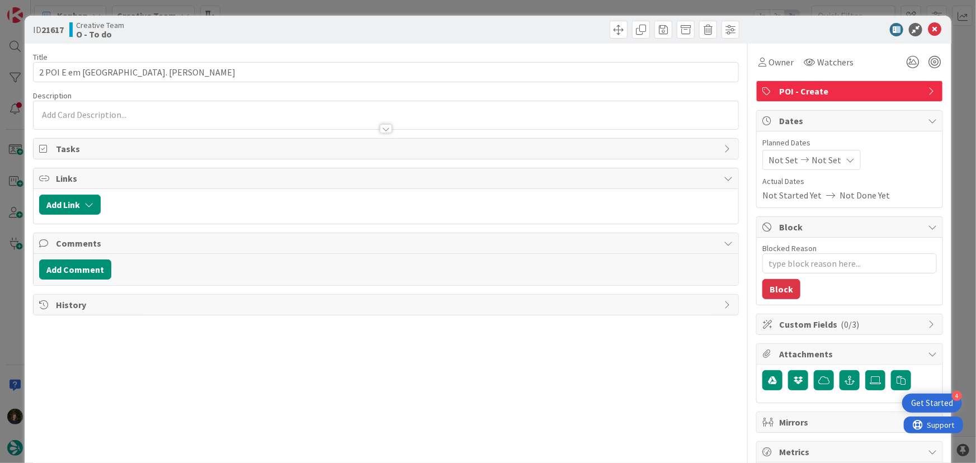
type textarea "x"
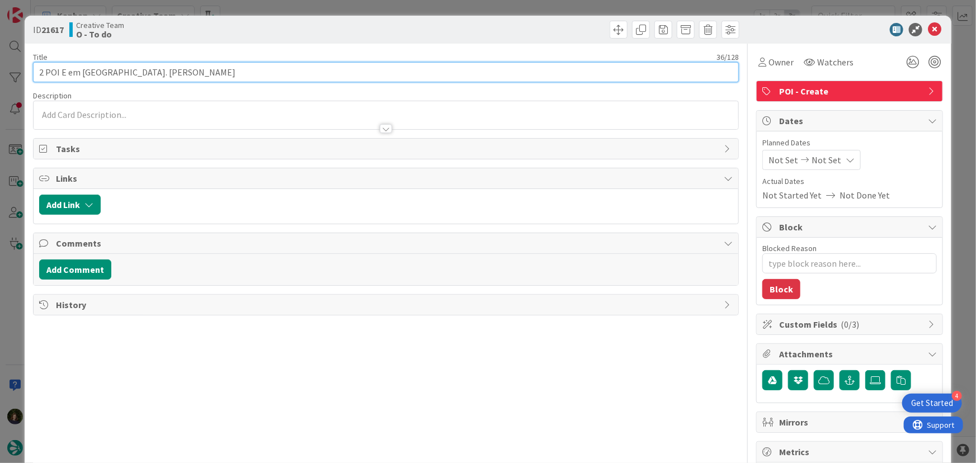
click at [209, 72] on input "2 POI E em [GEOGRAPHIC_DATA]. [PERSON_NAME]" at bounding box center [386, 72] width 707 height 20
type input "2 POI E em [GEOGRAPHIC_DATA]. [PERSON_NAME] ("
type textarea "x"
type input "2 POI E em [GEOGRAPHIC_DATA]. [PERSON_NAME] (9"
type textarea "x"
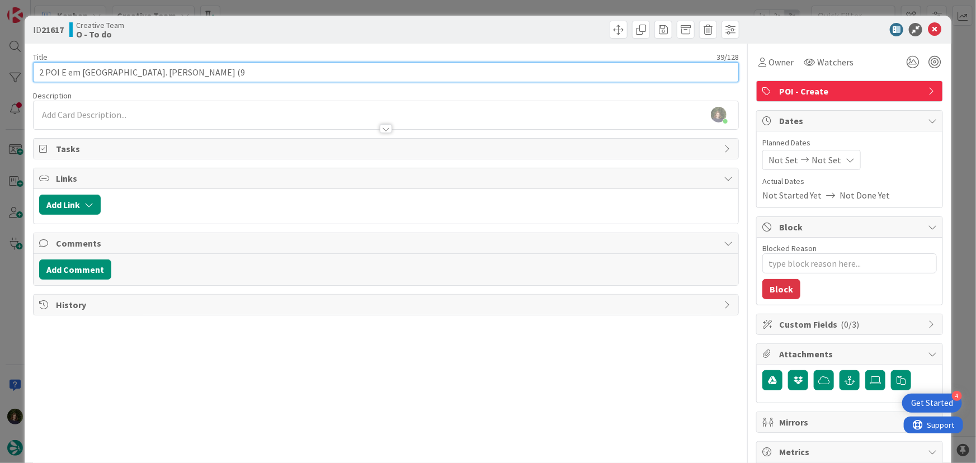
type input "2 POI E em [GEOGRAPHIC_DATA]. [PERSON_NAME] (98"
type textarea "x"
type input "2 POI E em [GEOGRAPHIC_DATA]. [PERSON_NAME] (98265)"
type textarea "x"
type input "2 POI E em [GEOGRAPHIC_DATA]. [PERSON_NAME] (98265)"
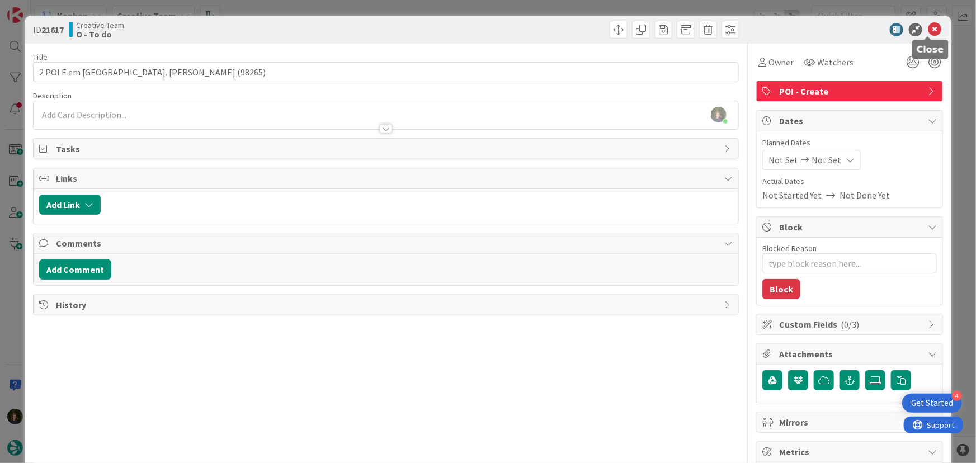
click at [928, 32] on icon at bounding box center [934, 29] width 13 height 13
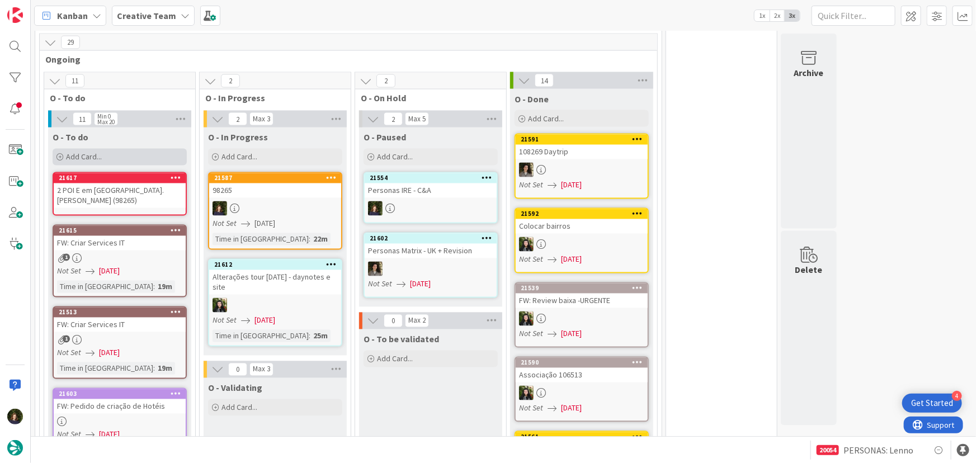
click at [118, 149] on div "Add Card..." at bounding box center [120, 157] width 134 height 17
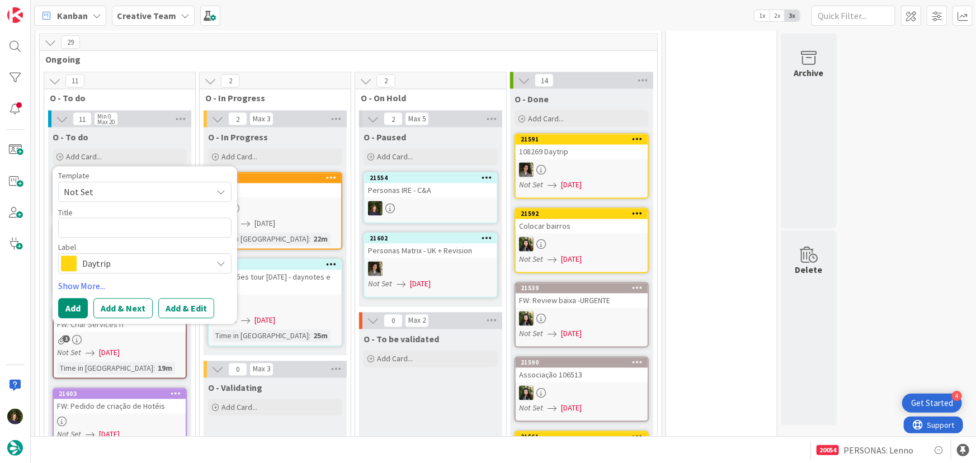
click at [110, 256] on span "Daytrip" at bounding box center [144, 264] width 124 height 16
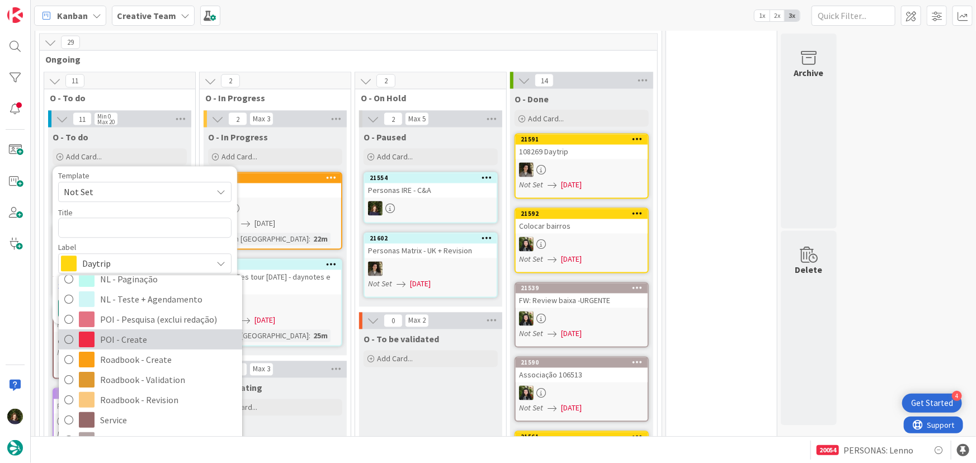
click at [136, 331] on span "POI - Create" at bounding box center [168, 339] width 137 height 17
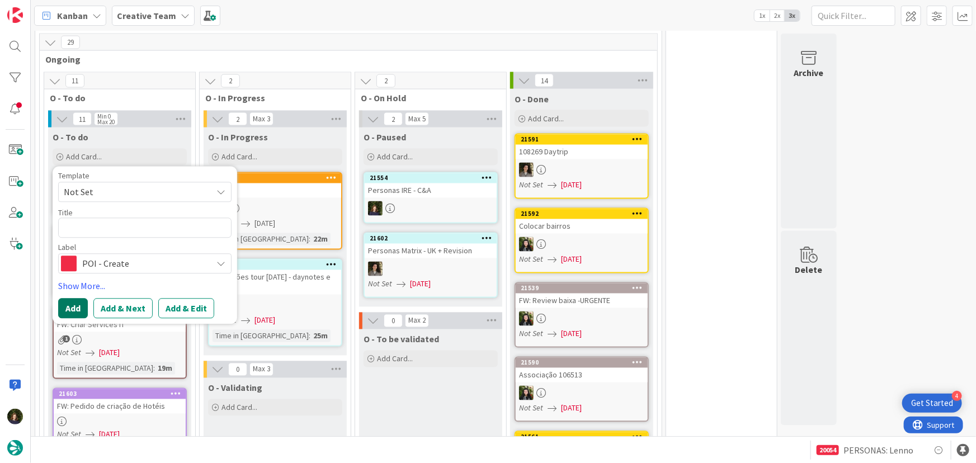
drag, startPoint x: 72, startPoint y: 286, endPoint x: 74, endPoint y: 292, distance: 5.8
click at [72, 299] on button "Add" at bounding box center [73, 309] width 30 height 20
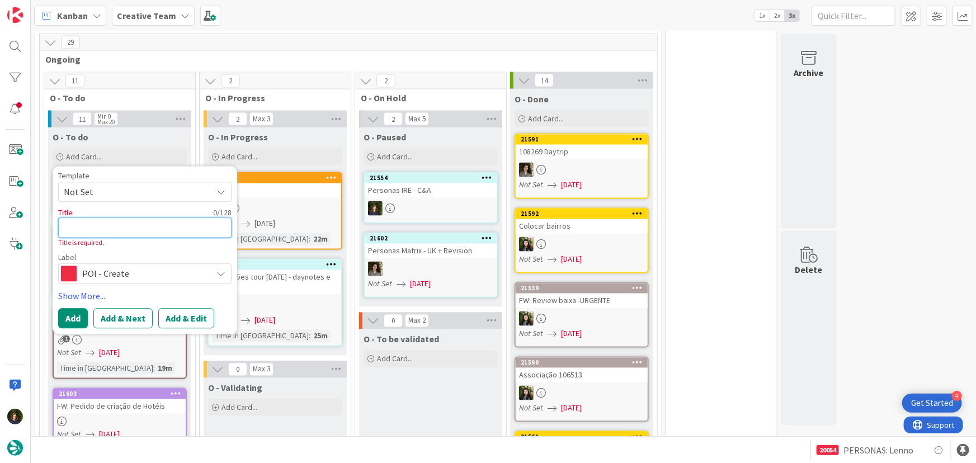
click at [77, 218] on textarea at bounding box center [144, 228] width 173 height 20
type textarea "x"
type textarea "P"
type textarea "x"
type textarea "PO"
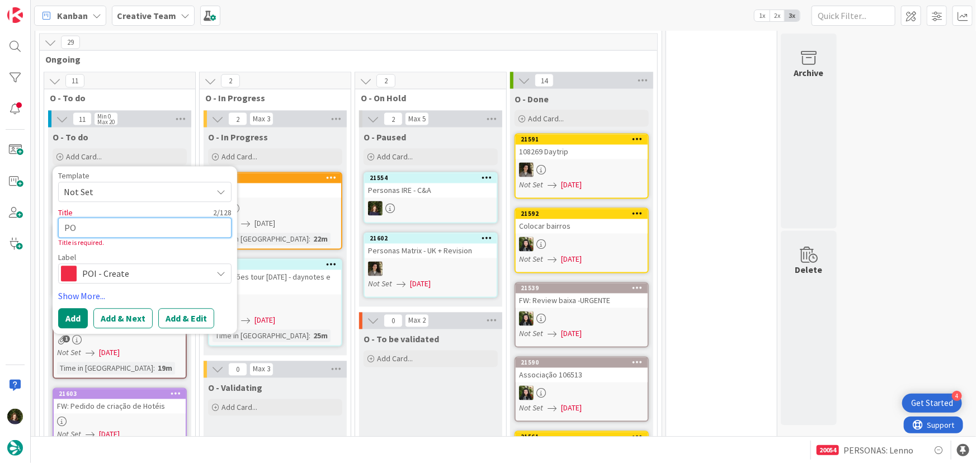
type textarea "x"
type textarea "POI"
type textarea "x"
type textarea "POI"
type textarea "x"
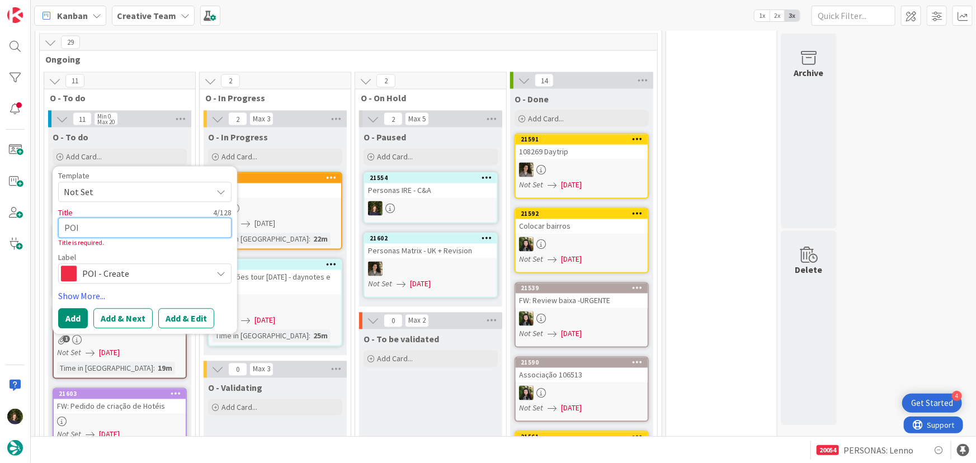
type textarea "POI S"
type textarea "x"
type textarea "POI S&"
type textarea "x"
type textarea "POI S&D"
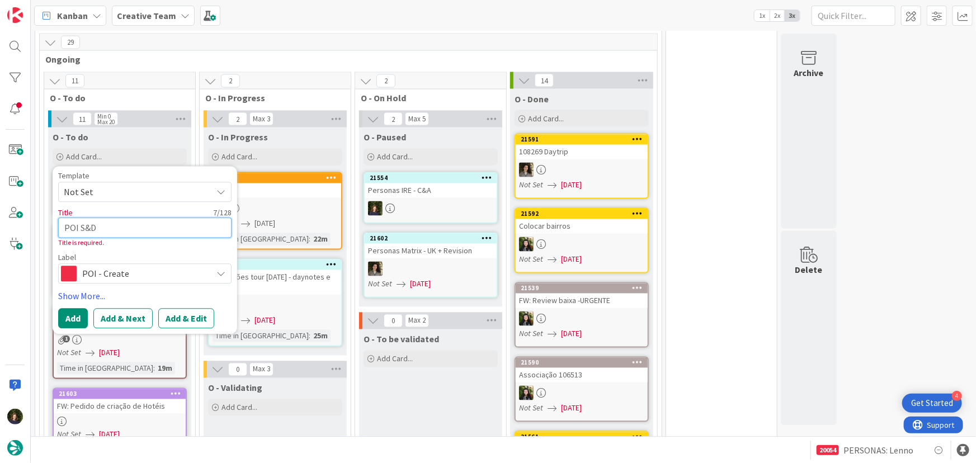
type textarea "x"
type textarea "POI S&D"
type textarea "x"
type textarea "POI S&D e"
type textarea "x"
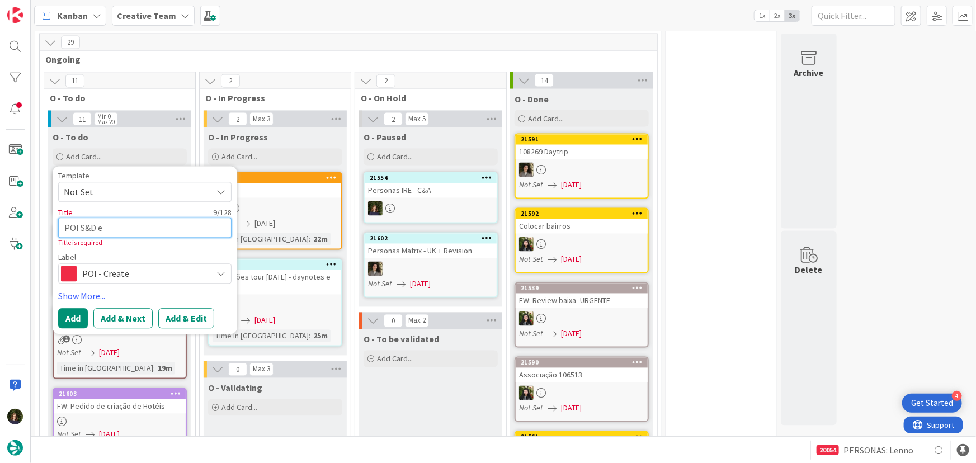
type textarea "POI S&D em"
type textarea "x"
type textarea "POI S&D em"
type textarea "x"
type textarea "POI S&D em U"
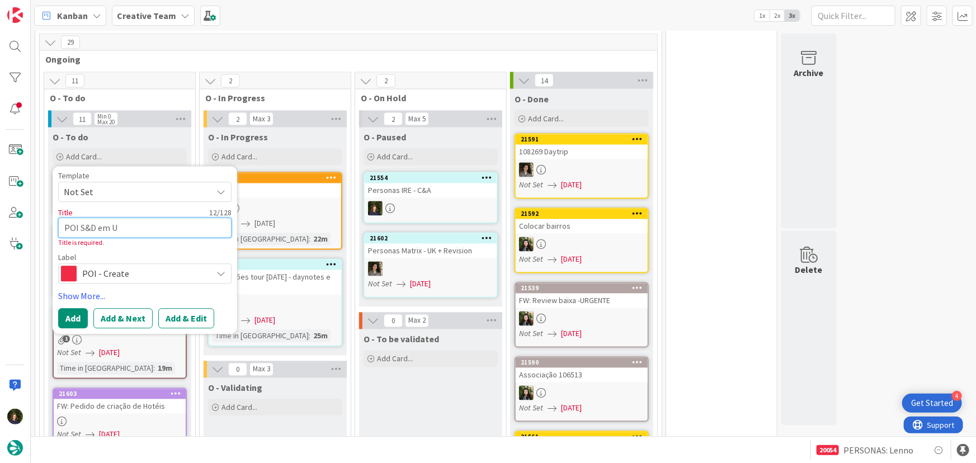
type textarea "x"
type textarea "POI S&D em"
type textarea "x"
type textarea "POI S&D em I"
type textarea "x"
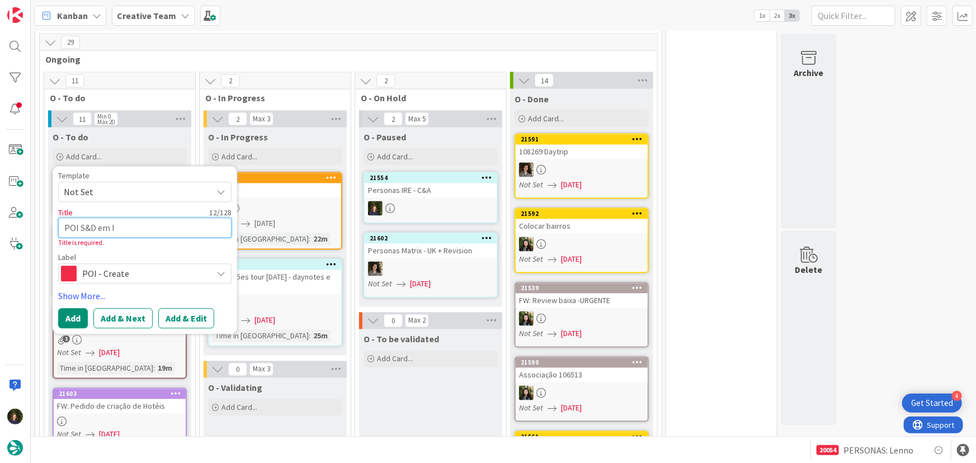
type textarea "POI S&D em Is"
type textarea "x"
type textarea "POI S&D em Isl"
type textarea "x"
type textarea "POI S&D em [GEOGRAPHIC_DATA]"
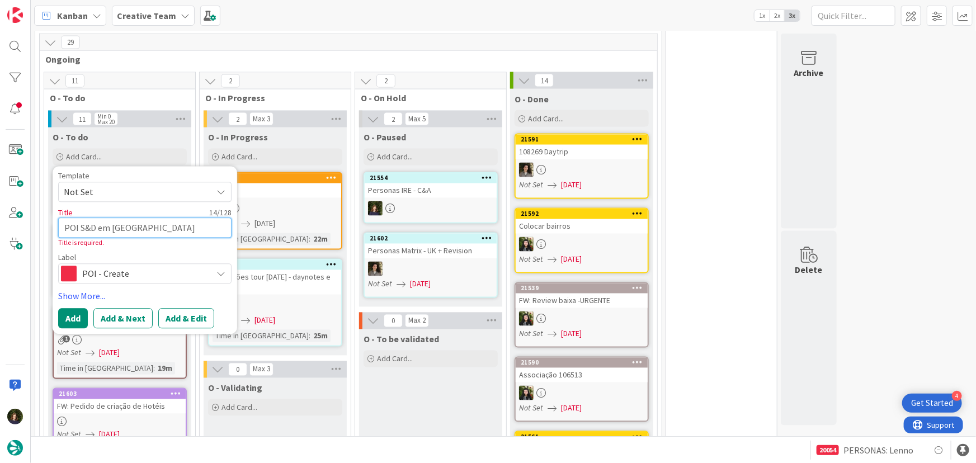
type textarea "x"
type textarea "POI S&D em [GEOGRAPHIC_DATA]"
type textarea "x"
type textarea "POI S&D em [GEOGRAPHIC_DATA]"
type textarea "x"
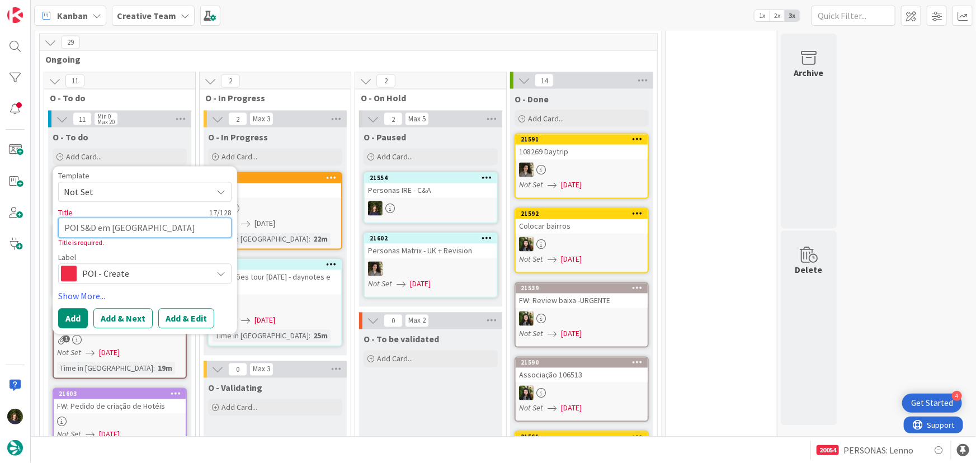
type textarea "POI S&D em [GEOGRAPHIC_DATA]"
type textarea "x"
type textarea "POI S&D em [GEOGRAPHIC_DATA]"
type textarea "x"
type textarea "POI S&D em [GEOGRAPHIC_DATA]"
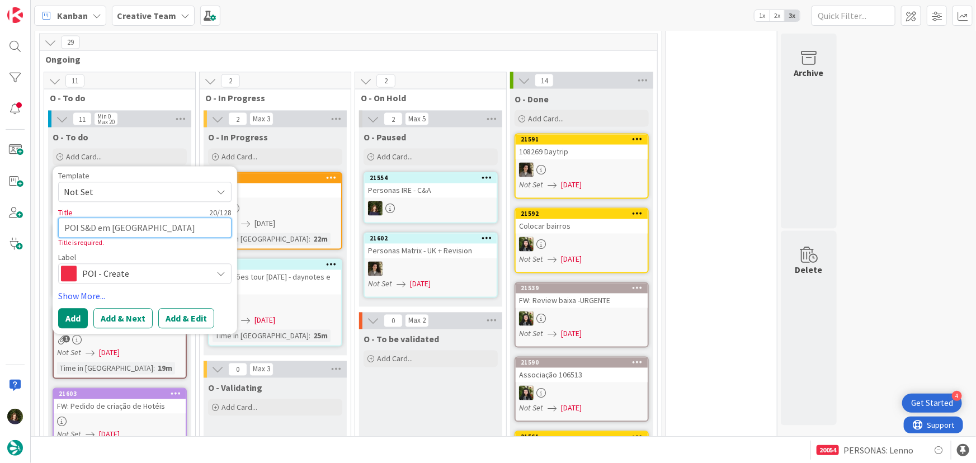
type textarea "x"
type textarea "POI S&D em [GEOGRAPHIC_DATA]"
type textarea "x"
type textarea "POI S&D em [GEOGRAPHIC_DATA]"
type textarea "x"
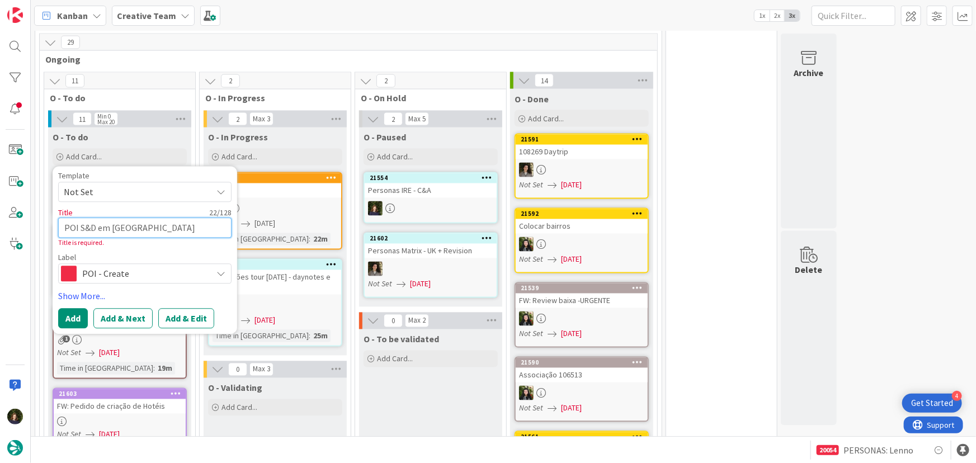
type textarea "POI S&D em [GEOGRAPHIC_DATA]"
type textarea "x"
type textarea "POI S&D em [GEOGRAPHIC_DATA]"
click at [78, 309] on button "Add" at bounding box center [73, 319] width 30 height 20
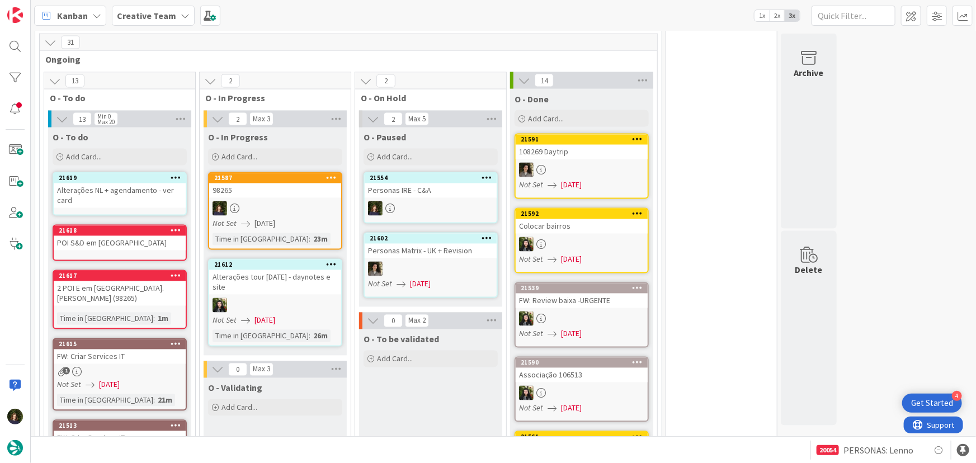
click at [98, 281] on div "2 POI E em [GEOGRAPHIC_DATA]. [PERSON_NAME] (98265)" at bounding box center [120, 293] width 132 height 25
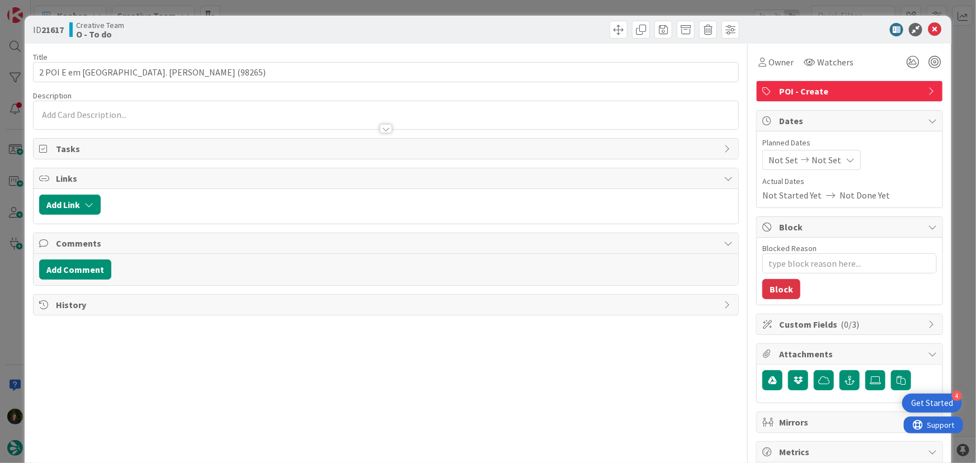
type textarea "x"
click at [90, 116] on div at bounding box center [387, 115] width 706 height 28
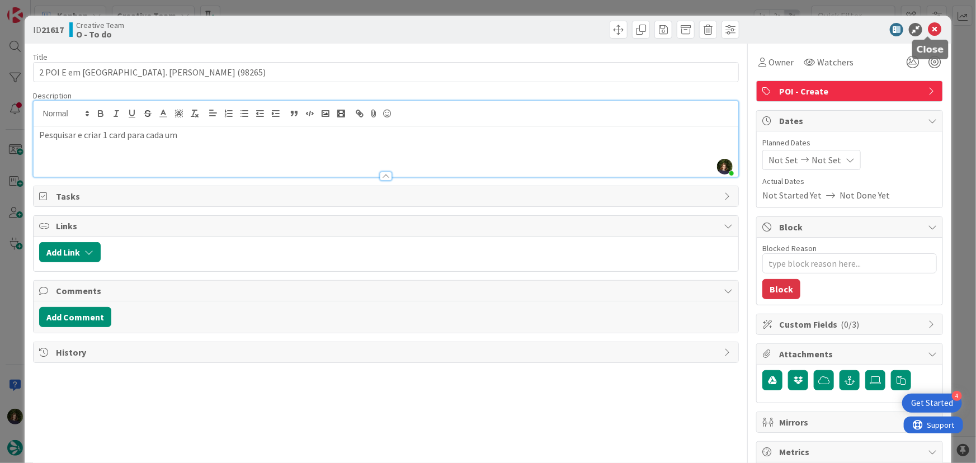
click at [928, 29] on icon at bounding box center [934, 29] width 13 height 13
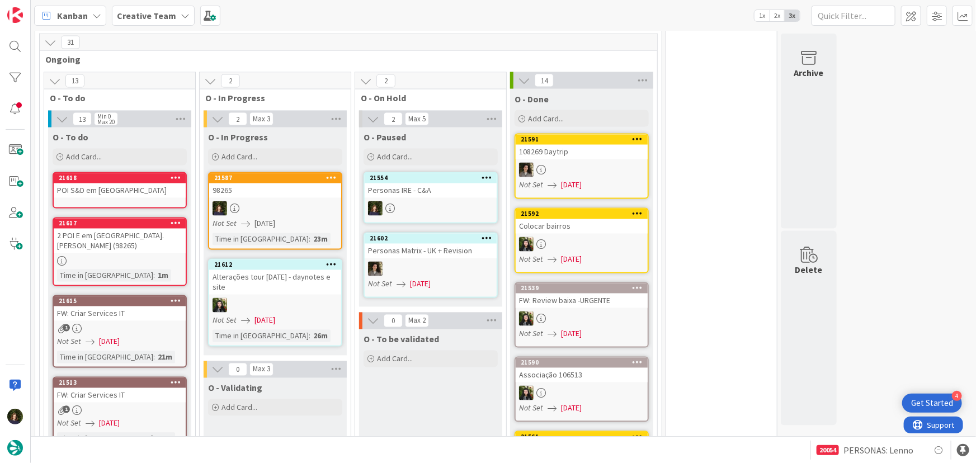
click at [263, 201] on div at bounding box center [275, 208] width 132 height 15
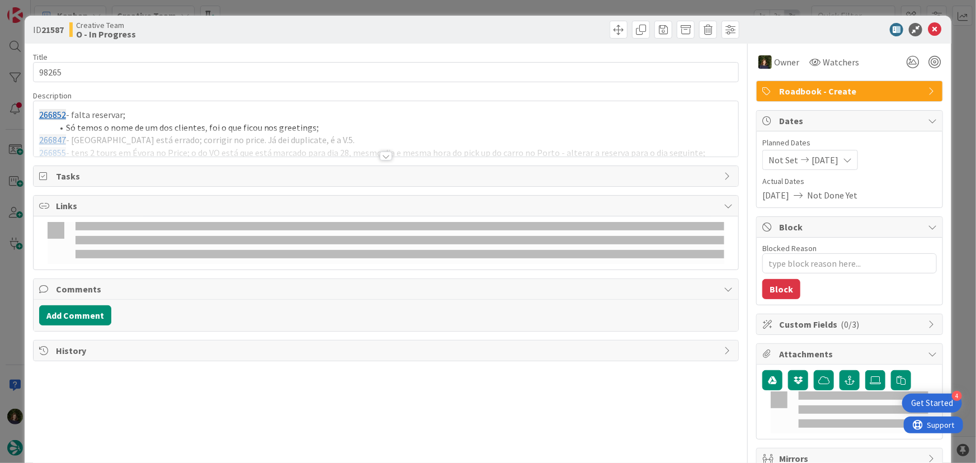
type textarea "x"
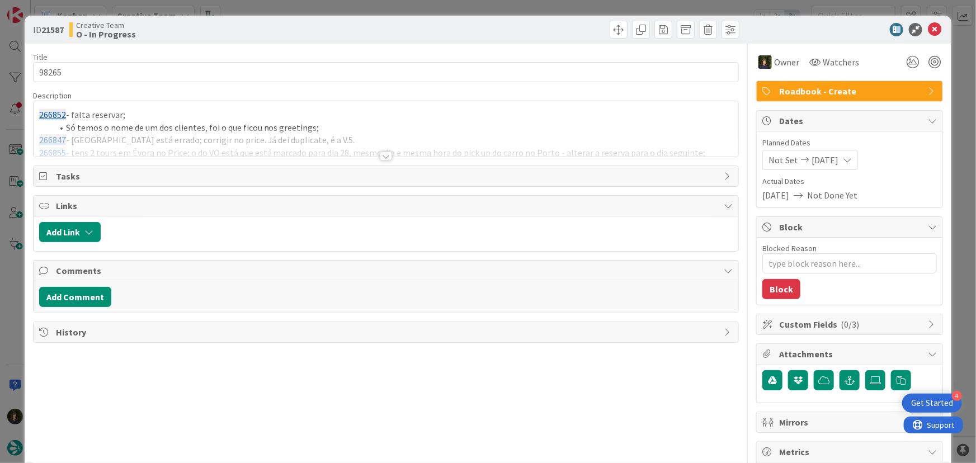
click at [380, 158] on div at bounding box center [386, 156] width 12 height 9
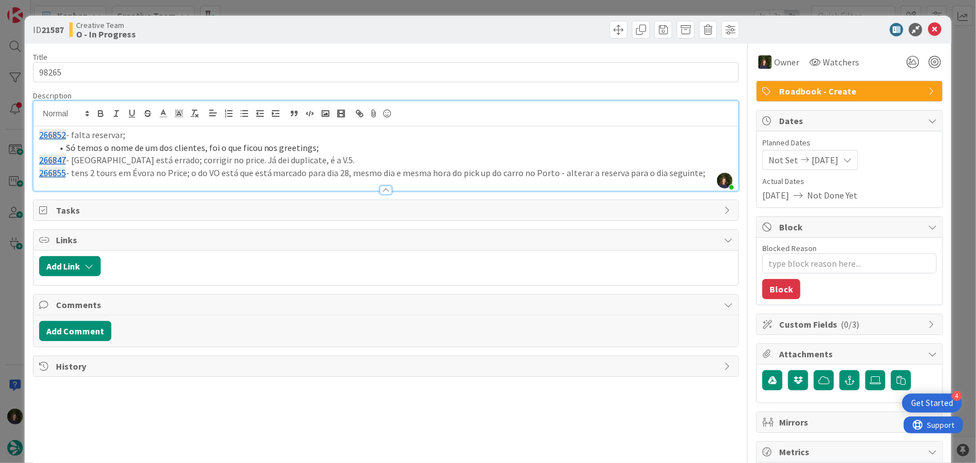
click at [702, 171] on p "266855 - tens 2 tours em [GEOGRAPHIC_DATA] no Price; o do VO está que está marc…" at bounding box center [386, 173] width 694 height 13
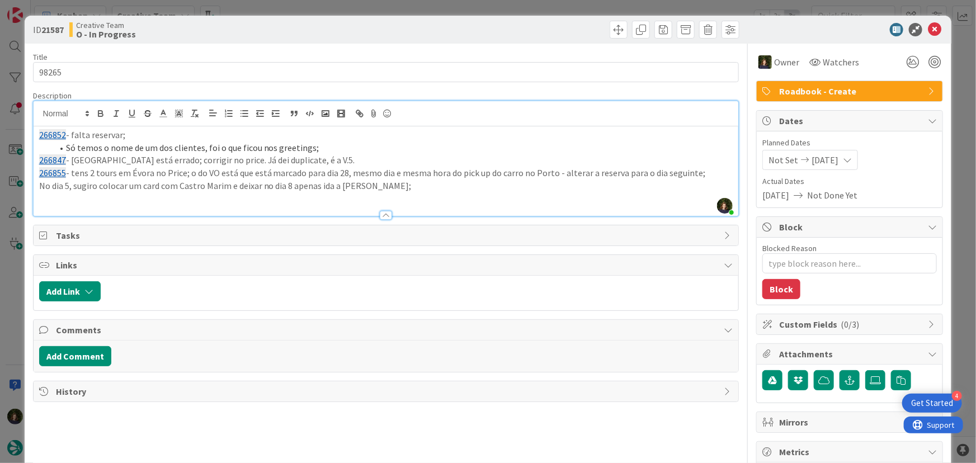
click at [401, 181] on p "No dia 5, sugiro colocar um card com Castro Marim e deixar no dia 8 apenas ida …" at bounding box center [386, 186] width 694 height 13
click at [454, 189] on p "No dia 5, sugiro colocar um card com Castro Marim e deixar no dia 8 apenas ida …" at bounding box center [386, 186] width 694 height 13
click at [644, 186] on p "No dia 5, sugiro colocar um card com Castro Marim e deixar no dia 8 apenas ida …" at bounding box center [386, 186] width 694 height 13
click at [609, 190] on p "No dia 5, sugiro colocar um card com Castro Marim e deixar no dia 8 apenas ida …" at bounding box center [386, 186] width 694 height 13
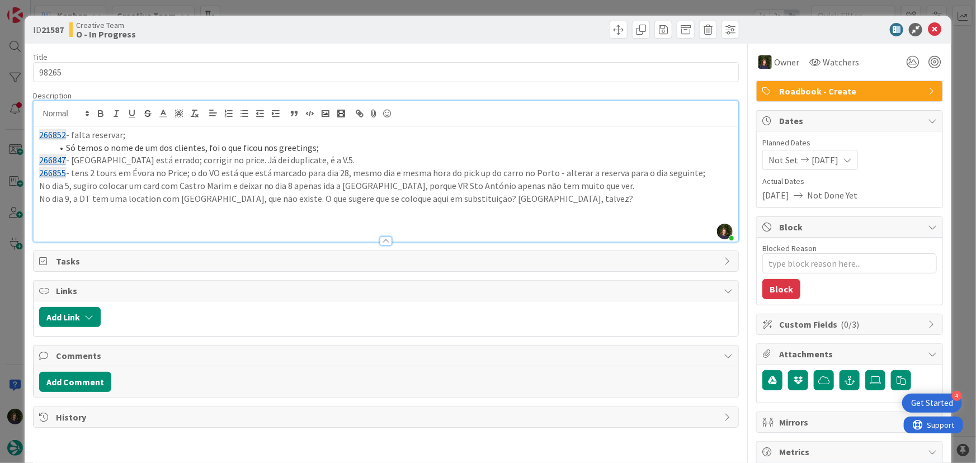
click at [548, 195] on p "No dia 9, a DT tem uma location com [GEOGRAPHIC_DATA], que não existe. O que su…" at bounding box center [386, 198] width 694 height 13
click at [494, 199] on p "No dia 9, a DT tem uma location com [GEOGRAPHIC_DATA], que não existe. O que su…" at bounding box center [386, 198] width 694 height 13
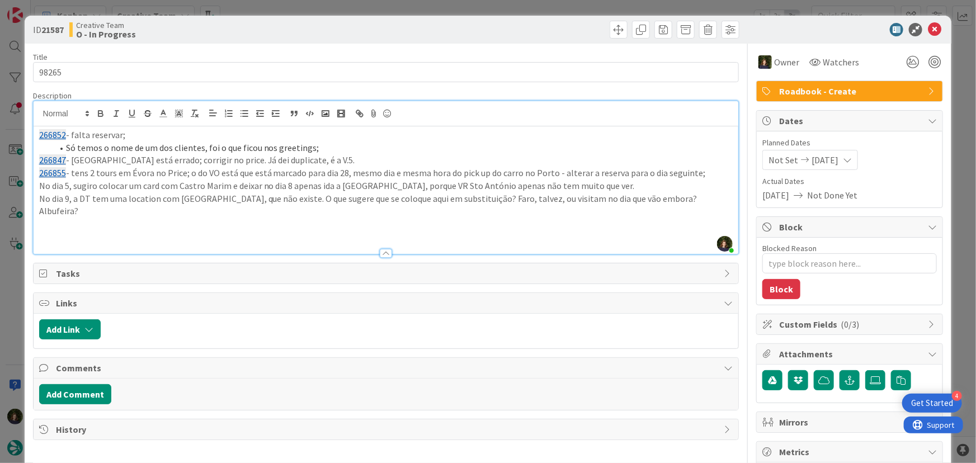
click at [161, 231] on p at bounding box center [386, 237] width 694 height 13
click at [712, 195] on p "No dia 9, a DT tem uma location com [GEOGRAPHIC_DATA], que não existe. O que su…" at bounding box center [386, 204] width 694 height 25
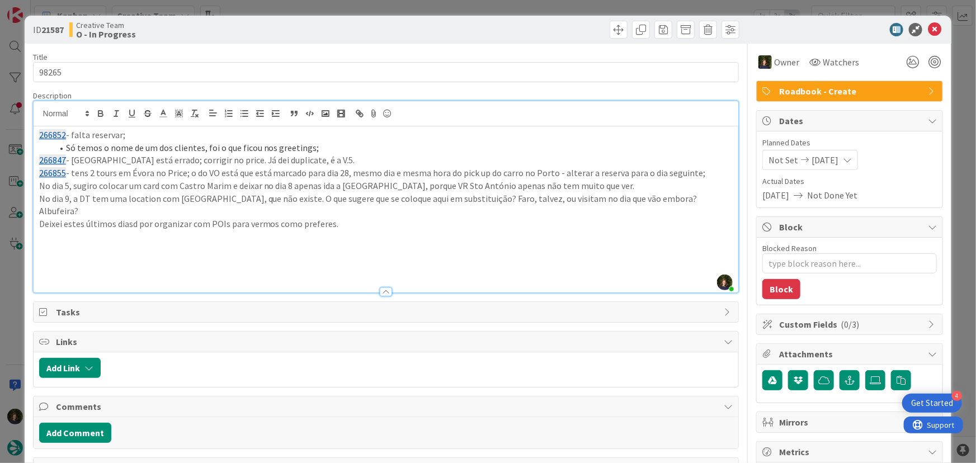
drag, startPoint x: 336, startPoint y: 210, endPoint x: 25, endPoint y: 126, distance: 321.7
click at [20, 127] on div "ID 21587 Creative Team O - In Progress Title 5 / 128 98265 Description [PERSON_…" at bounding box center [488, 231] width 976 height 463
copy div "266852 - falta reservar; Só temos o nome de um dos clientes, foi o que ficou no…"
click at [928, 29] on icon at bounding box center [934, 29] width 13 height 13
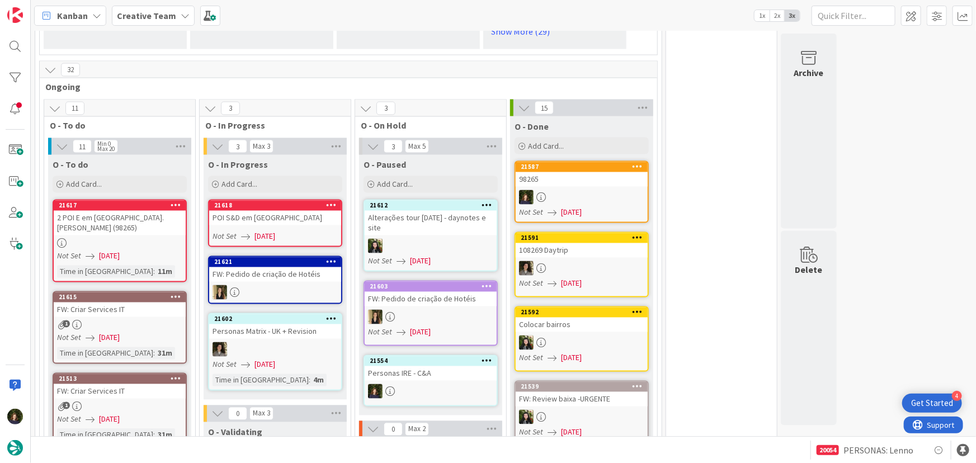
click at [289, 213] on link "21618 POI S&D em [GEOGRAPHIC_DATA] Not Set [DATE]" at bounding box center [275, 224] width 134 height 48
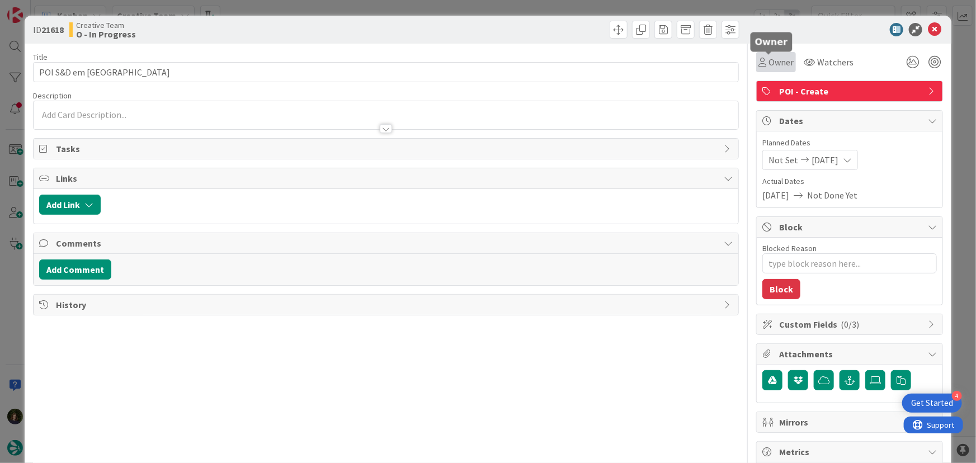
click at [778, 68] on span "Owner" at bounding box center [781, 61] width 25 height 13
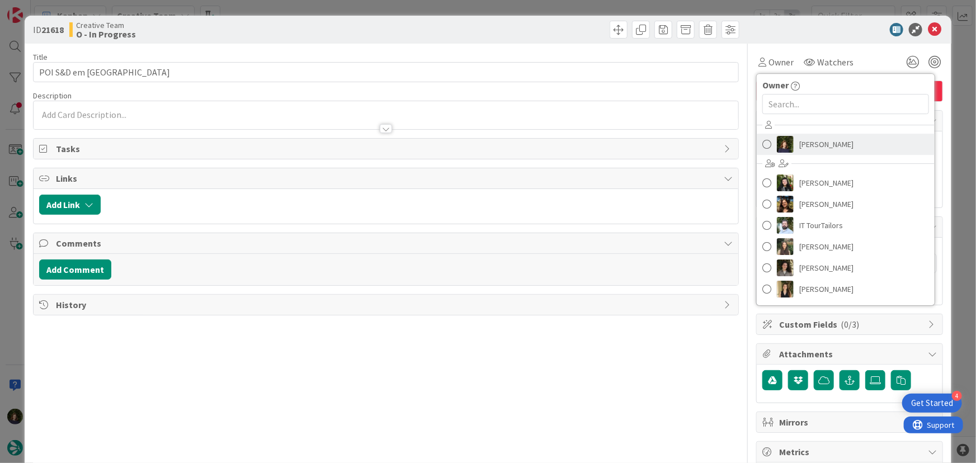
click at [810, 145] on span "[PERSON_NAME]" at bounding box center [827, 144] width 54 height 17
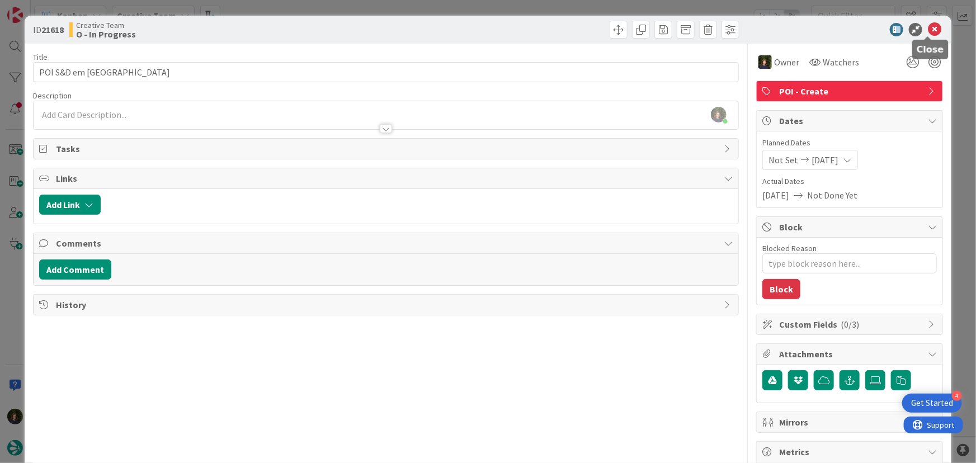
click at [928, 26] on icon at bounding box center [934, 29] width 13 height 13
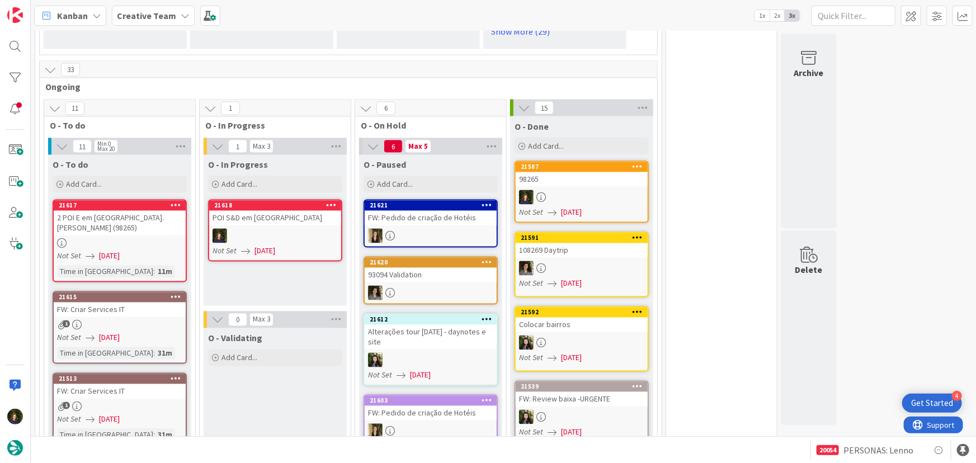
click at [335, 201] on icon at bounding box center [331, 205] width 11 height 8
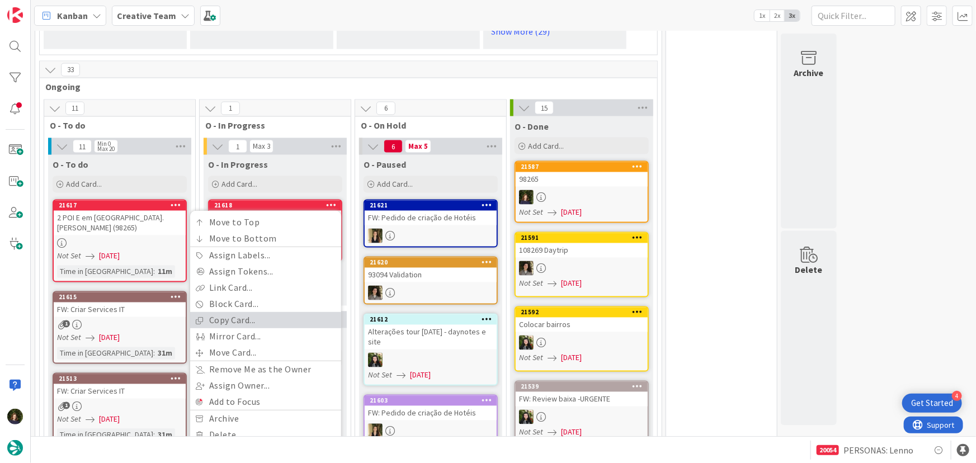
click at [279, 313] on link "Copy Card..." at bounding box center [265, 321] width 151 height 16
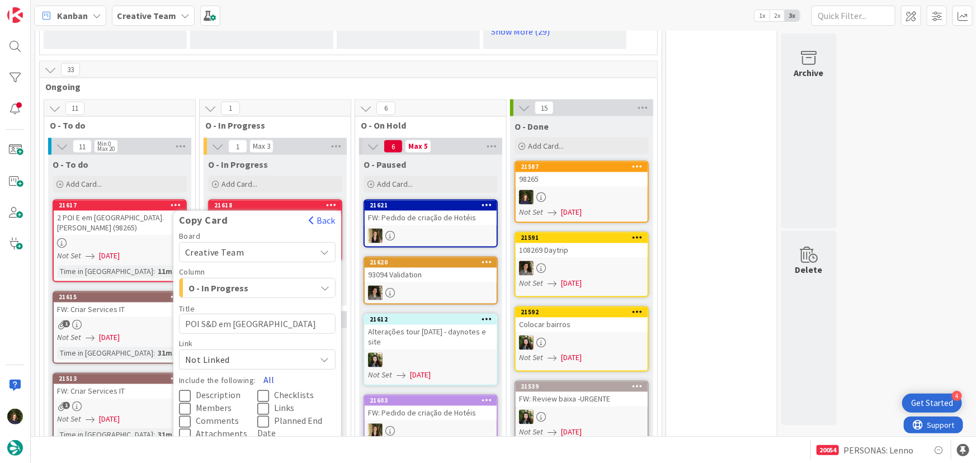
click at [264, 370] on button "All" at bounding box center [268, 380] width 25 height 20
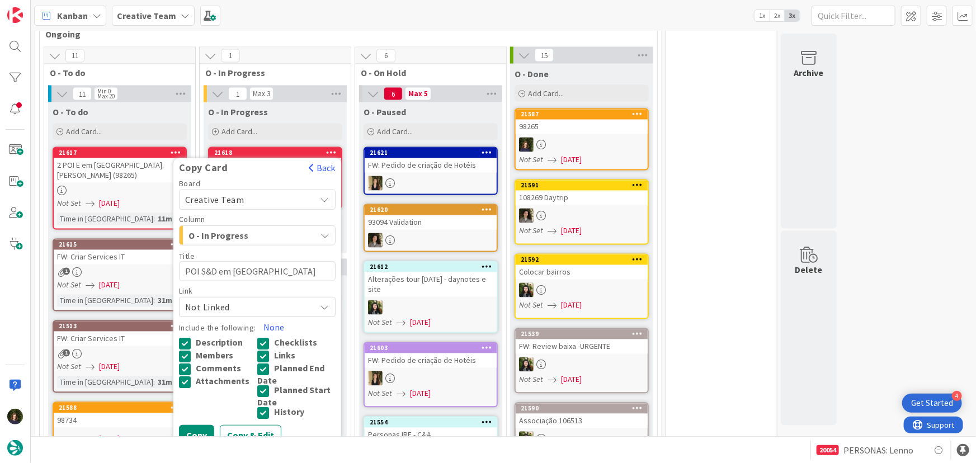
scroll to position [1107, 0]
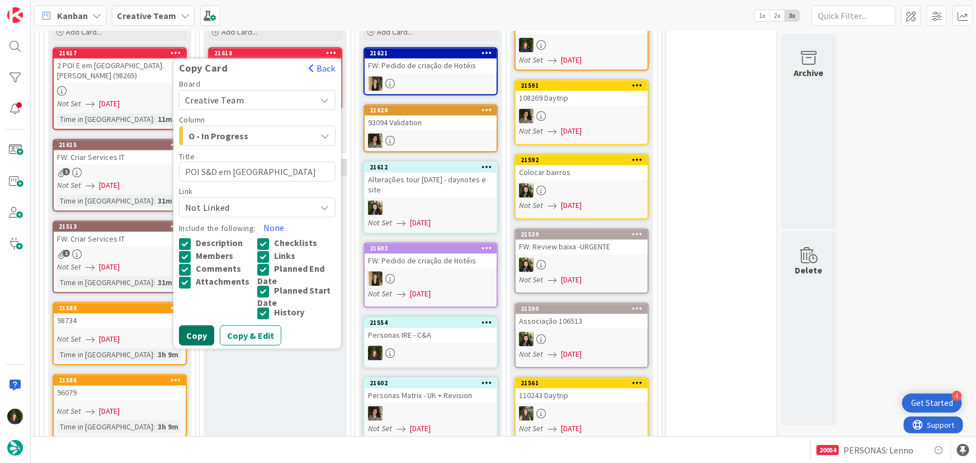
click at [201, 326] on button "Copy" at bounding box center [196, 336] width 35 height 20
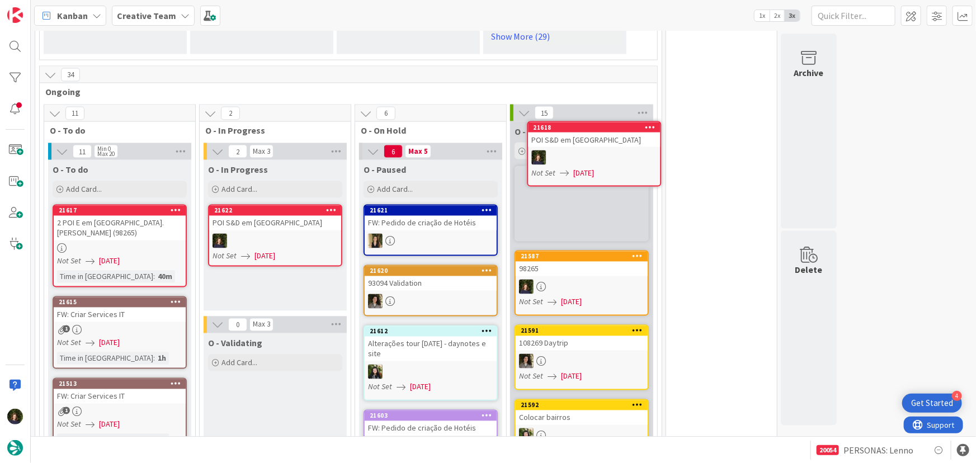
scroll to position [944, 0]
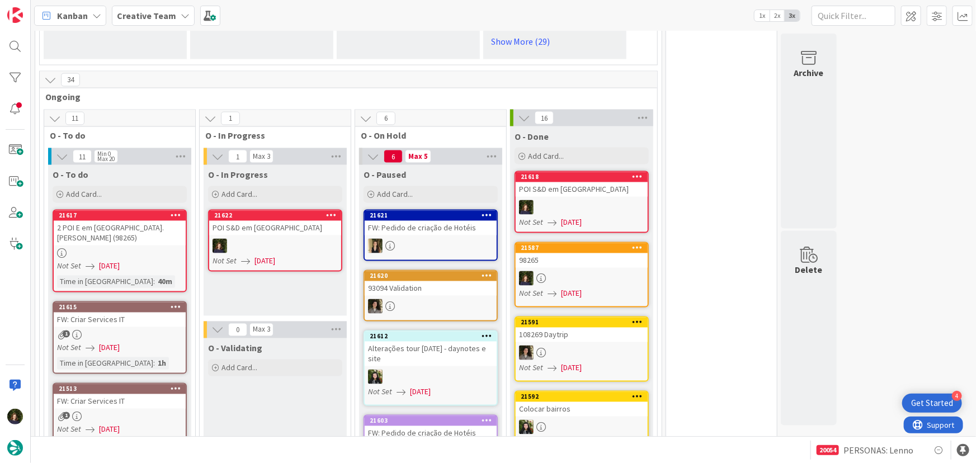
click at [564, 200] on div at bounding box center [582, 207] width 132 height 15
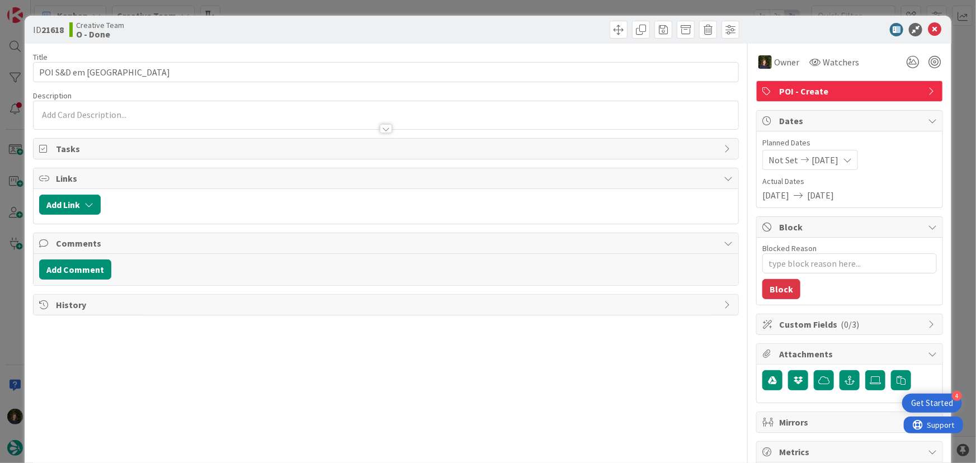
type textarea "x"
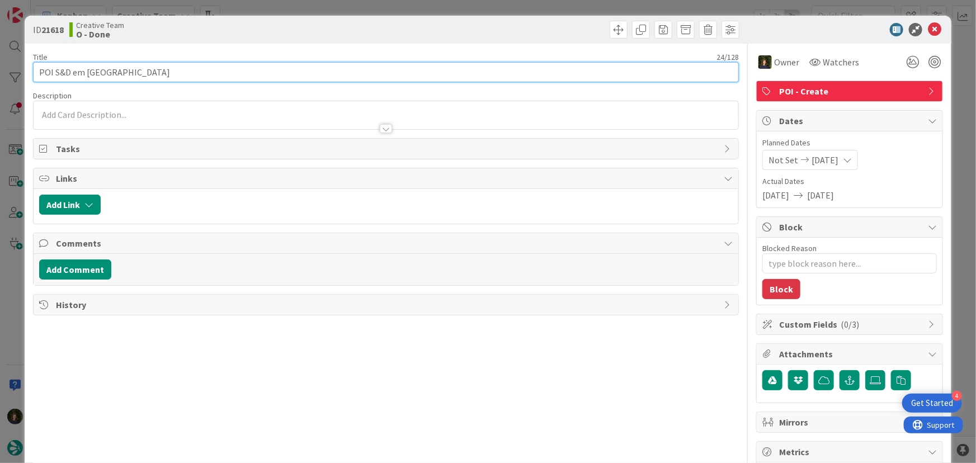
click at [147, 77] on input "POI S&D em [GEOGRAPHIC_DATA]" at bounding box center [386, 72] width 707 height 20
type input "POI S&D em Isla [PERSON_NAME]"
type textarea "x"
type input "POI S&D em Isla [PERSON_NAME]"
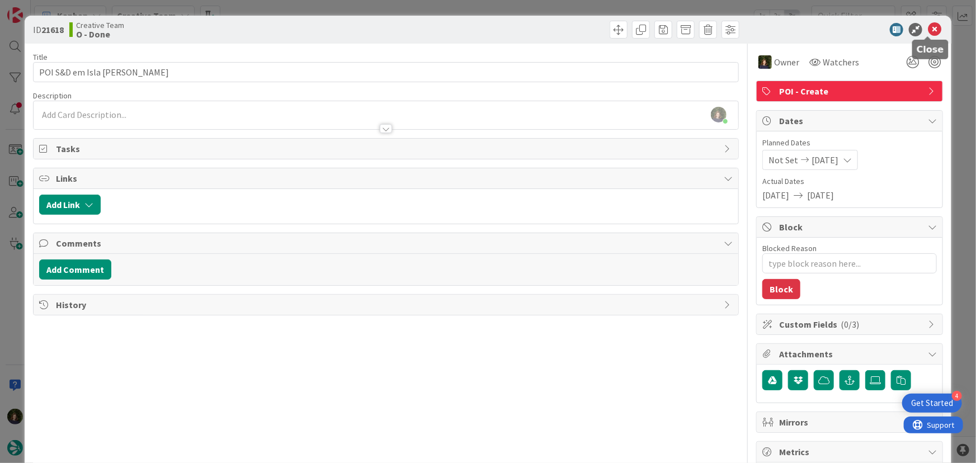
click at [929, 31] on icon at bounding box center [934, 29] width 13 height 13
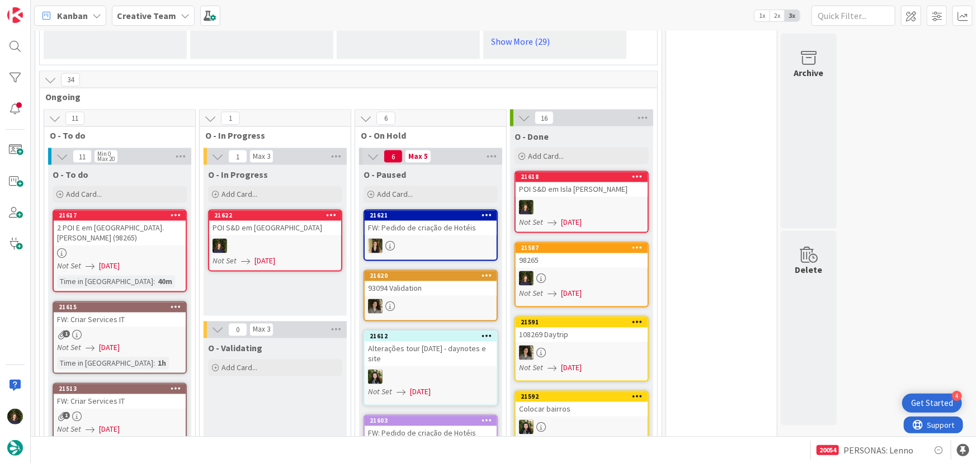
click at [283, 224] on link "21622 POI S&D em [GEOGRAPHIC_DATA] Not Set [DATE]" at bounding box center [275, 241] width 134 height 62
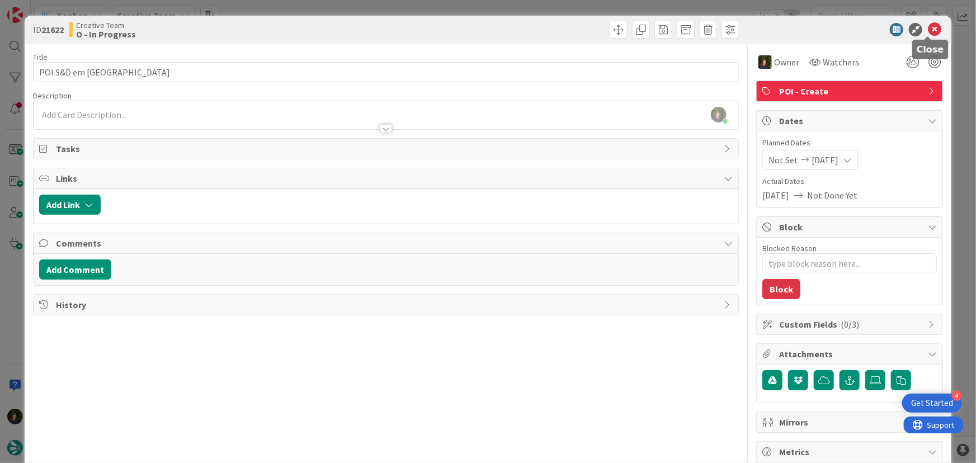
drag, startPoint x: 929, startPoint y: 32, endPoint x: 791, endPoint y: 91, distance: 149.4
click at [929, 32] on icon at bounding box center [934, 29] width 13 height 13
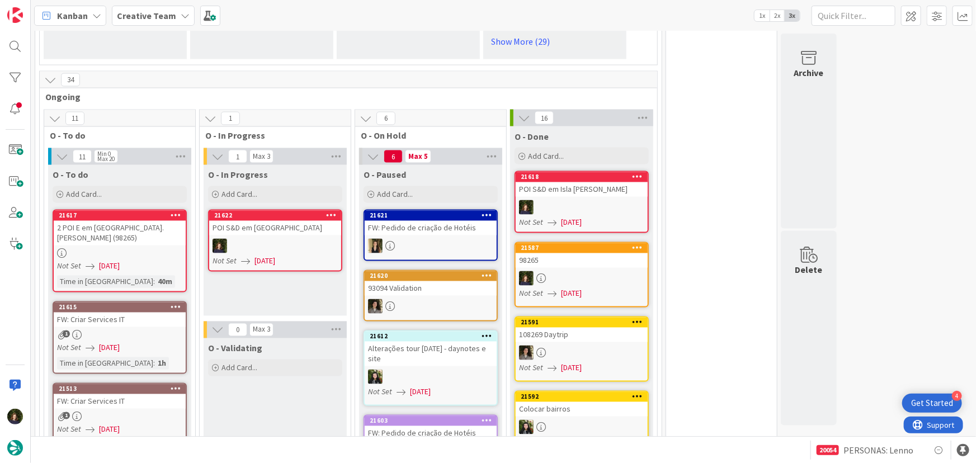
click at [332, 212] on icon at bounding box center [331, 216] width 11 height 8
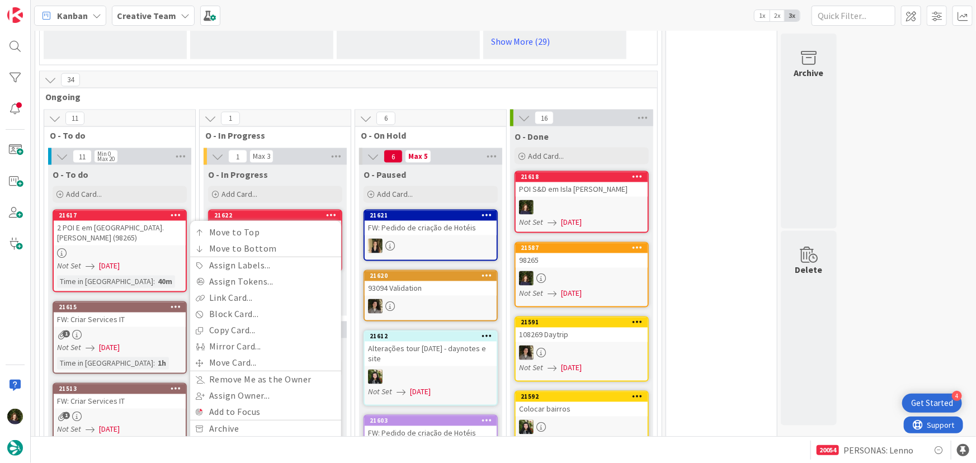
click at [258, 438] on link "Delete" at bounding box center [265, 446] width 151 height 16
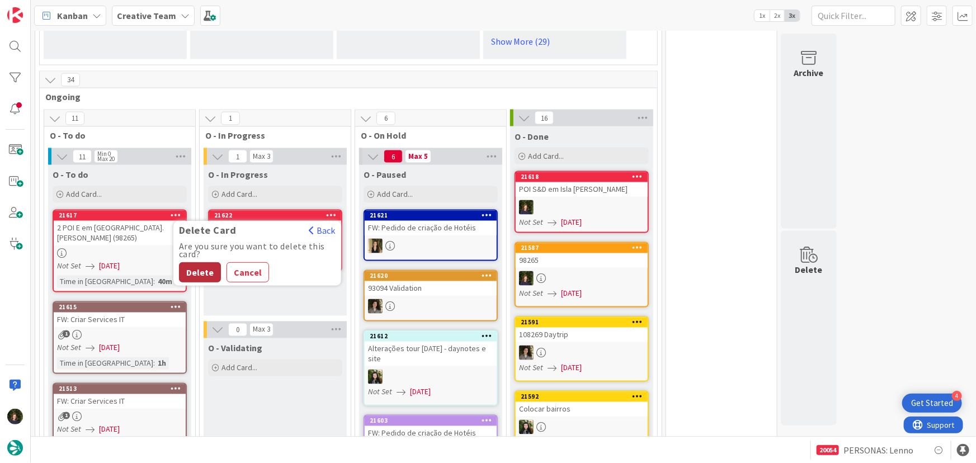
click at [196, 263] on button "Delete" at bounding box center [200, 273] width 42 height 20
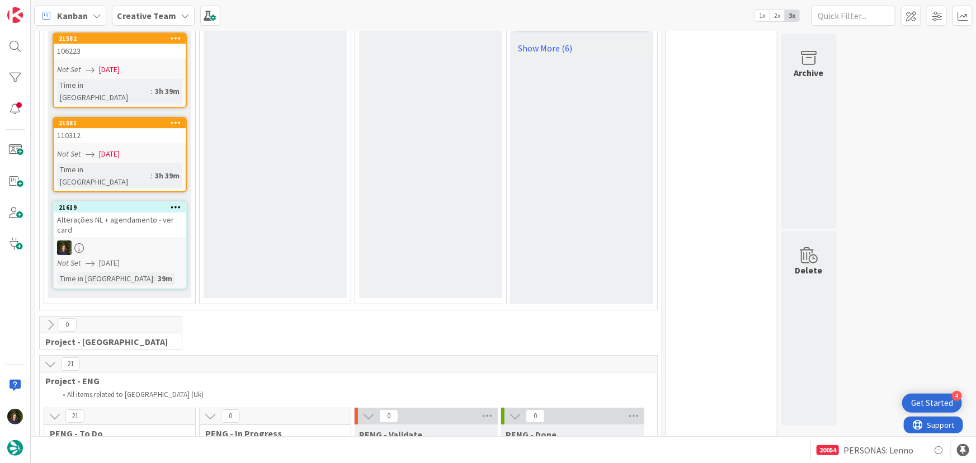
scroll to position [1707, 0]
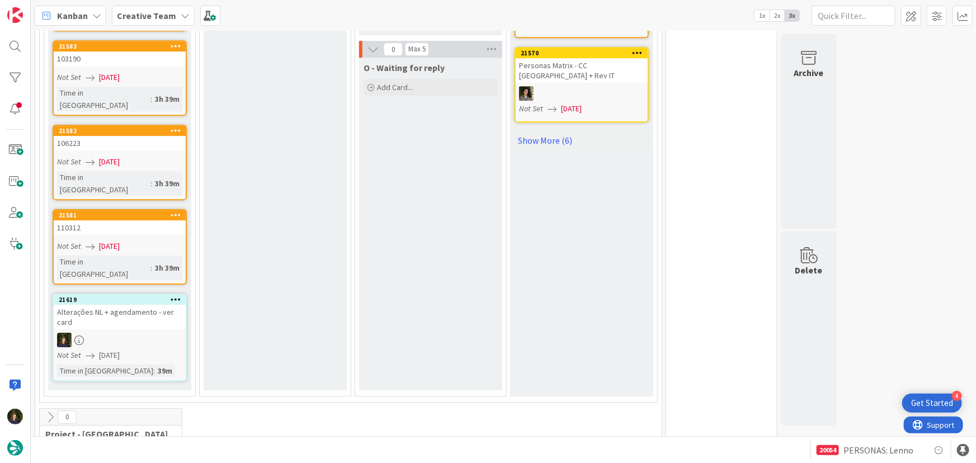
click at [179, 295] on icon at bounding box center [176, 299] width 11 height 8
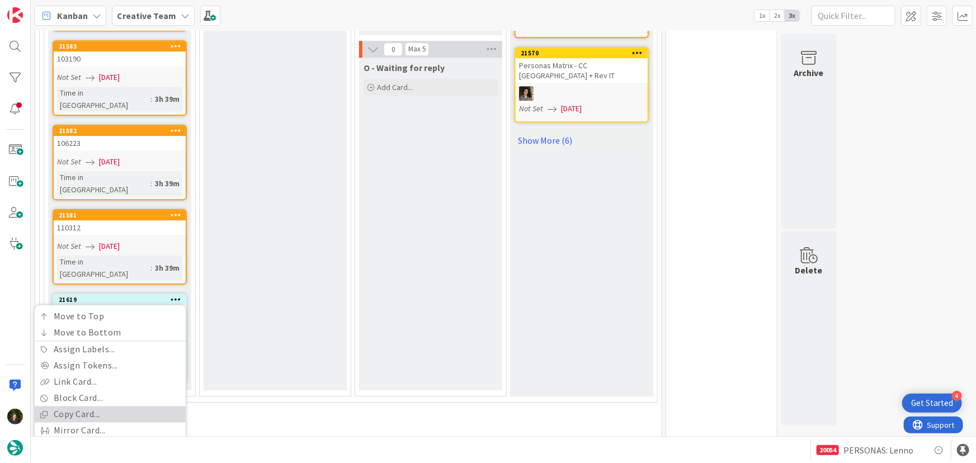
click at [105, 407] on link "Copy Card..." at bounding box center [110, 415] width 151 height 16
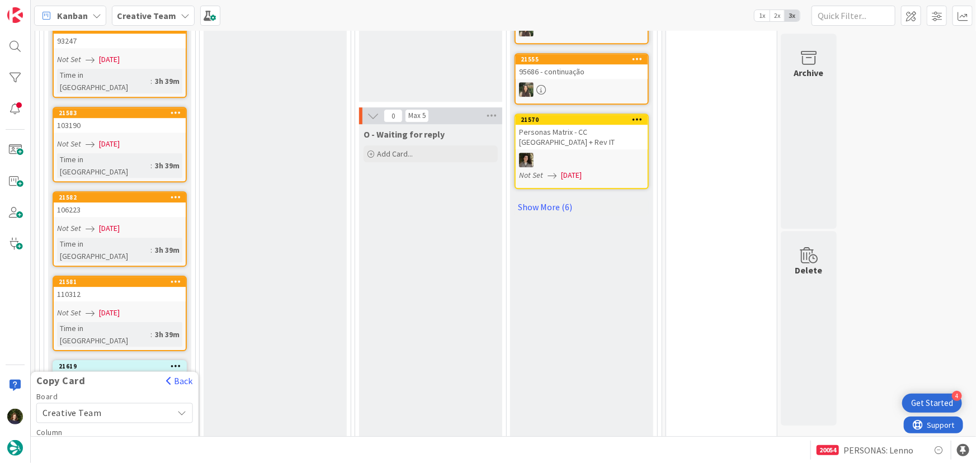
scroll to position [1549, 0]
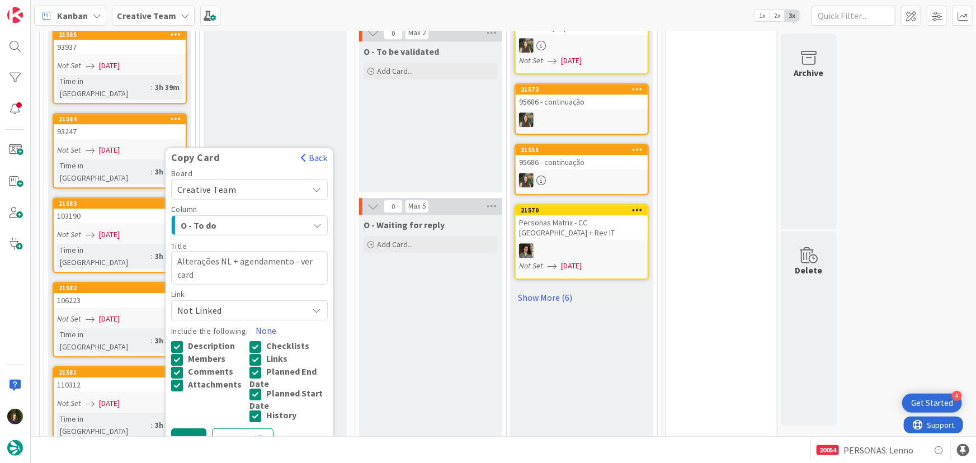
click at [251, 388] on icon at bounding box center [258, 394] width 17 height 13
click at [268, 387] on div "O - Validating Add Card..." at bounding box center [275, 140] width 143 height 815
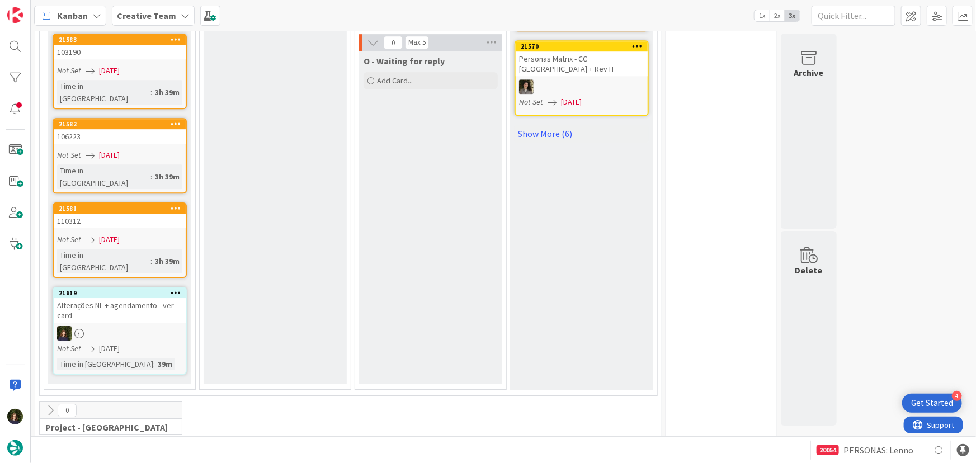
scroll to position [1702, 0]
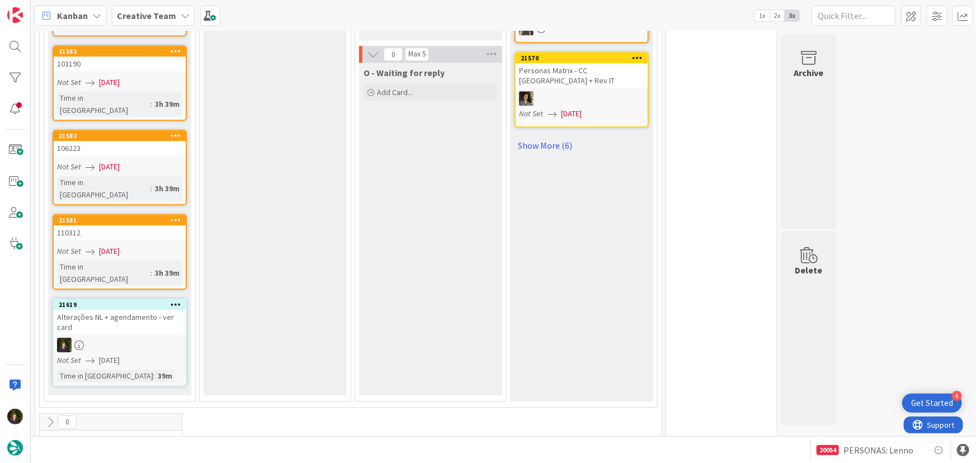
click at [177, 300] on icon at bounding box center [176, 304] width 11 height 8
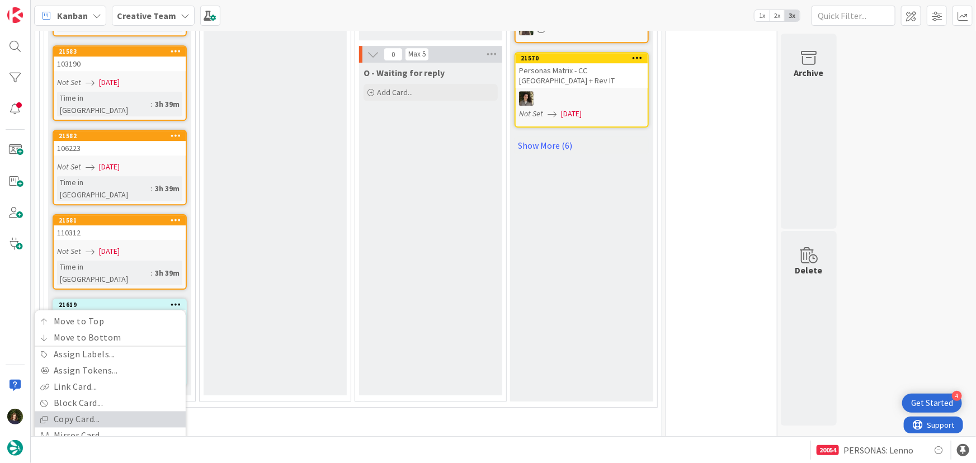
click at [76, 412] on link "Copy Card..." at bounding box center [110, 420] width 151 height 16
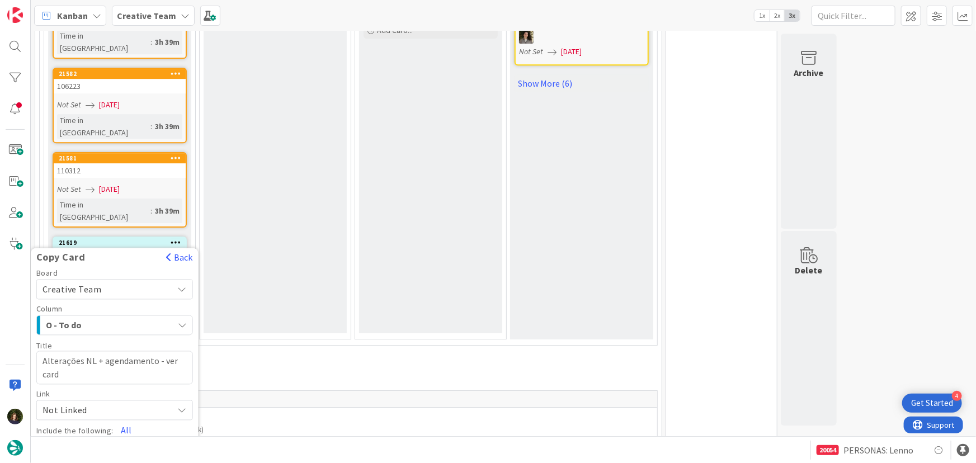
scroll to position [1854, 0]
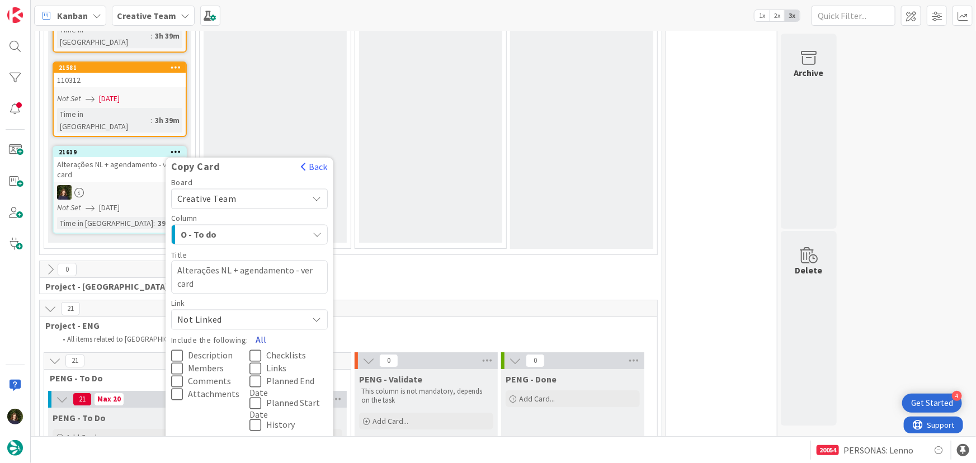
click at [261, 330] on button "All" at bounding box center [260, 340] width 25 height 20
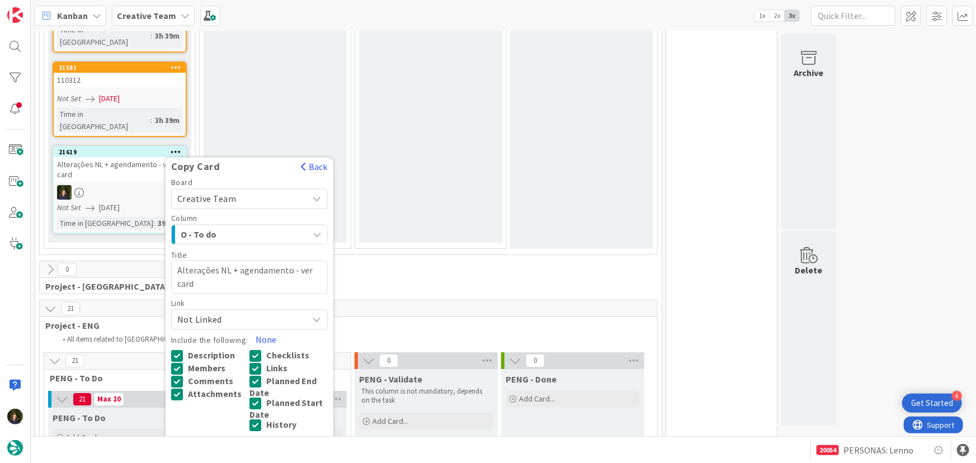
click at [183, 438] on button "Copy" at bounding box center [188, 448] width 35 height 20
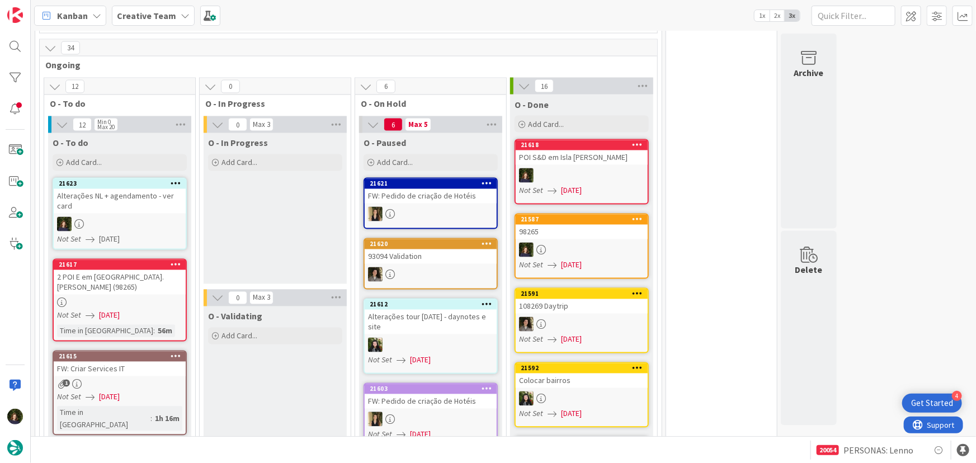
scroll to position [867, 0]
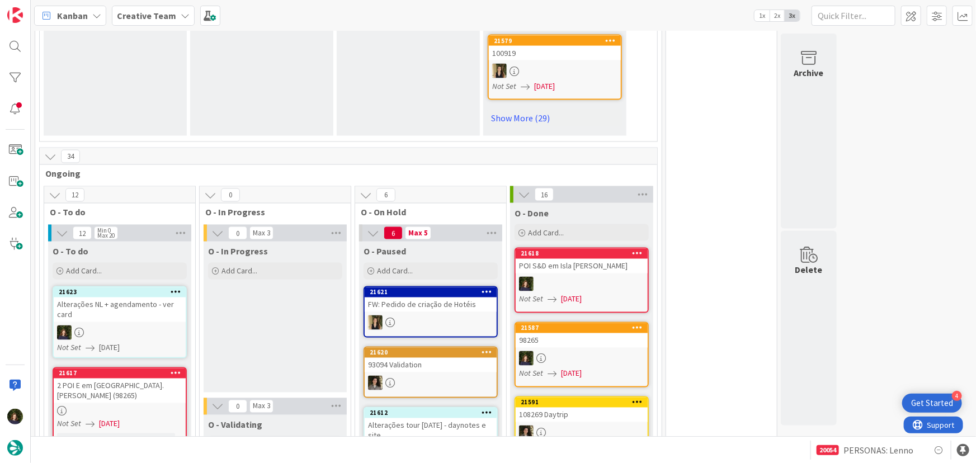
click at [119, 326] on div at bounding box center [120, 333] width 132 height 15
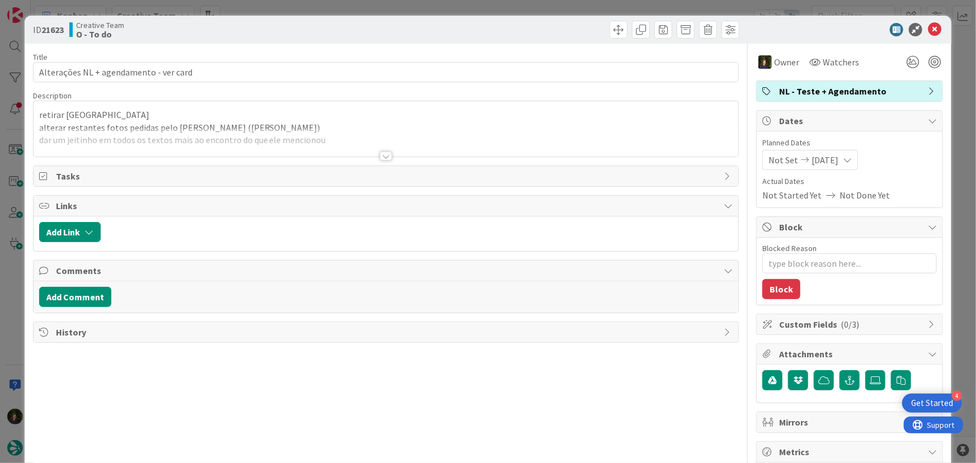
type textarea "x"
click at [386, 154] on div at bounding box center [386, 156] width 12 height 9
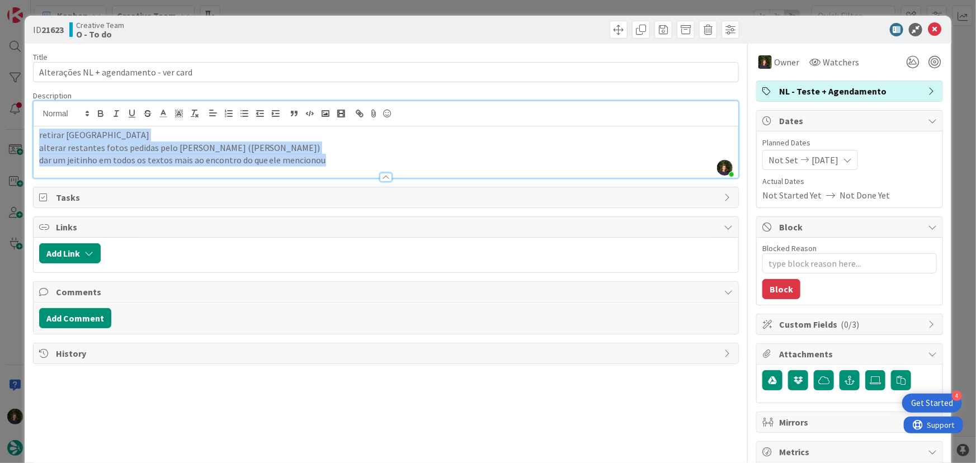
drag, startPoint x: 324, startPoint y: 161, endPoint x: 34, endPoint y: 139, distance: 290.6
click at [34, 139] on div "retirar bilbao alterar restantes fotos pedidas pelo [PERSON_NAME] ([PERSON_NAME…" at bounding box center [387, 151] width 706 height 51
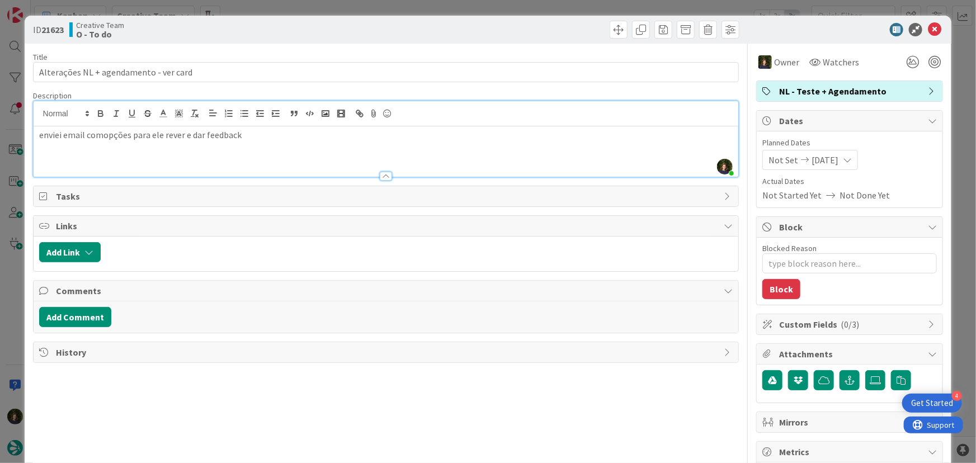
click at [824, 91] on span "NL - Teste + Agendamento" at bounding box center [850, 90] width 143 height 13
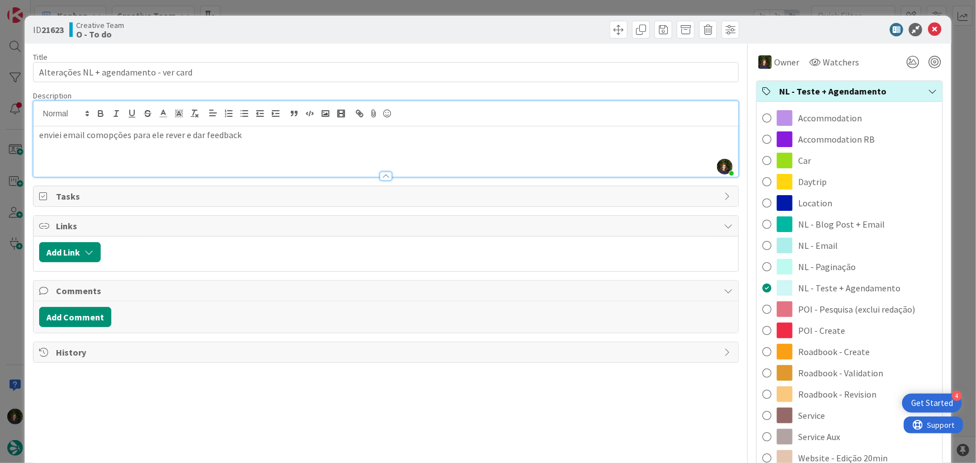
scroll to position [50, 0]
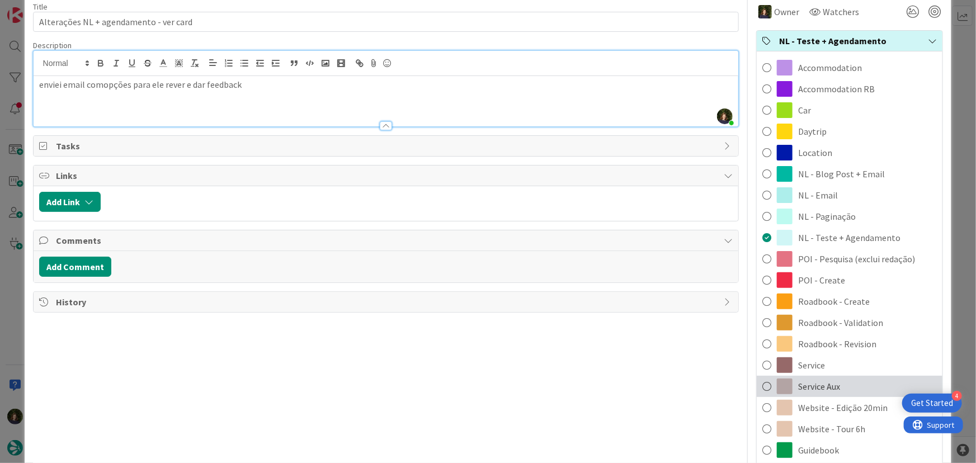
click at [803, 384] on span "Service Aux" at bounding box center [820, 386] width 42 height 13
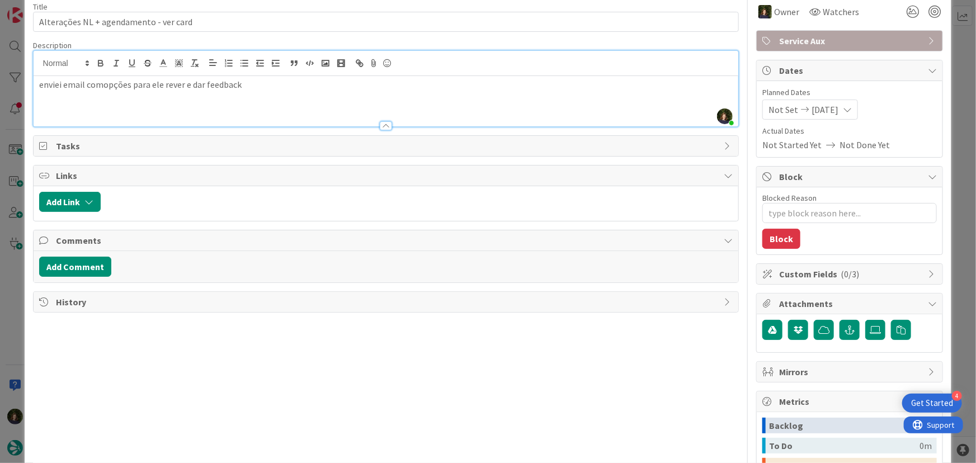
scroll to position [0, 0]
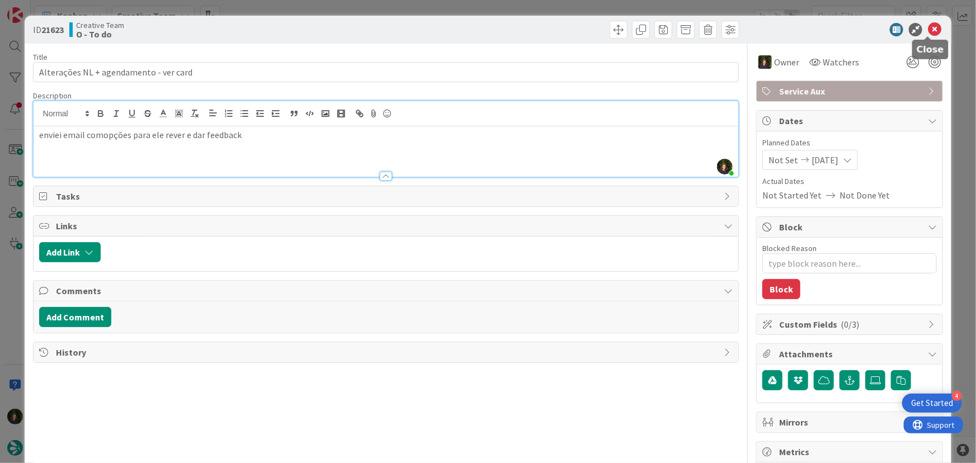
click at [929, 27] on icon at bounding box center [934, 29] width 13 height 13
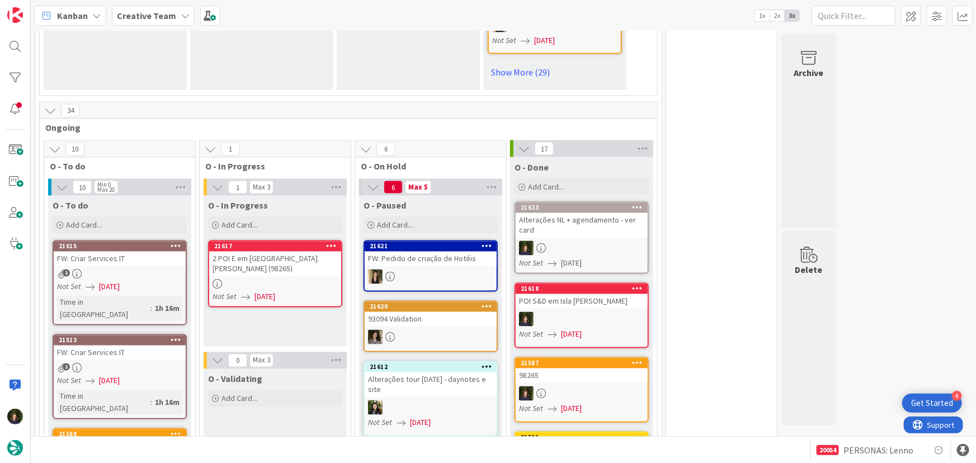
scroll to position [915, 0]
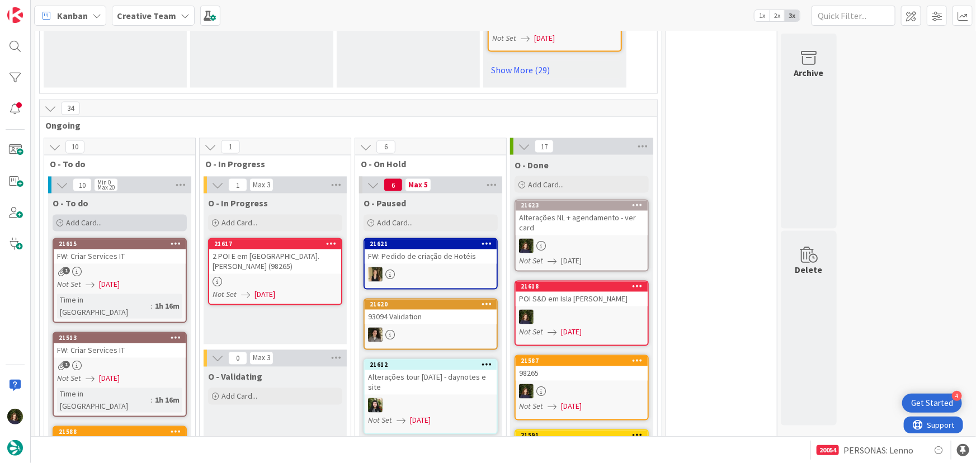
click at [101, 215] on div "Add Card..." at bounding box center [120, 223] width 134 height 17
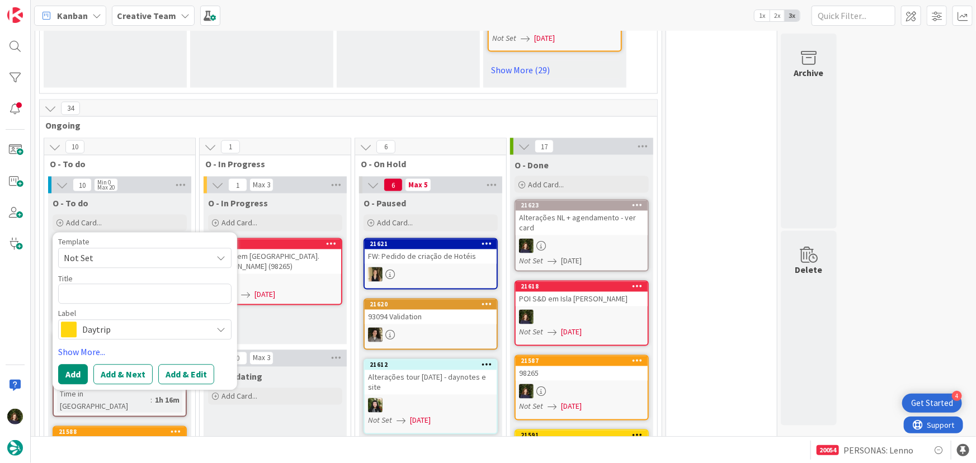
click at [298, 312] on div "O - In Progress Add Card... 21617 2 POI E em [GEOGRAPHIC_DATA]. [PERSON_NAME] (…" at bounding box center [275, 269] width 143 height 151
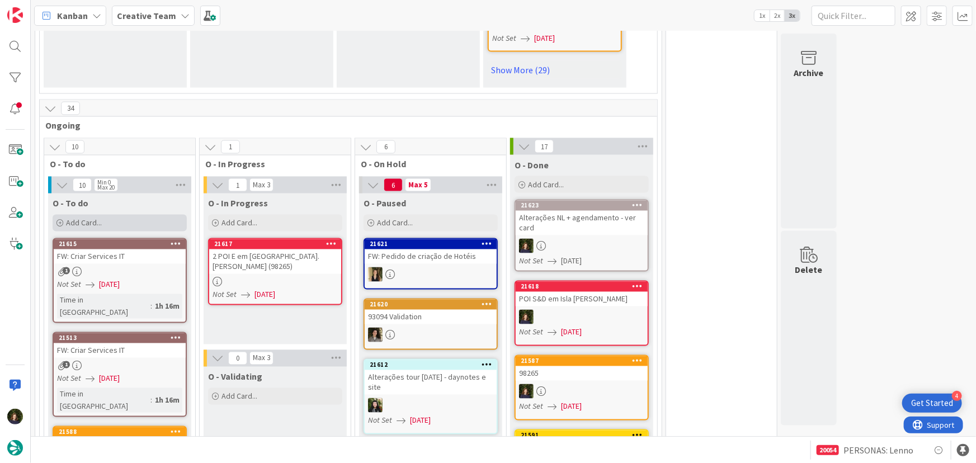
click at [96, 218] on span "Add Card..." at bounding box center [84, 223] width 36 height 10
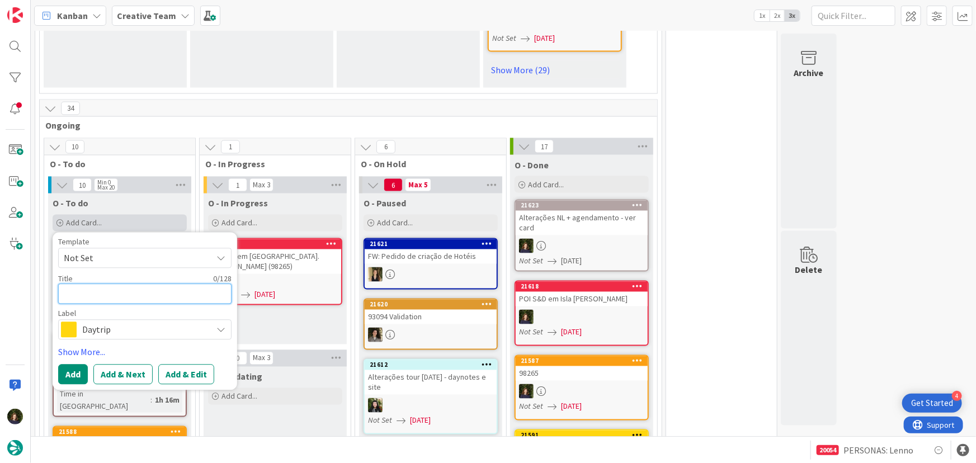
type textarea "x"
type textarea "("
type textarea "x"
type textarea "(9"
type textarea "x"
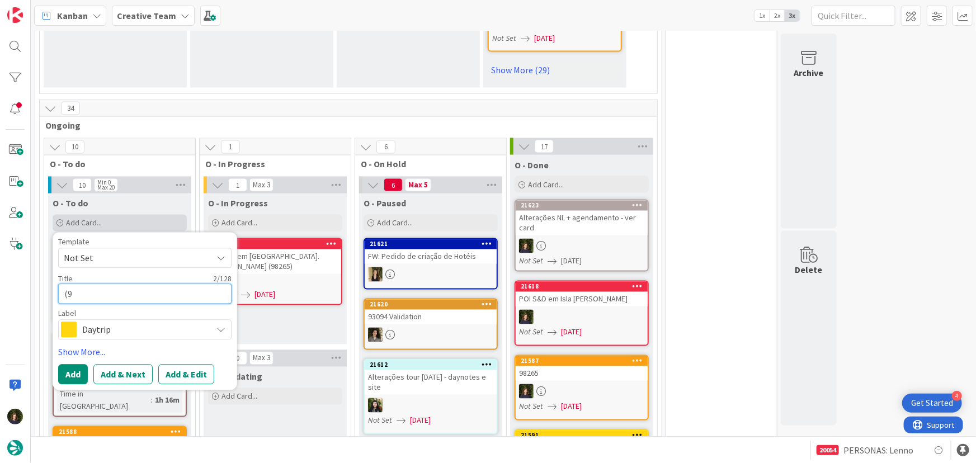
type textarea "(98"
type textarea "x"
type textarea "(982"
type textarea "x"
type textarea "(9826"
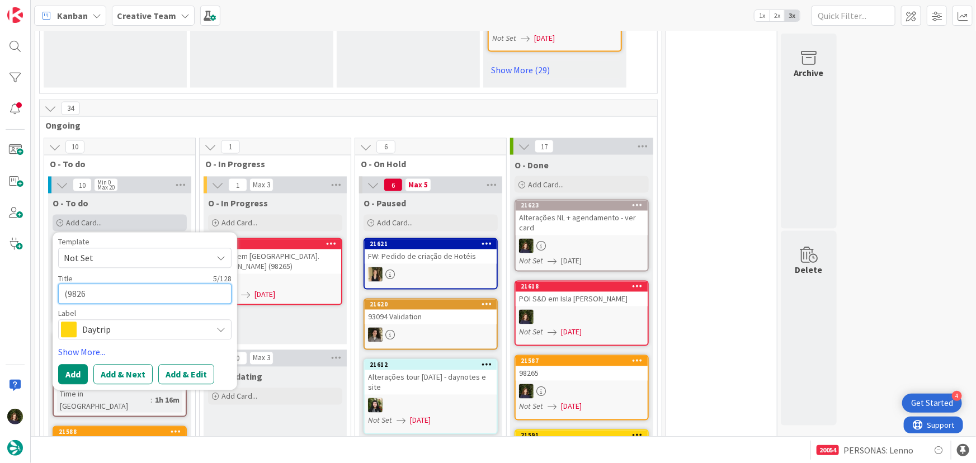
type textarea "x"
type textarea "(98265"
type textarea "x"
type textarea "(98265)"
type textarea "x"
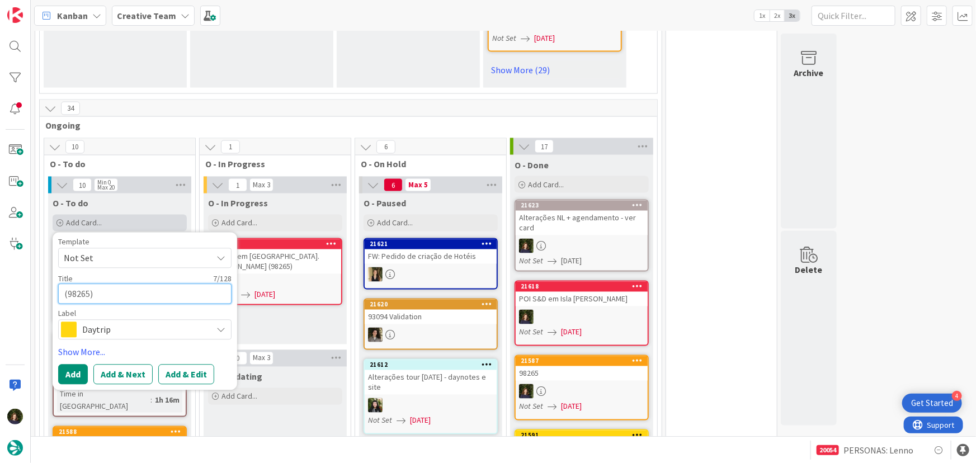
type textarea "(98265)"
type textarea "x"
type textarea "(98265) P"
type textarea "x"
type textarea "(98265) [PERSON_NAME]"
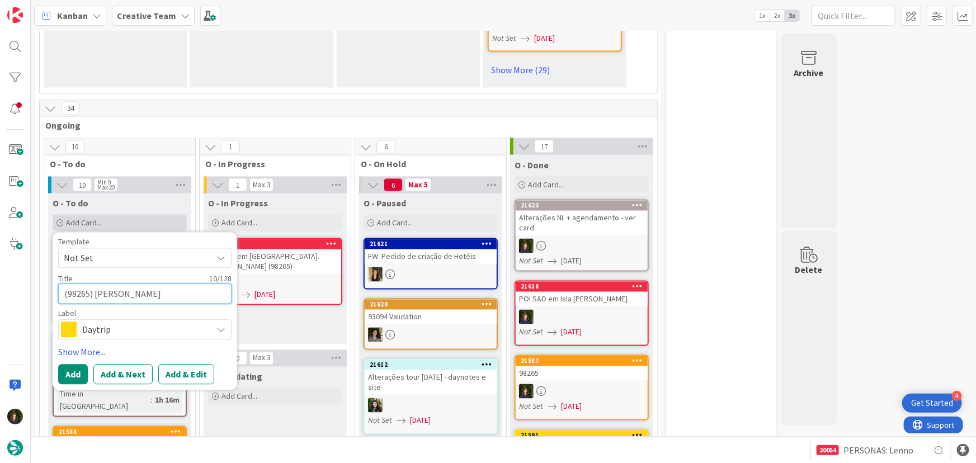
type textarea "x"
type textarea "(98265) POI"
type textarea "x"
type textarea "(98265) POI"
type textarea "x"
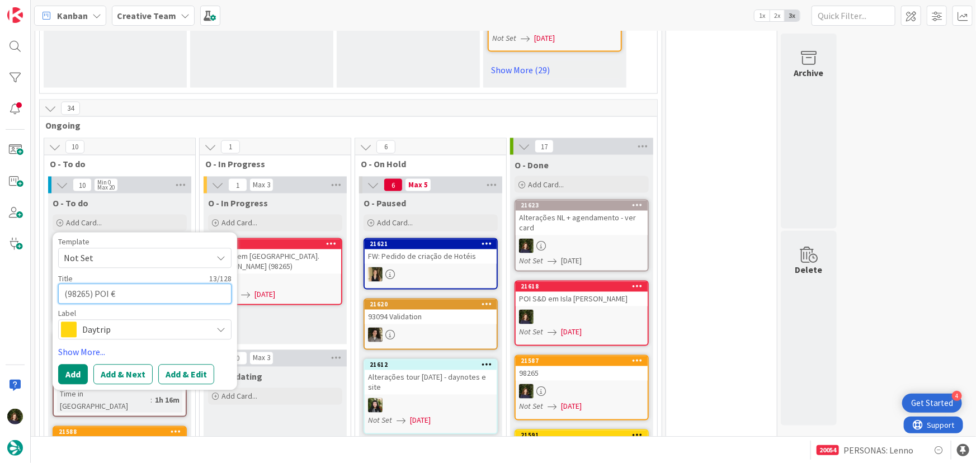
type textarea "(98265) POI €"
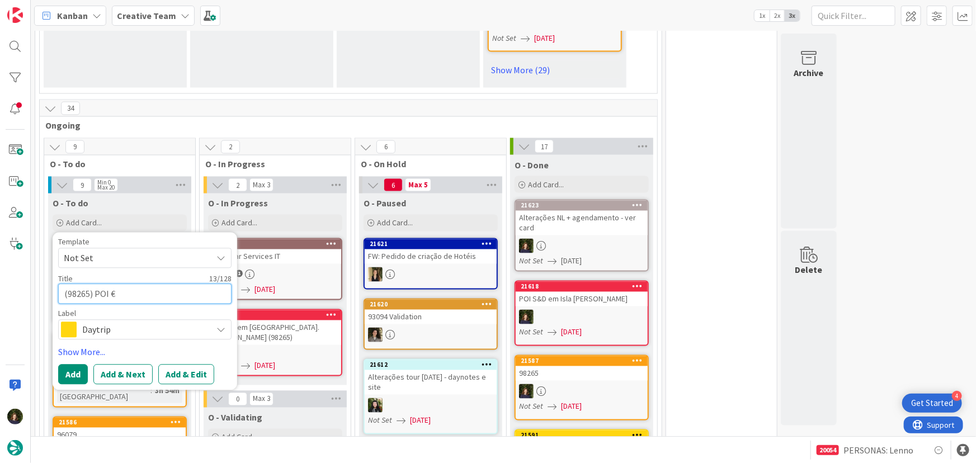
click at [137, 284] on textarea "(98265) POI €" at bounding box center [144, 294] width 173 height 20
click at [139, 322] on span "Daytrip" at bounding box center [144, 330] width 124 height 16
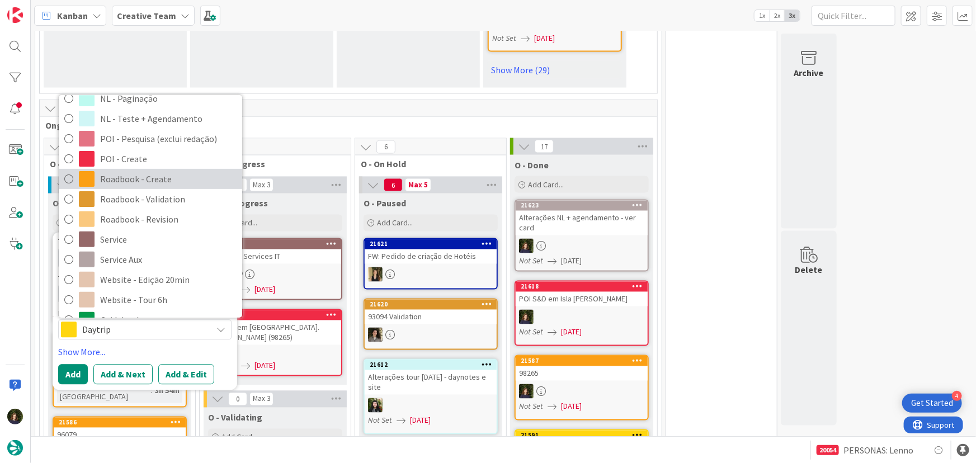
click at [124, 171] on span "Roadbook - Create" at bounding box center [168, 179] width 137 height 17
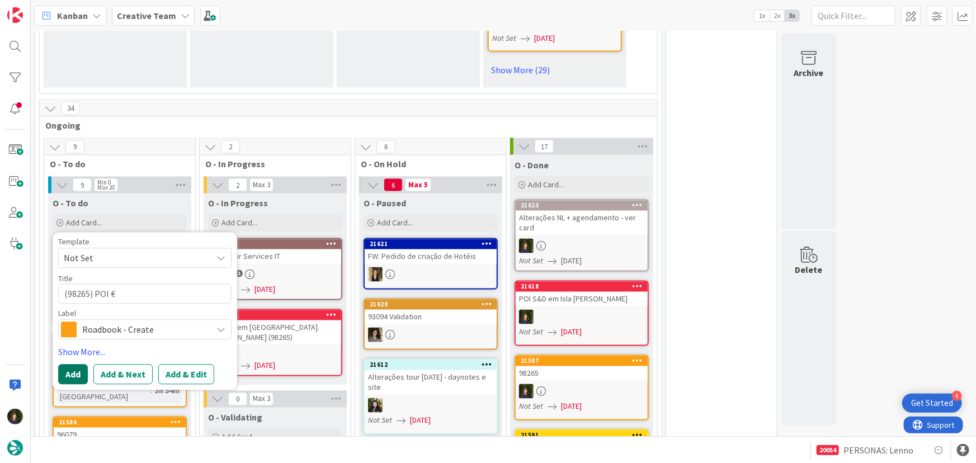
click at [63, 365] on button "Add" at bounding box center [73, 375] width 30 height 20
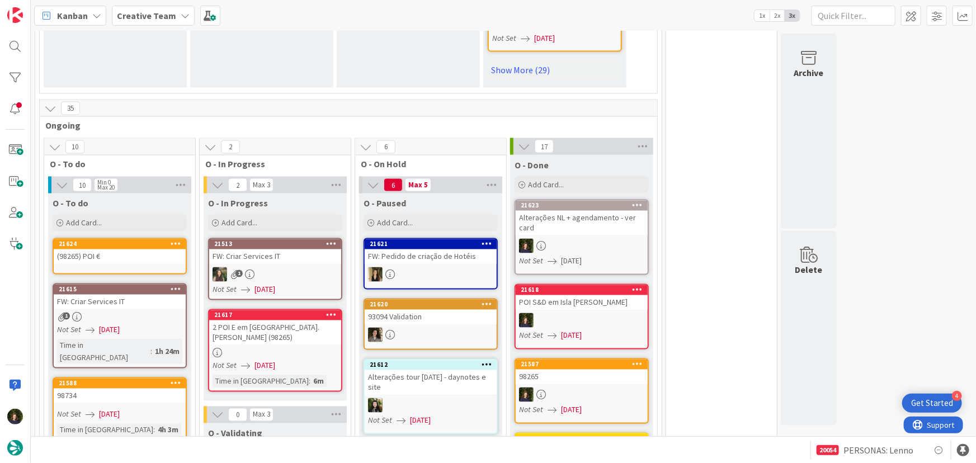
click at [121, 251] on link "21624 (98265) POI €" at bounding box center [120, 256] width 134 height 36
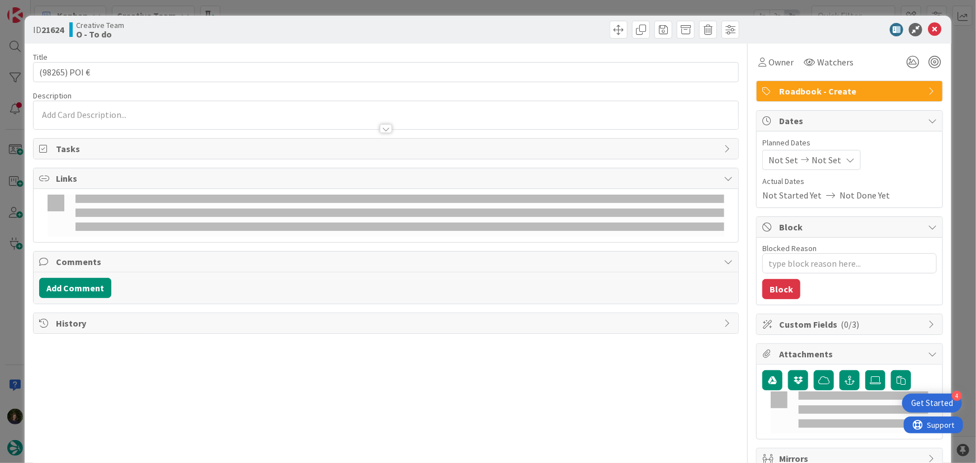
type textarea "x"
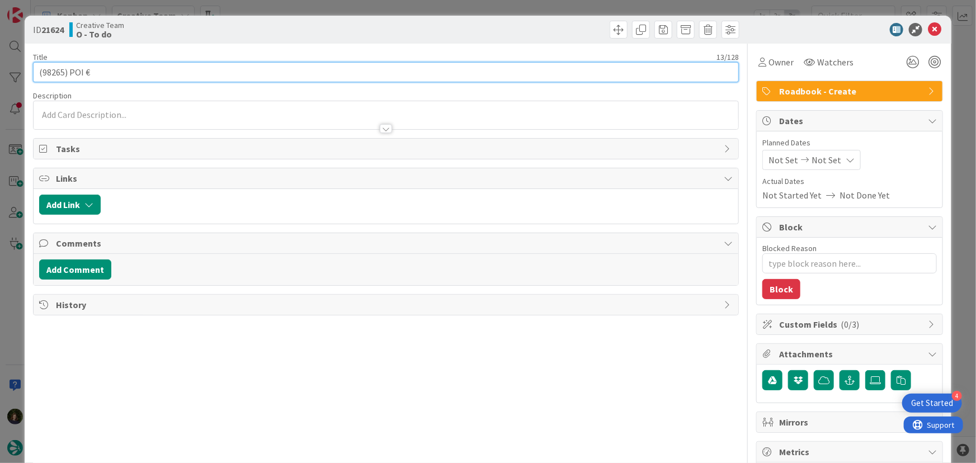
click at [100, 78] on input "(98265) POI €" at bounding box center [386, 72] width 707 height 20
type input "(98265) POI"
type textarea "x"
type input "(98265) POI E"
type textarea "x"
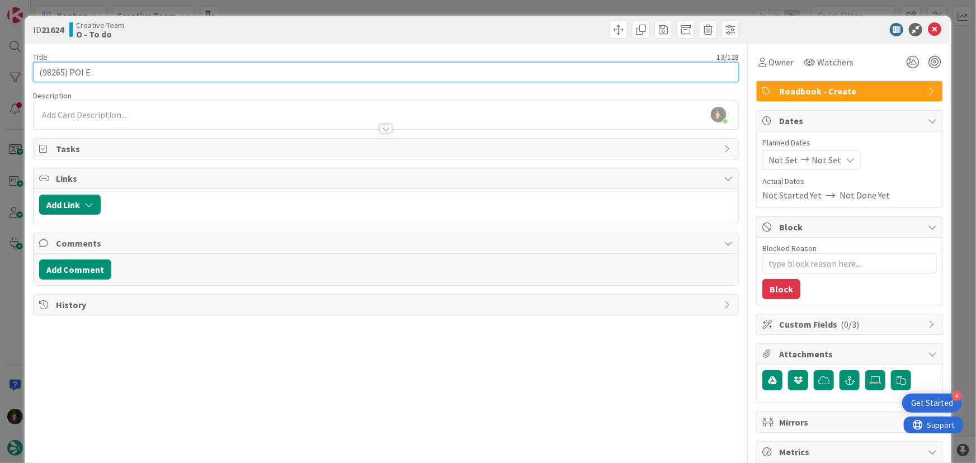
type input "(98265) POI E"
type textarea "x"
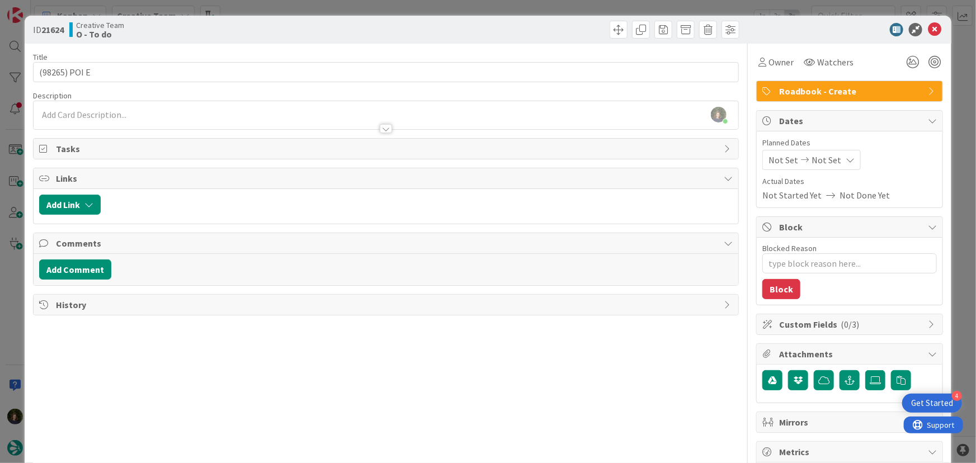
click at [187, 111] on div "[PERSON_NAME] just joined" at bounding box center [387, 115] width 706 height 28
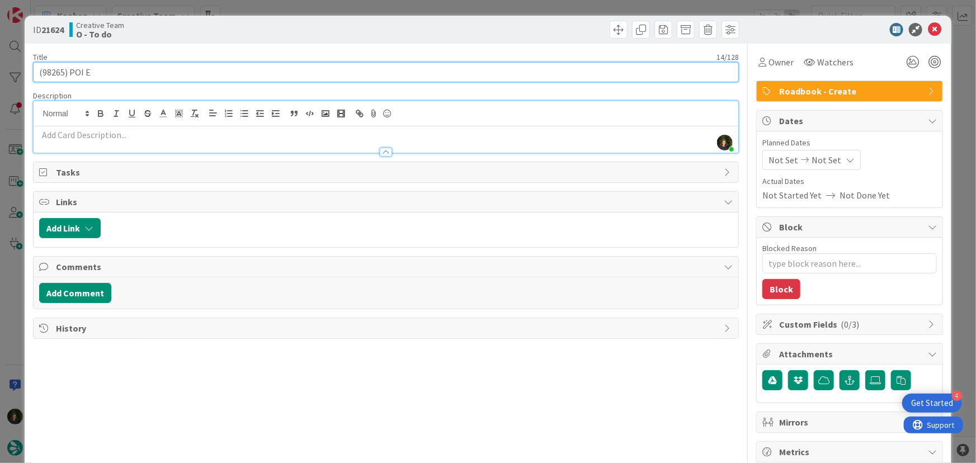
click at [151, 67] on input "(98265) POI E" at bounding box center [386, 72] width 707 height 20
type input "(98265) POI E - Papoila"
type textarea "x"
type input "(98265) POI E - Papoila"
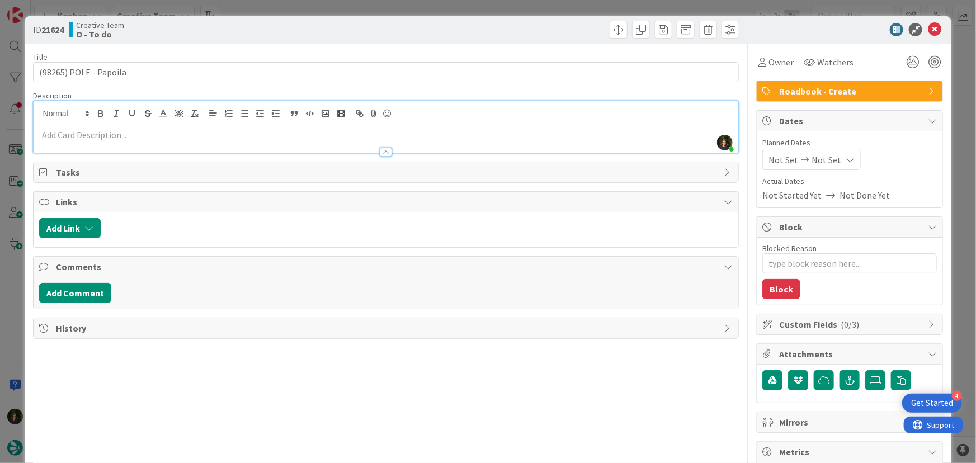
click at [147, 137] on p at bounding box center [386, 135] width 694 height 13
paste div
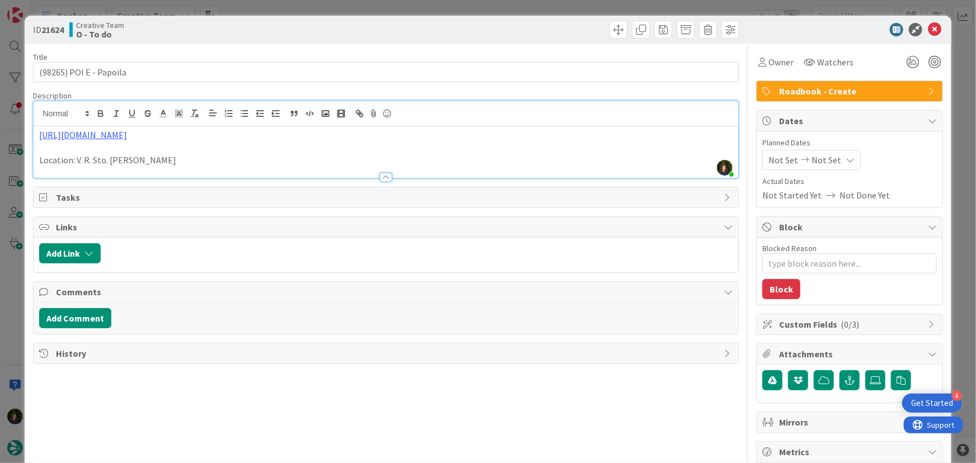
click at [812, 92] on span "Roadbook - Create" at bounding box center [850, 90] width 143 height 13
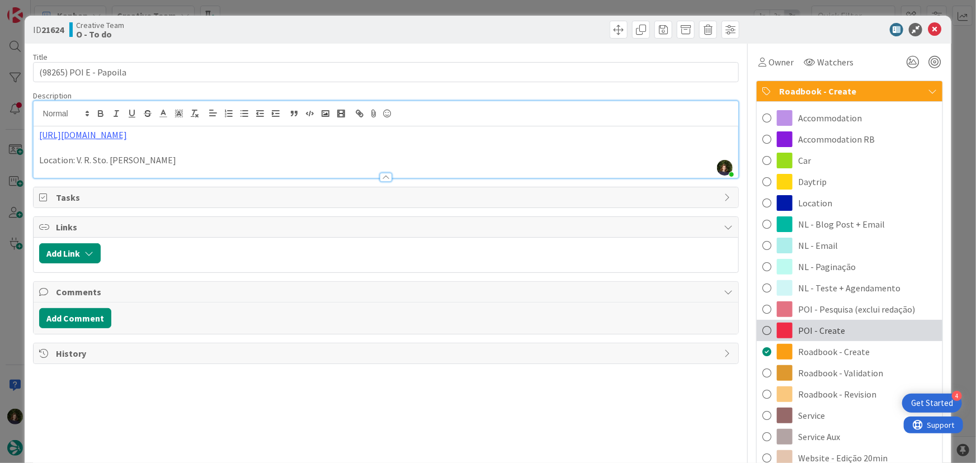
click at [817, 327] on span "POI - Create" at bounding box center [822, 330] width 47 height 13
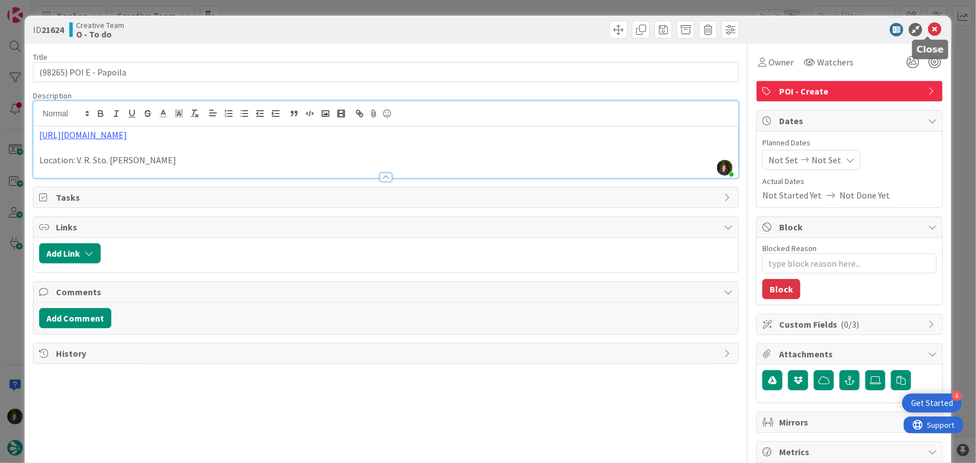
click at [928, 28] on icon at bounding box center [934, 29] width 13 height 13
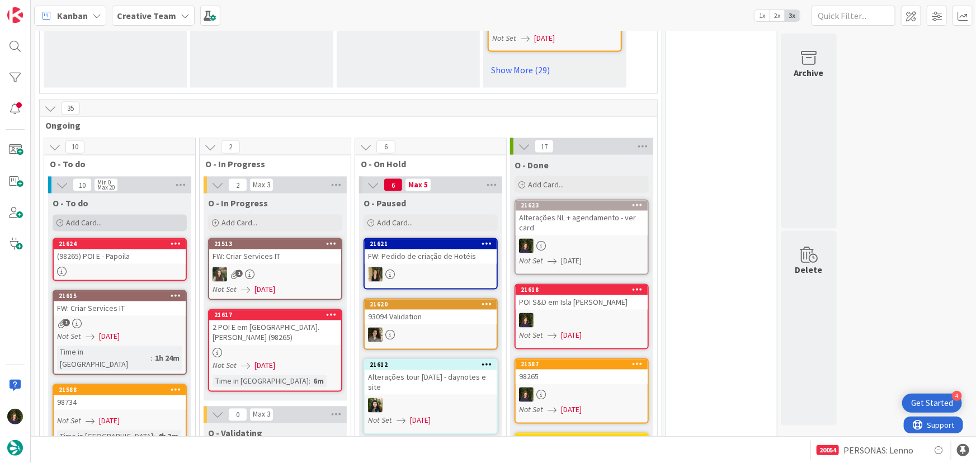
click at [129, 215] on div "Add Card..." at bounding box center [120, 223] width 134 height 17
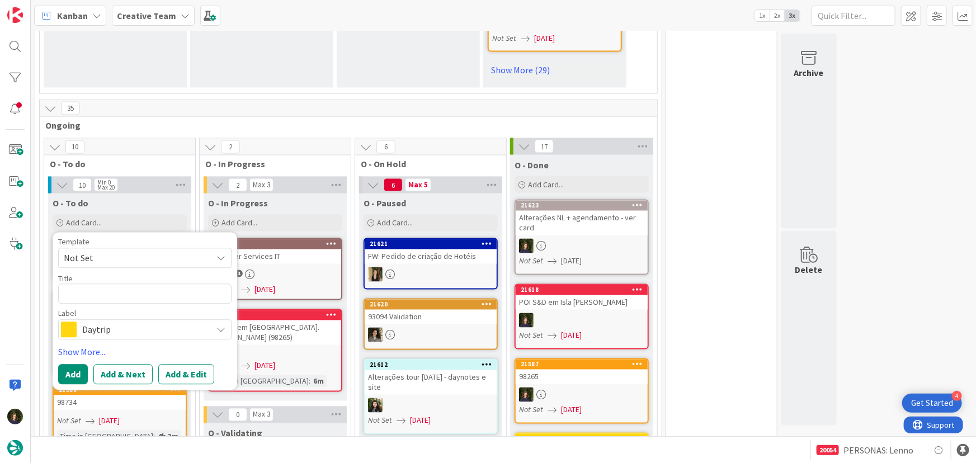
click at [125, 322] on span "Daytrip" at bounding box center [144, 330] width 124 height 16
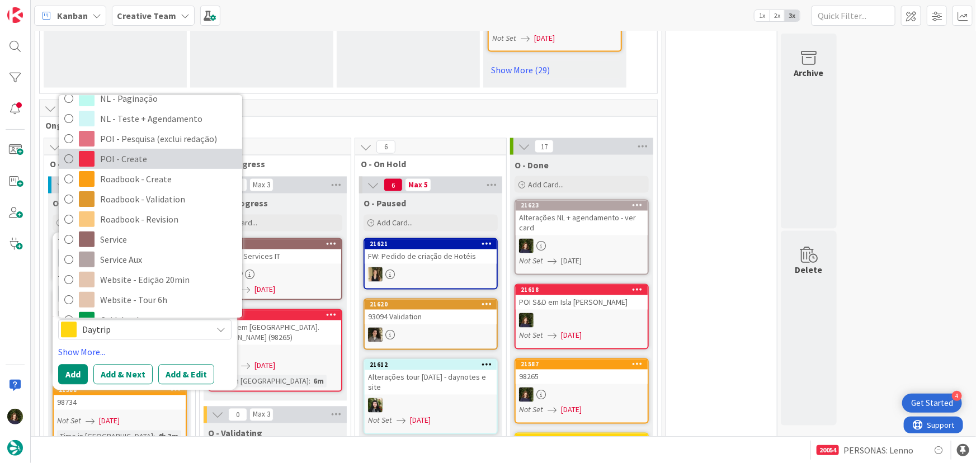
click at [119, 151] on span "POI - Create" at bounding box center [168, 159] width 137 height 17
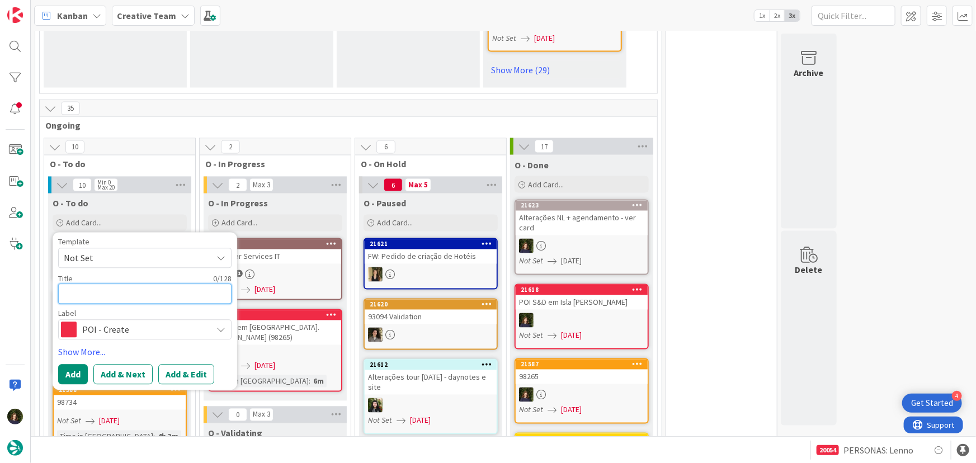
click at [101, 285] on textarea at bounding box center [144, 294] width 173 height 20
type textarea "x"
type textarea "("
click at [281, 334] on link "21617 2 POI E em [GEOGRAPHIC_DATA]. [PERSON_NAME] (98265) Not Set [DATE] Time i…" at bounding box center [275, 350] width 134 height 83
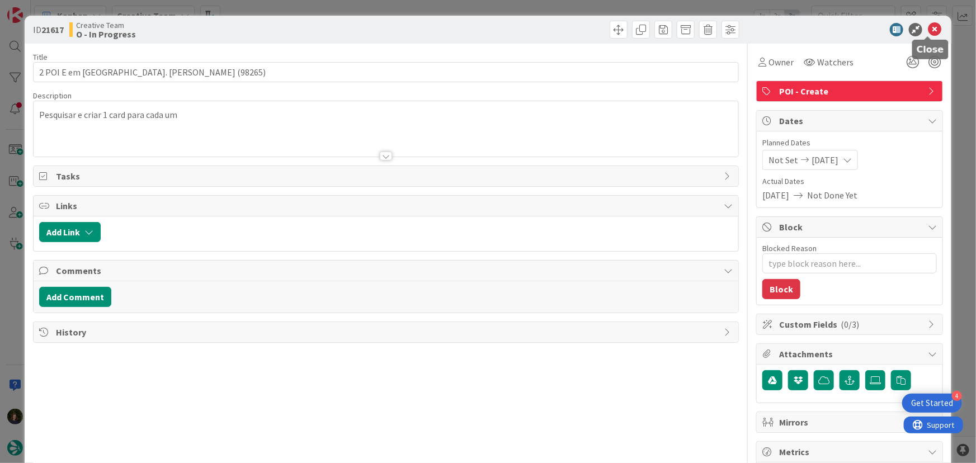
click at [928, 29] on icon at bounding box center [934, 29] width 13 height 13
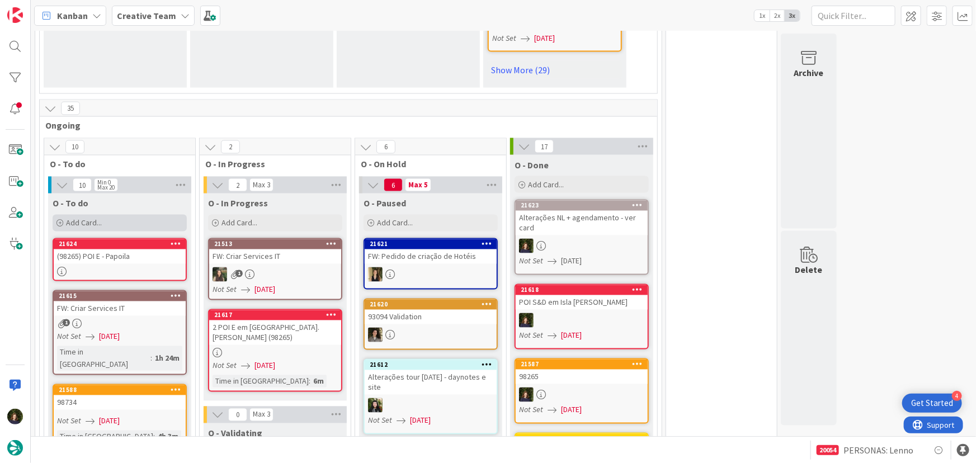
click at [112, 215] on div "Add Card..." at bounding box center [120, 223] width 134 height 17
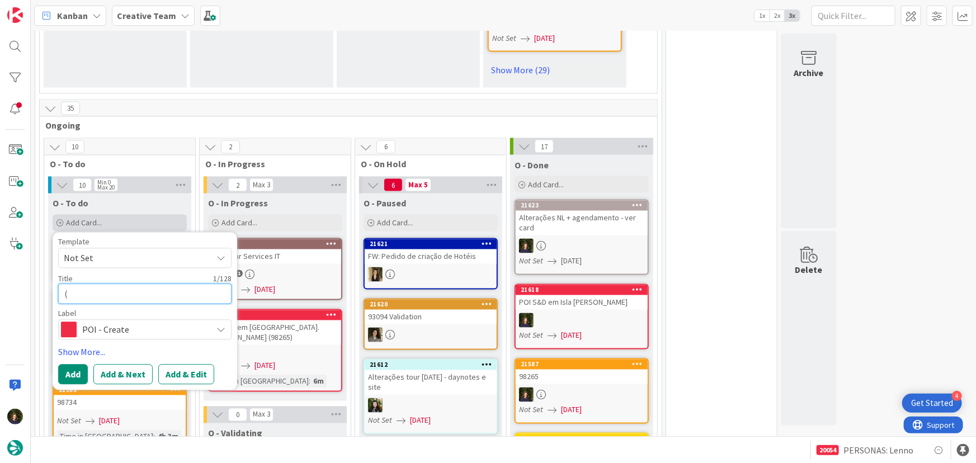
type textarea "x"
type textarea "(9"
type textarea "x"
type textarea "(98"
type textarea "x"
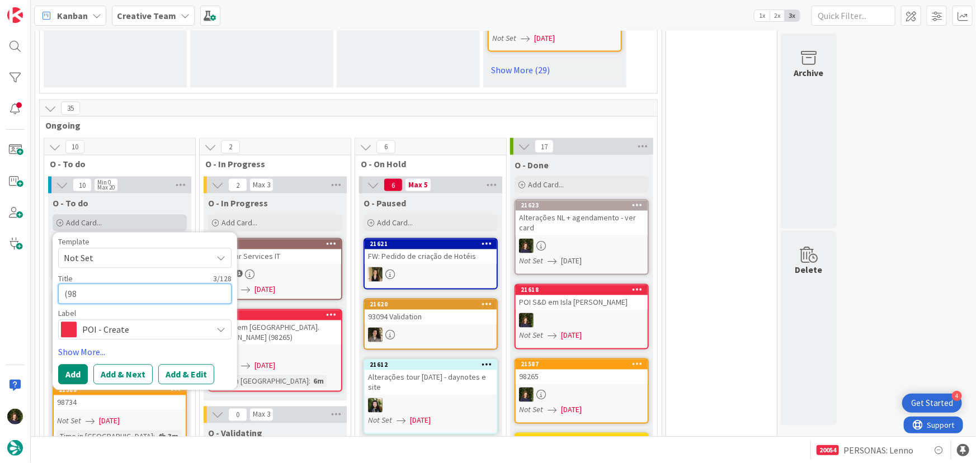
type textarea "(982"
type textarea "x"
type textarea "(9826"
type textarea "x"
type textarea "(98265"
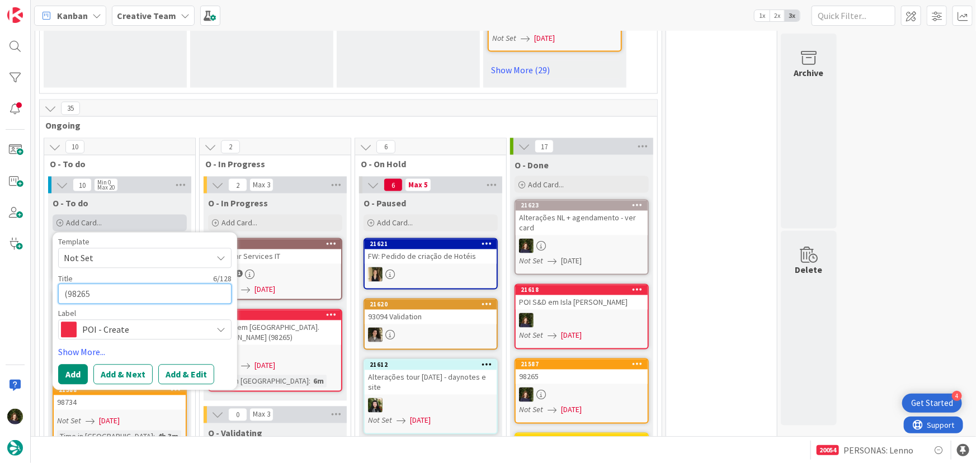
type textarea "x"
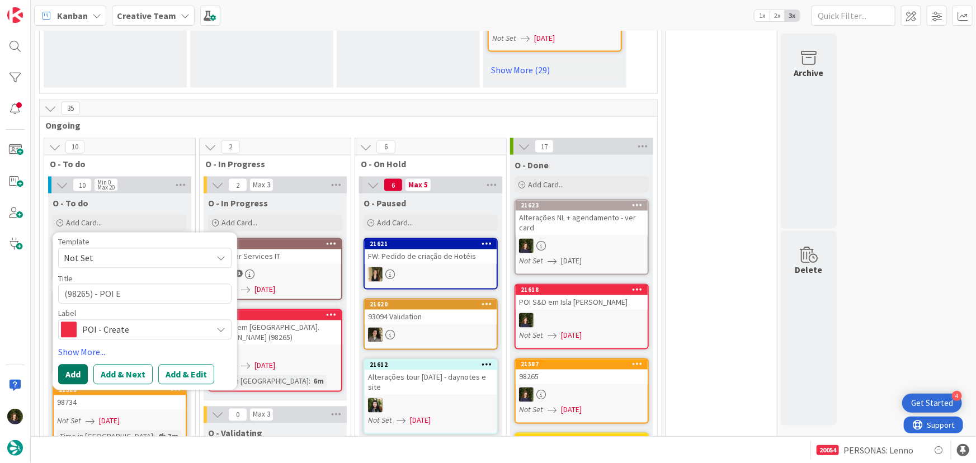
click at [73, 367] on button "Add" at bounding box center [73, 375] width 30 height 20
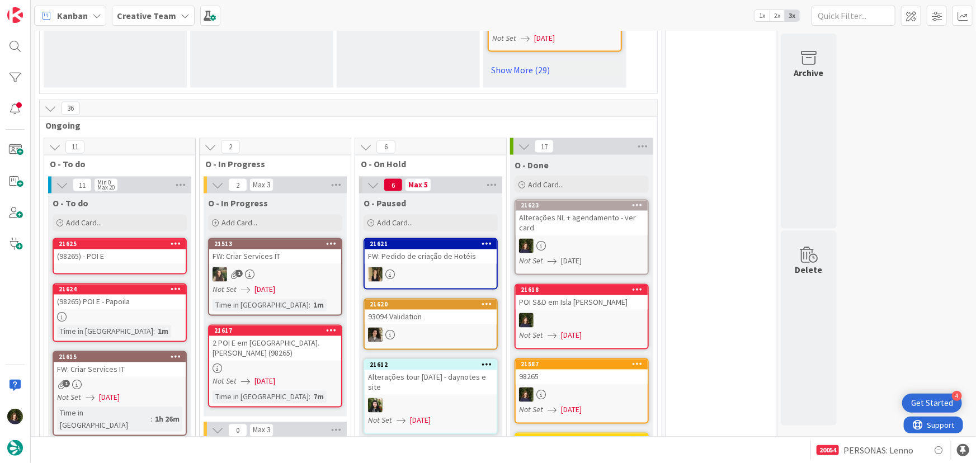
click at [116, 250] on div "(98265) - POI E" at bounding box center [120, 257] width 132 height 15
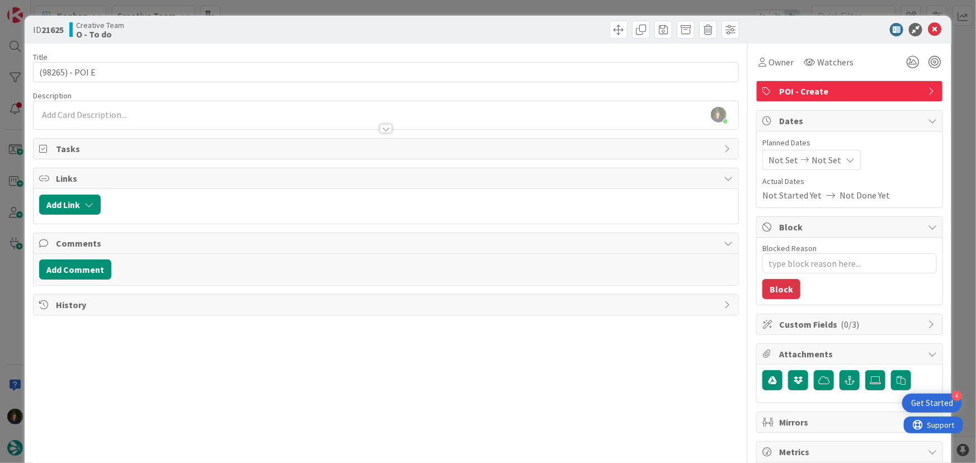
click at [135, 115] on div "[PERSON_NAME] just joined" at bounding box center [387, 115] width 706 height 28
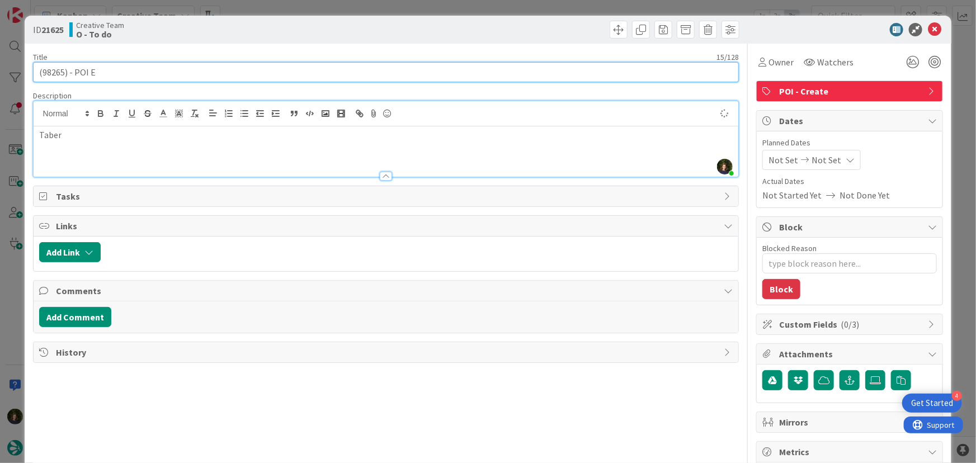
click at [234, 71] on input "(98265) - POI E" at bounding box center [386, 72] width 707 height 20
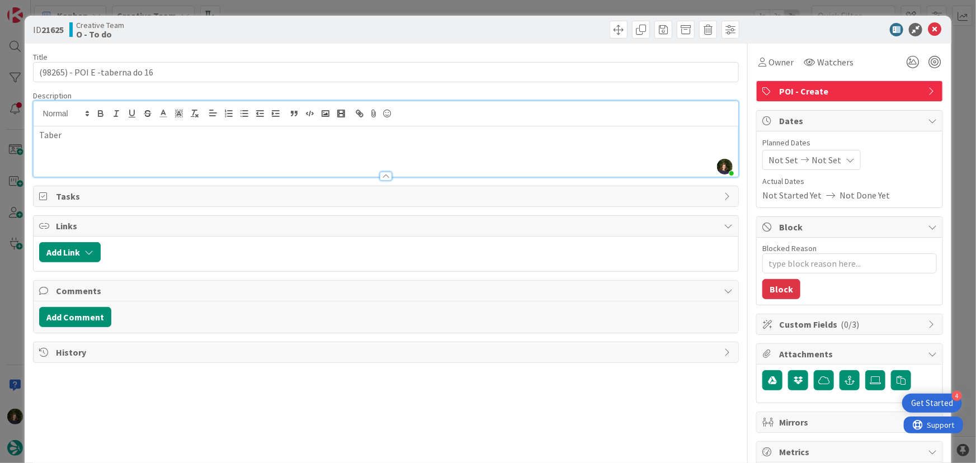
click at [172, 136] on p "Taber" at bounding box center [386, 135] width 694 height 13
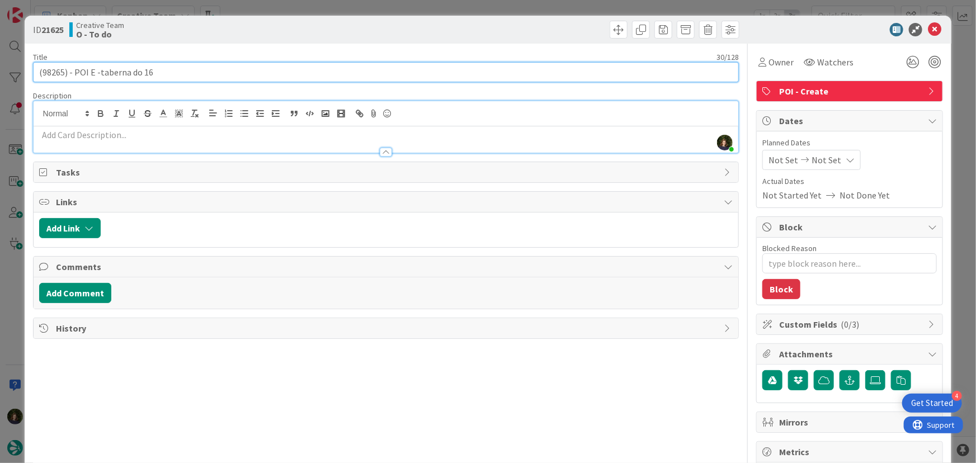
click at [103, 69] on input "(98265) - POI E -taberna do 16" at bounding box center [386, 72] width 707 height 20
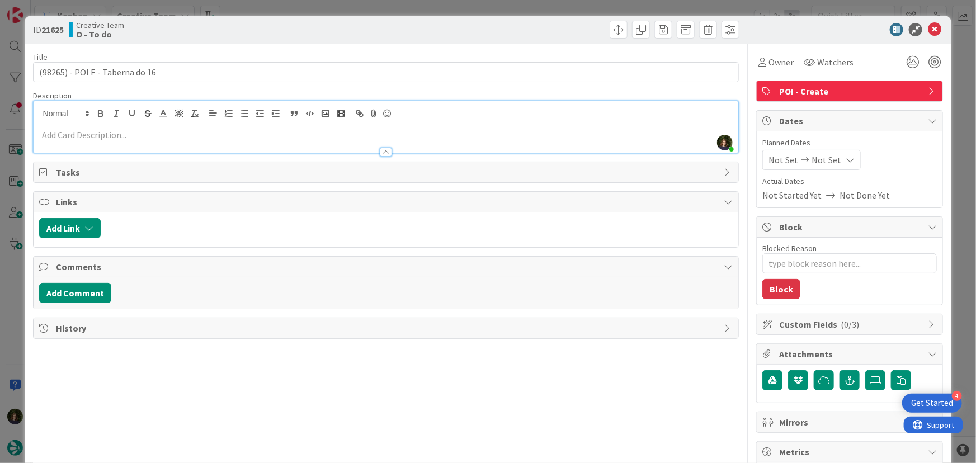
click at [86, 142] on div at bounding box center [387, 147] width 706 height 12
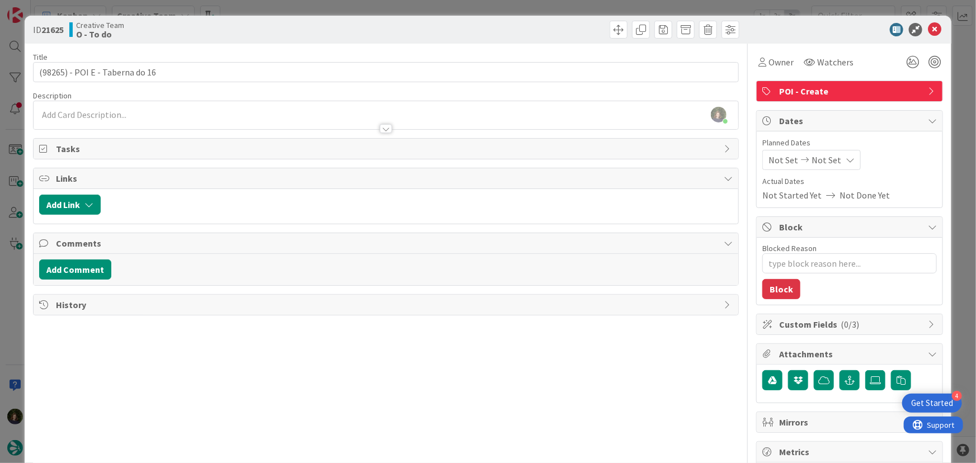
click at [81, 114] on p at bounding box center [386, 115] width 694 height 13
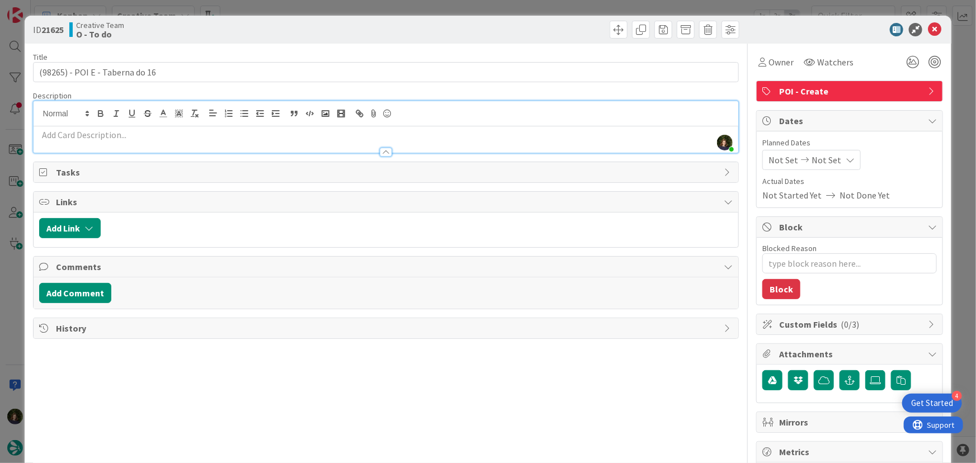
click at [84, 138] on p at bounding box center [386, 135] width 694 height 13
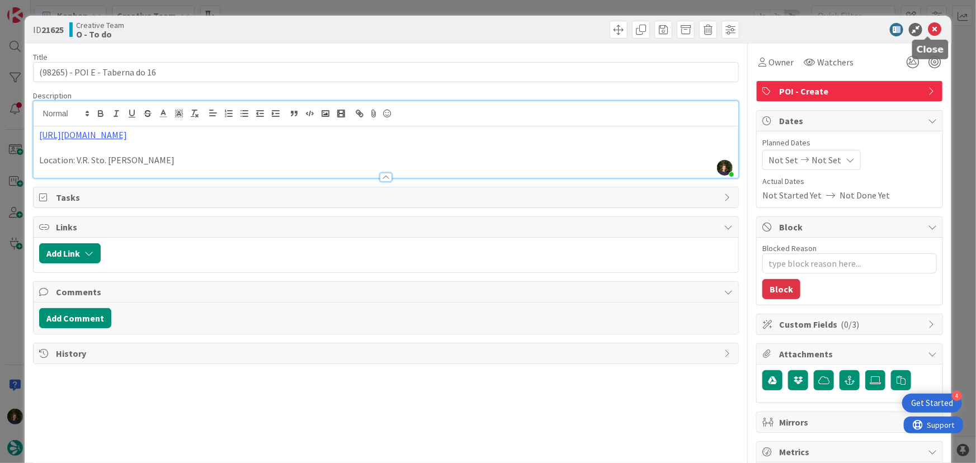
click at [931, 33] on icon at bounding box center [934, 29] width 13 height 13
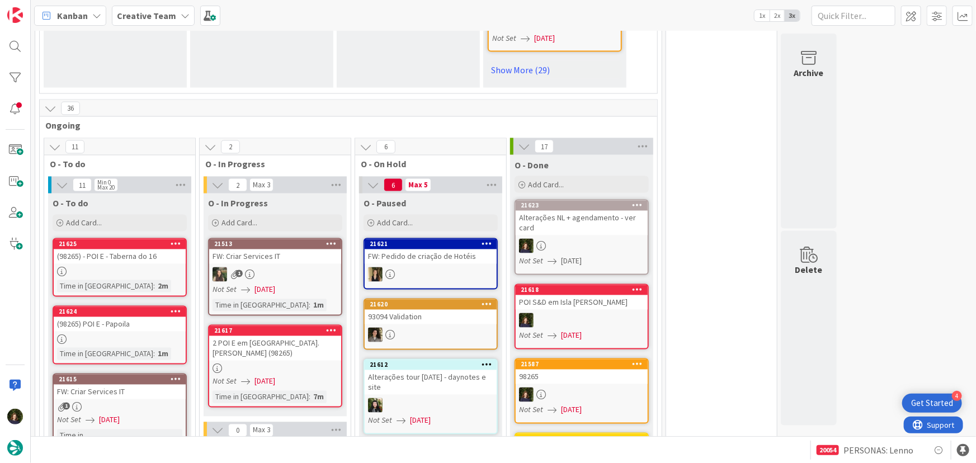
click at [267, 350] on link "21617 2 POI E em [GEOGRAPHIC_DATA]. [PERSON_NAME] (98265) Not Set [DATE] Time i…" at bounding box center [275, 366] width 134 height 83
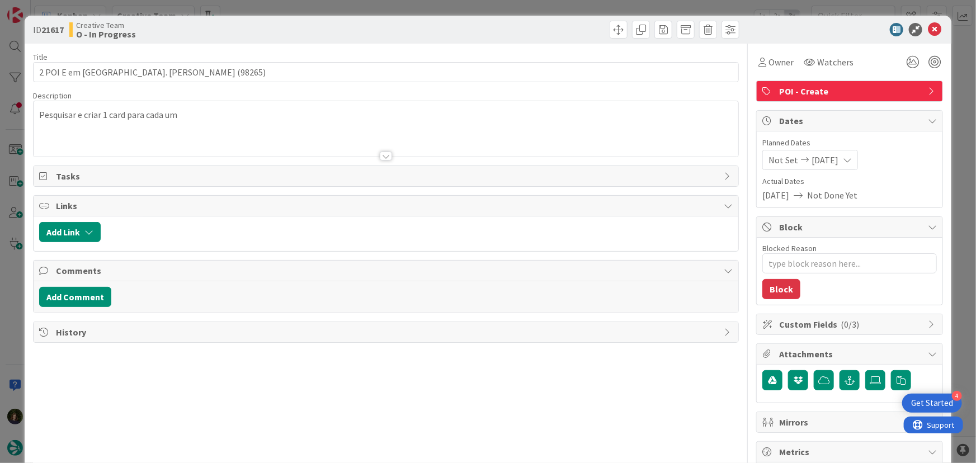
click at [853, 95] on span "POI - Create" at bounding box center [850, 90] width 143 height 13
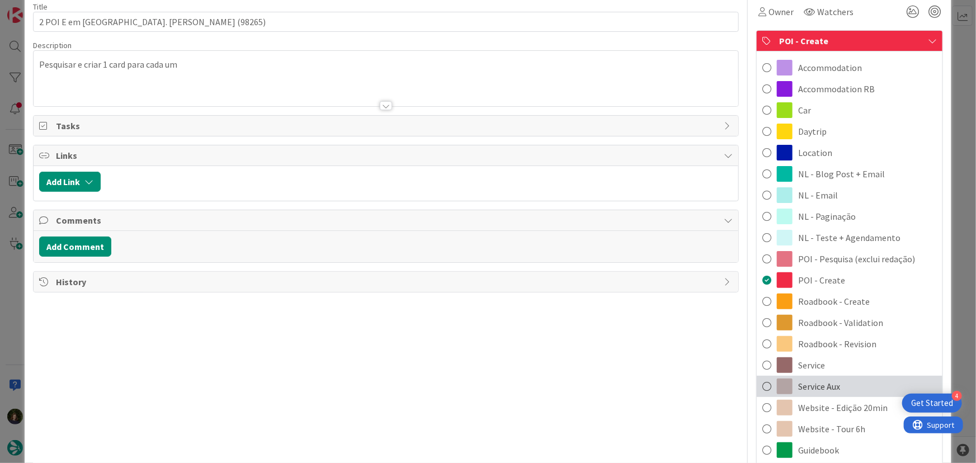
click at [837, 386] on div "Service Aux" at bounding box center [850, 386] width 186 height 21
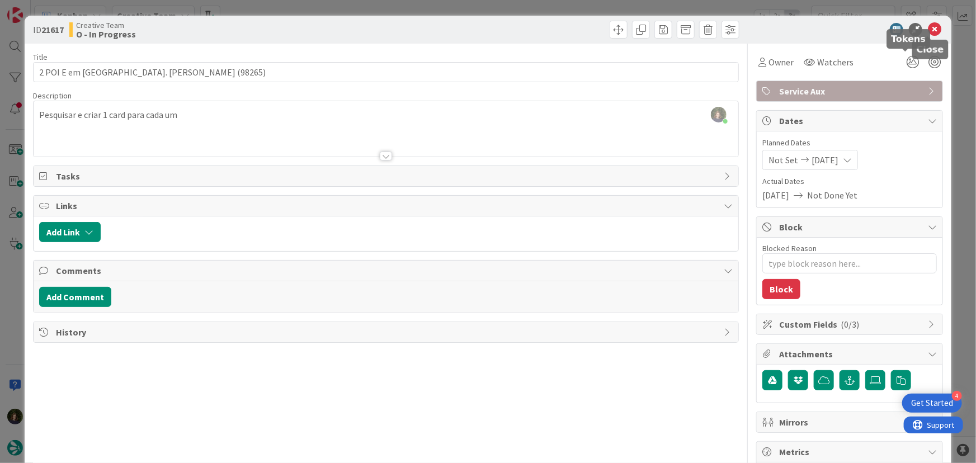
drag, startPoint x: 912, startPoint y: 63, endPoint x: 917, endPoint y: 47, distance: 17.2
click at [917, 48] on body "4 Get Started Kanban Creative Team 1x 2x 3x 96 Camembert 39 Expedite For critic…" at bounding box center [488, 231] width 976 height 463
click at [928, 27] on icon at bounding box center [934, 29] width 13 height 13
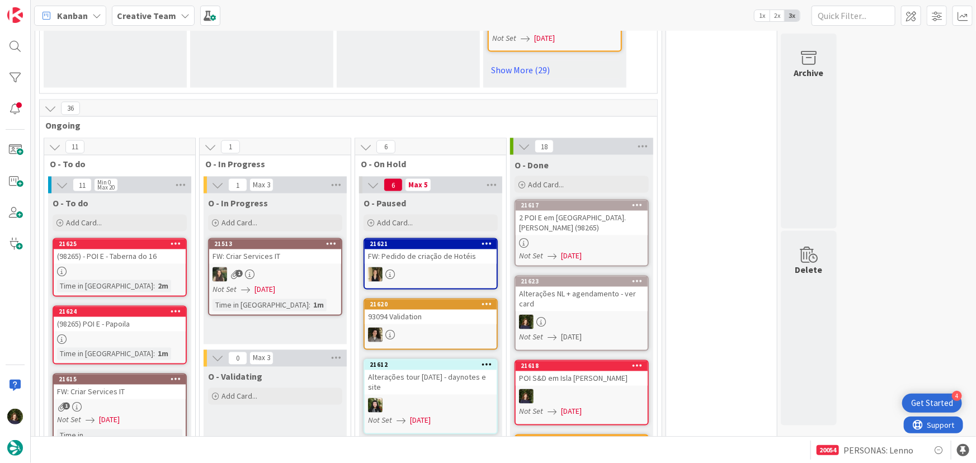
click at [114, 253] on link "21625 (98265) - POI E - Taberna do 16 Time in Column : 2m" at bounding box center [120, 267] width 134 height 59
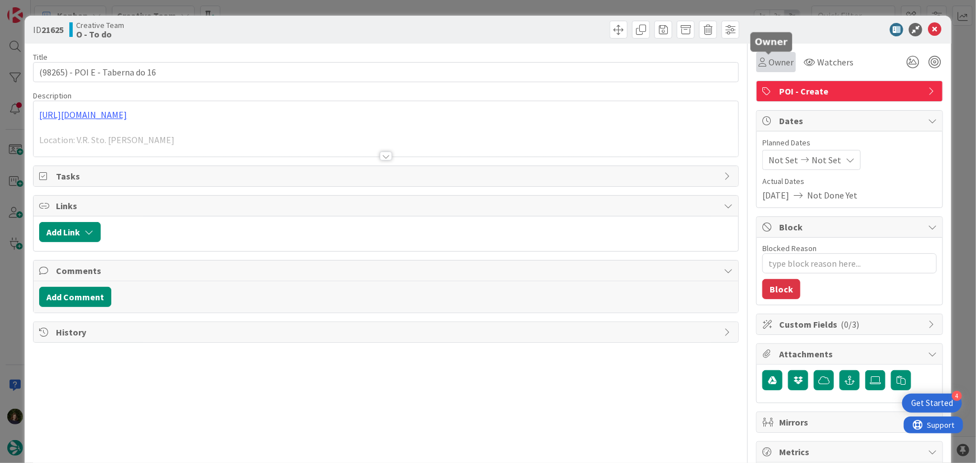
click at [770, 63] on span "Owner" at bounding box center [781, 61] width 25 height 13
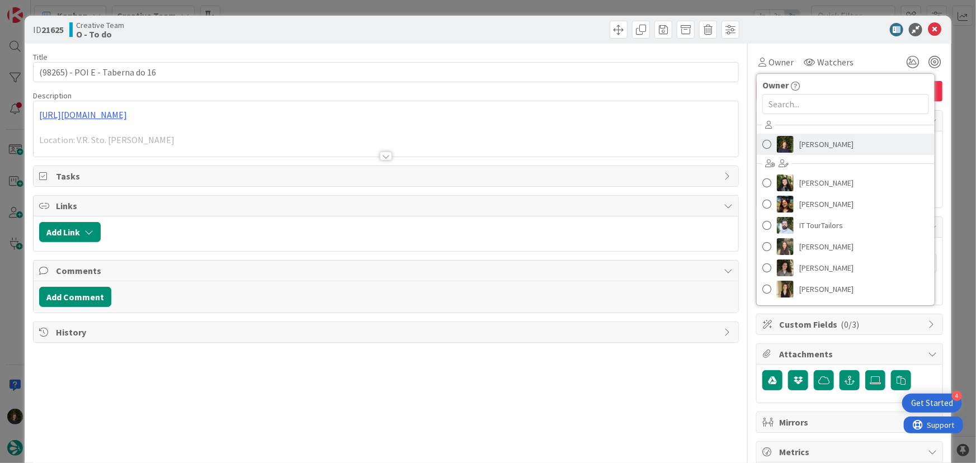
click at [803, 140] on span "[PERSON_NAME]" at bounding box center [827, 144] width 54 height 17
